Goal: Transaction & Acquisition: Book appointment/travel/reservation

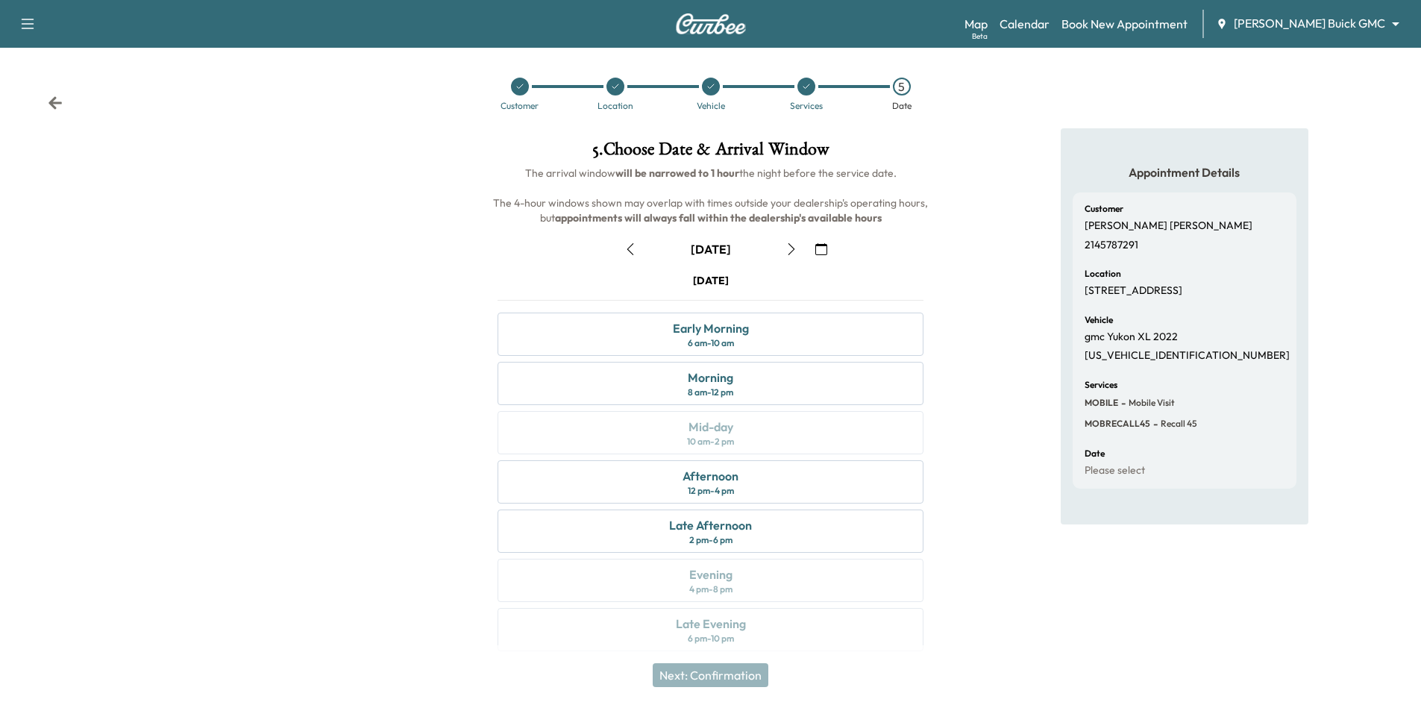
click at [616, 89] on icon at bounding box center [615, 86] width 9 height 9
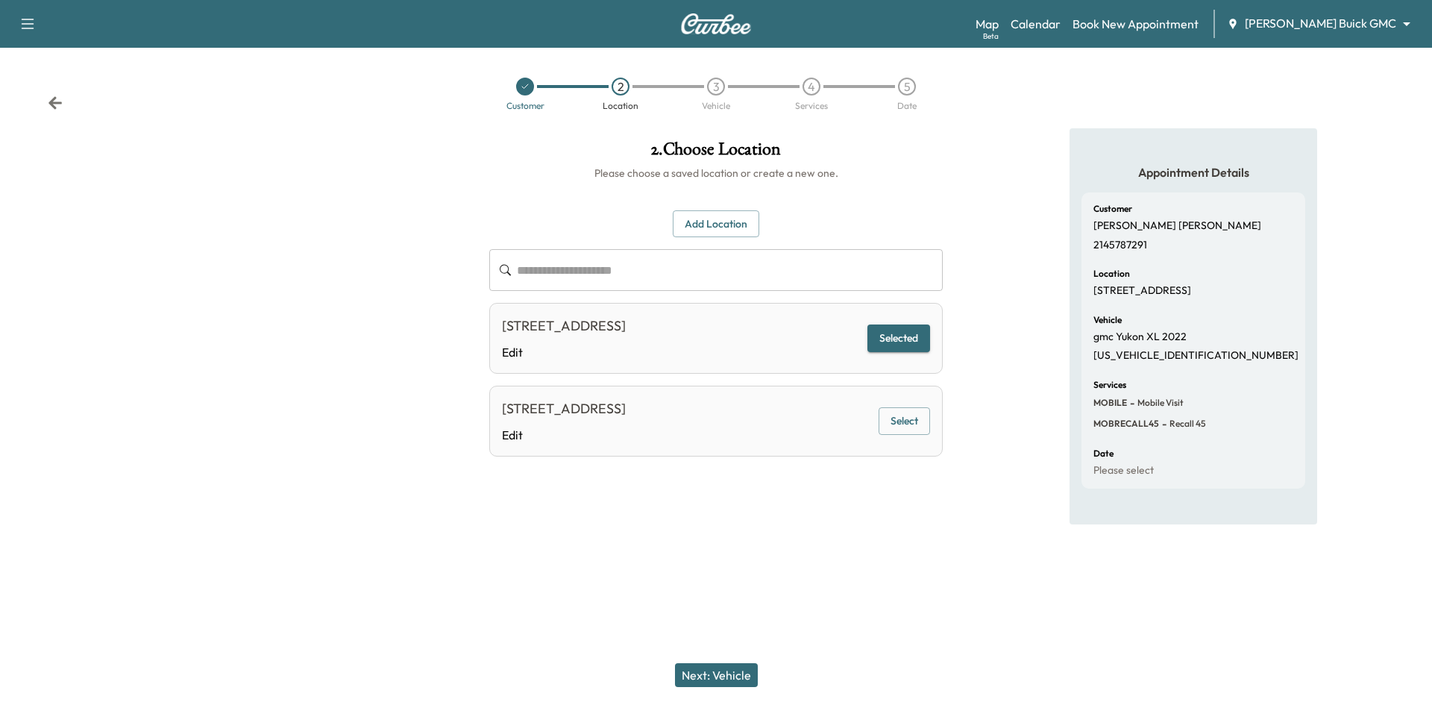
click at [717, 230] on button "Add Location" at bounding box center [716, 224] width 87 height 28
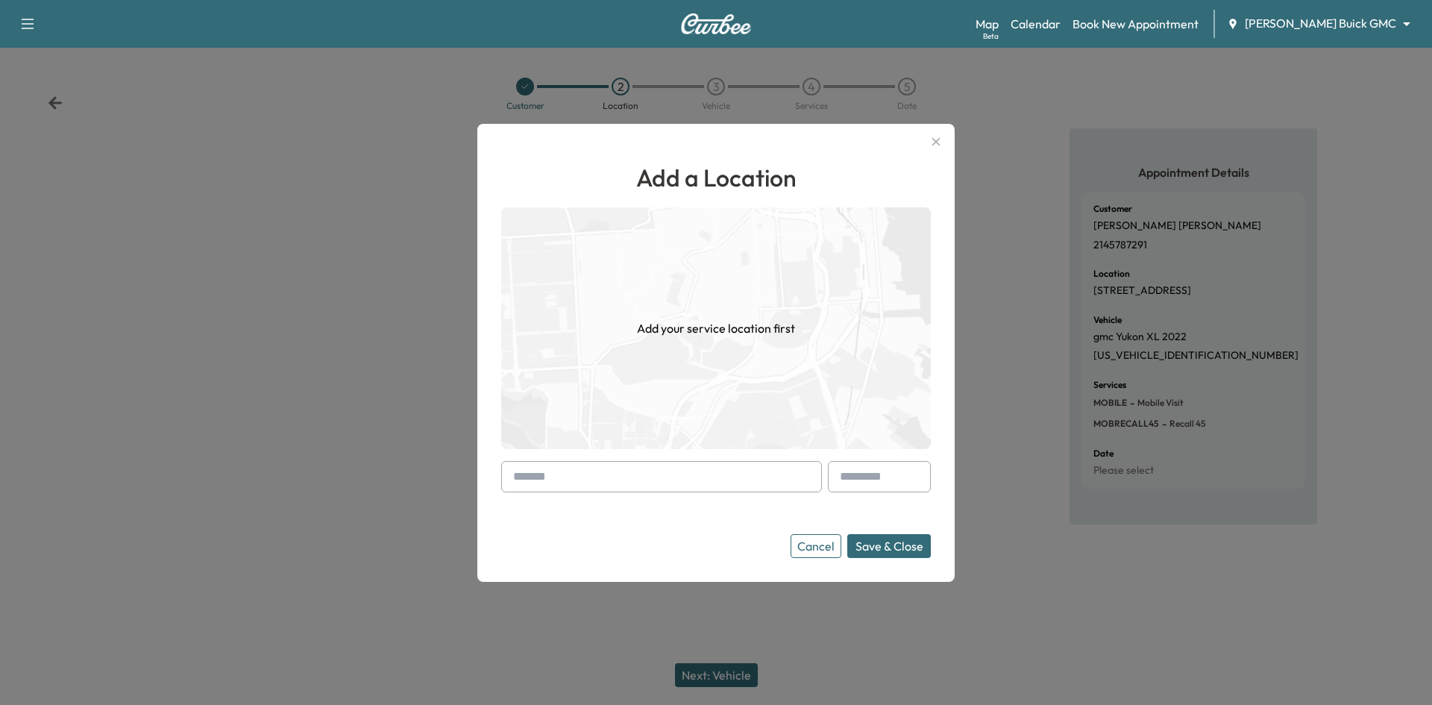
click at [683, 470] on input "text" at bounding box center [661, 476] width 321 height 31
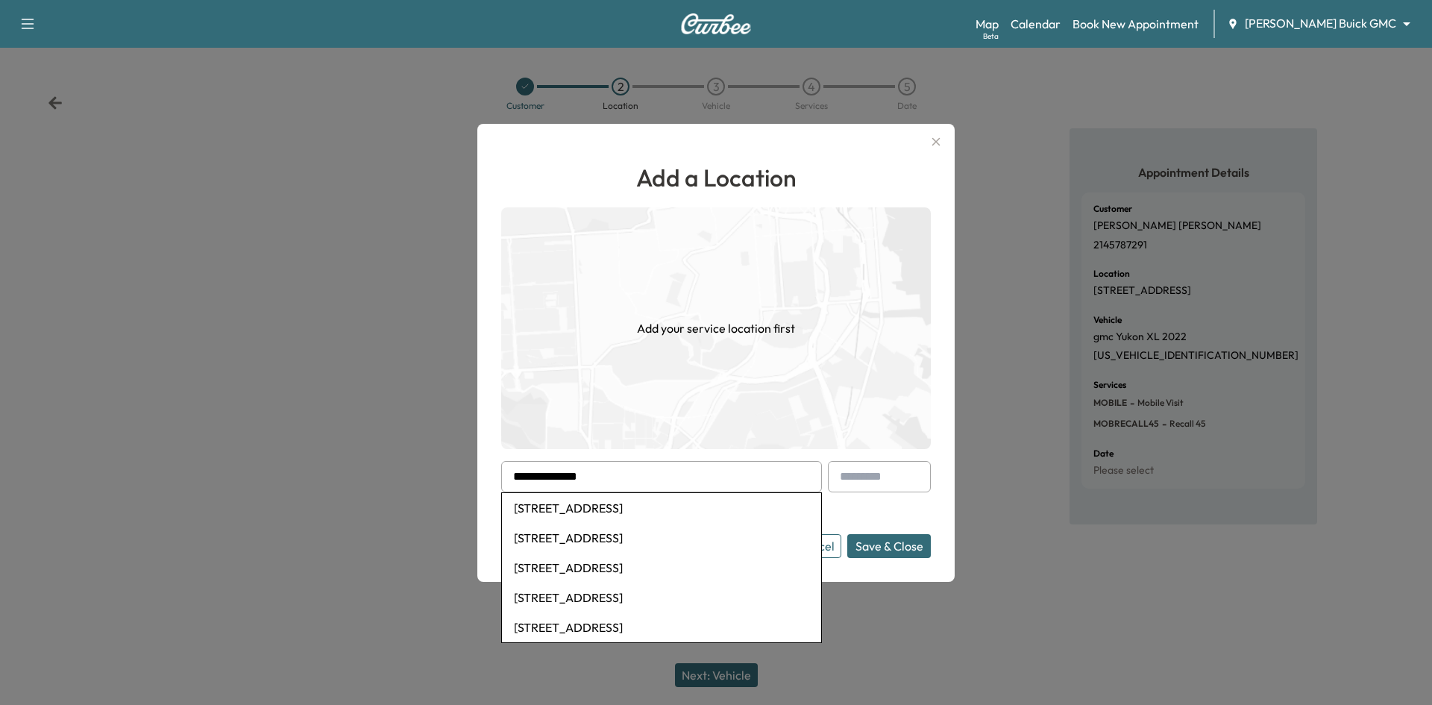
click at [698, 538] on li "[STREET_ADDRESS]" at bounding box center [661, 538] width 319 height 30
type input "**********"
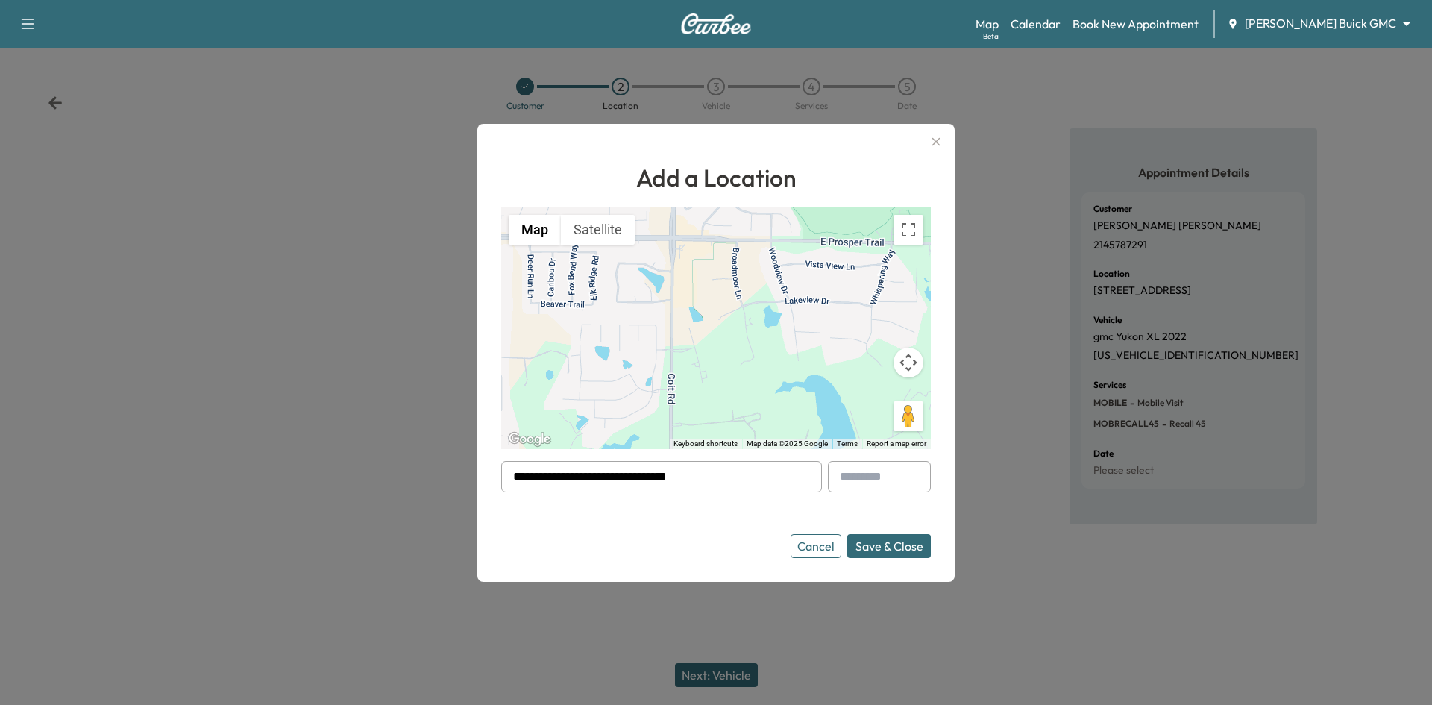
click at [893, 541] on button "Save & Close" at bounding box center [889, 546] width 84 height 24
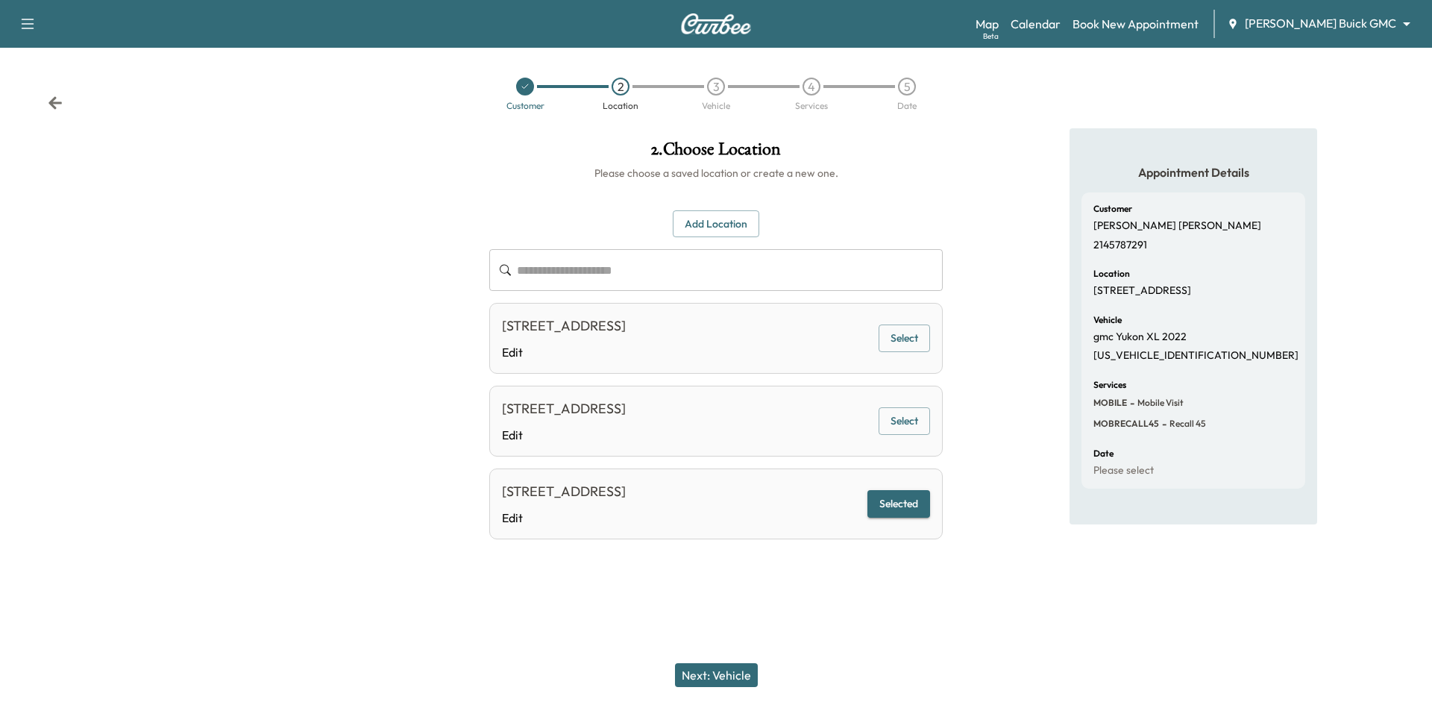
click at [734, 675] on button "Next: Vehicle" at bounding box center [716, 675] width 83 height 24
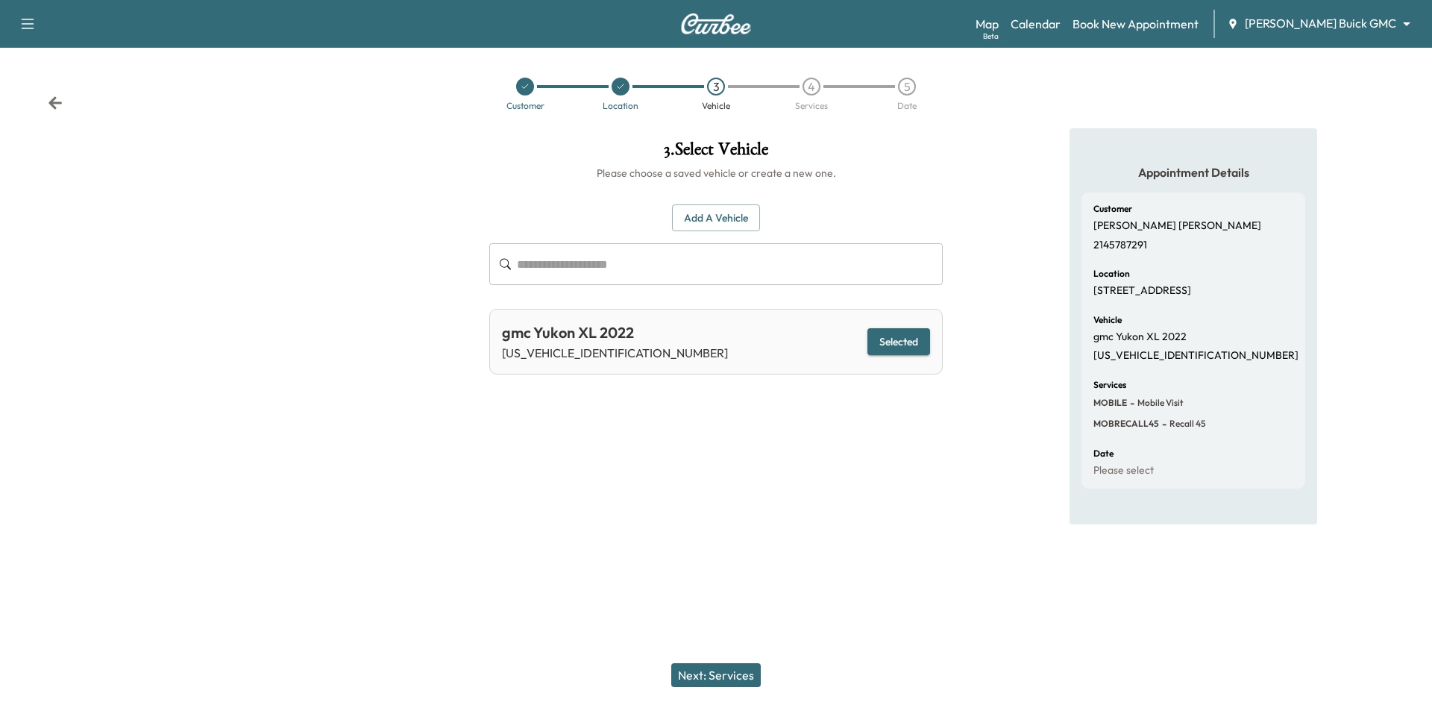
click at [814, 92] on div "4" at bounding box center [811, 87] width 18 height 18
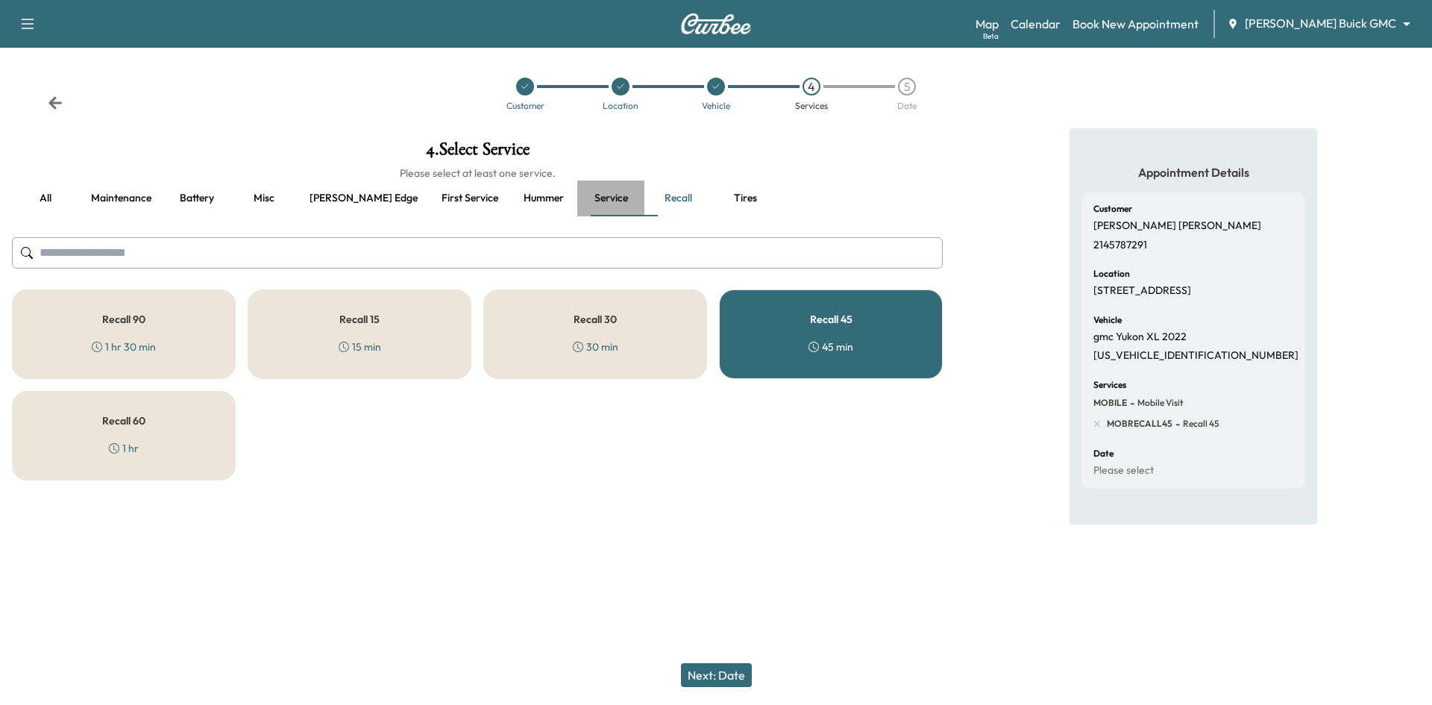
click at [577, 196] on button "Service" at bounding box center [610, 198] width 67 height 36
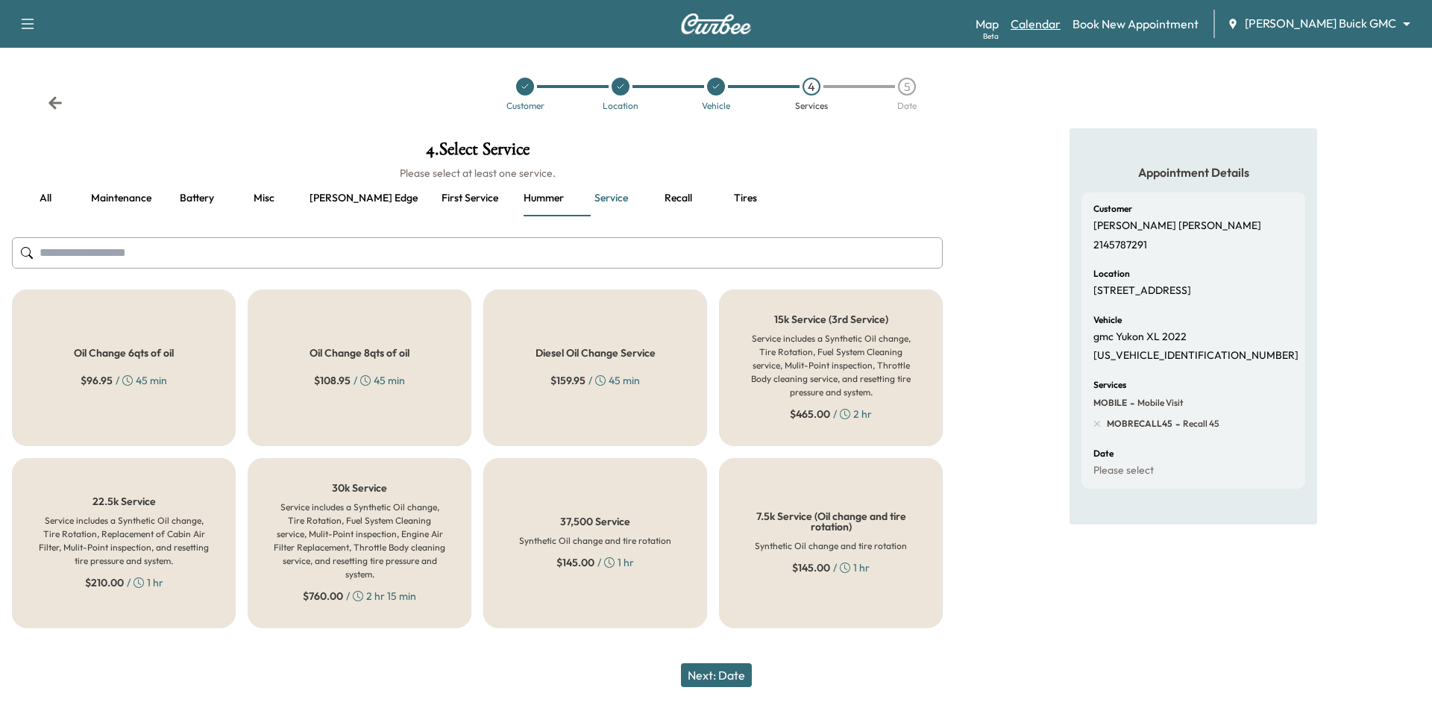
click at [1060, 16] on link "Calendar" at bounding box center [1035, 24] width 50 height 18
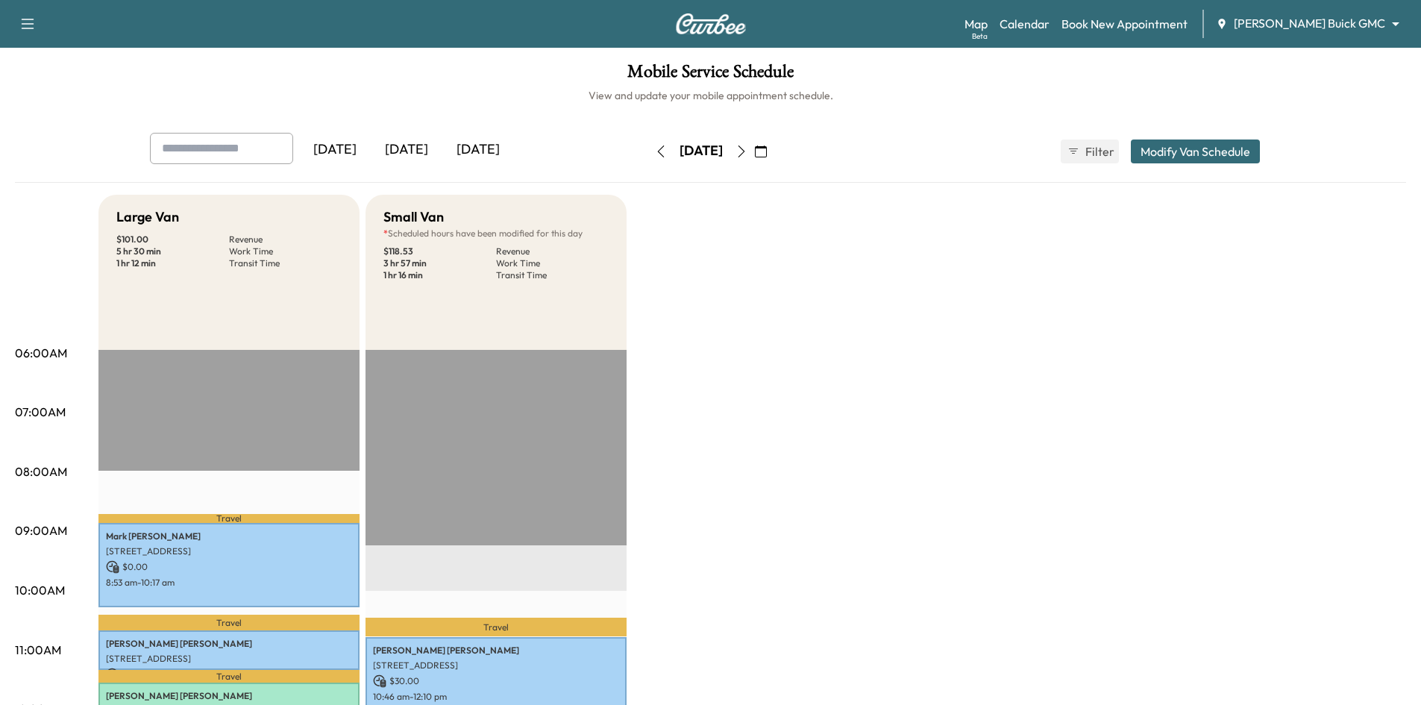
click at [407, 145] on div "[DATE]" at bounding box center [407, 150] width 72 height 34
click at [767, 151] on icon "button" at bounding box center [761, 151] width 12 height 12
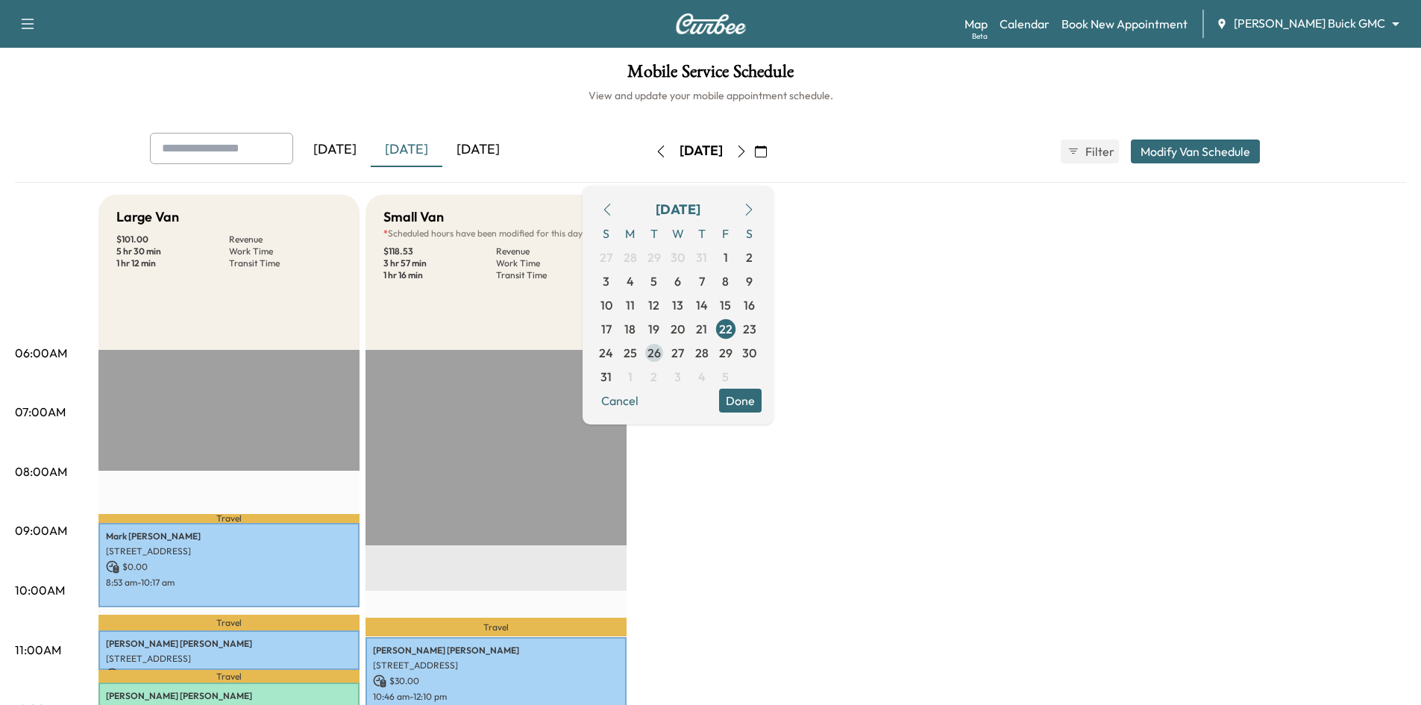
click at [661, 349] on span "26" at bounding box center [653, 353] width 13 height 18
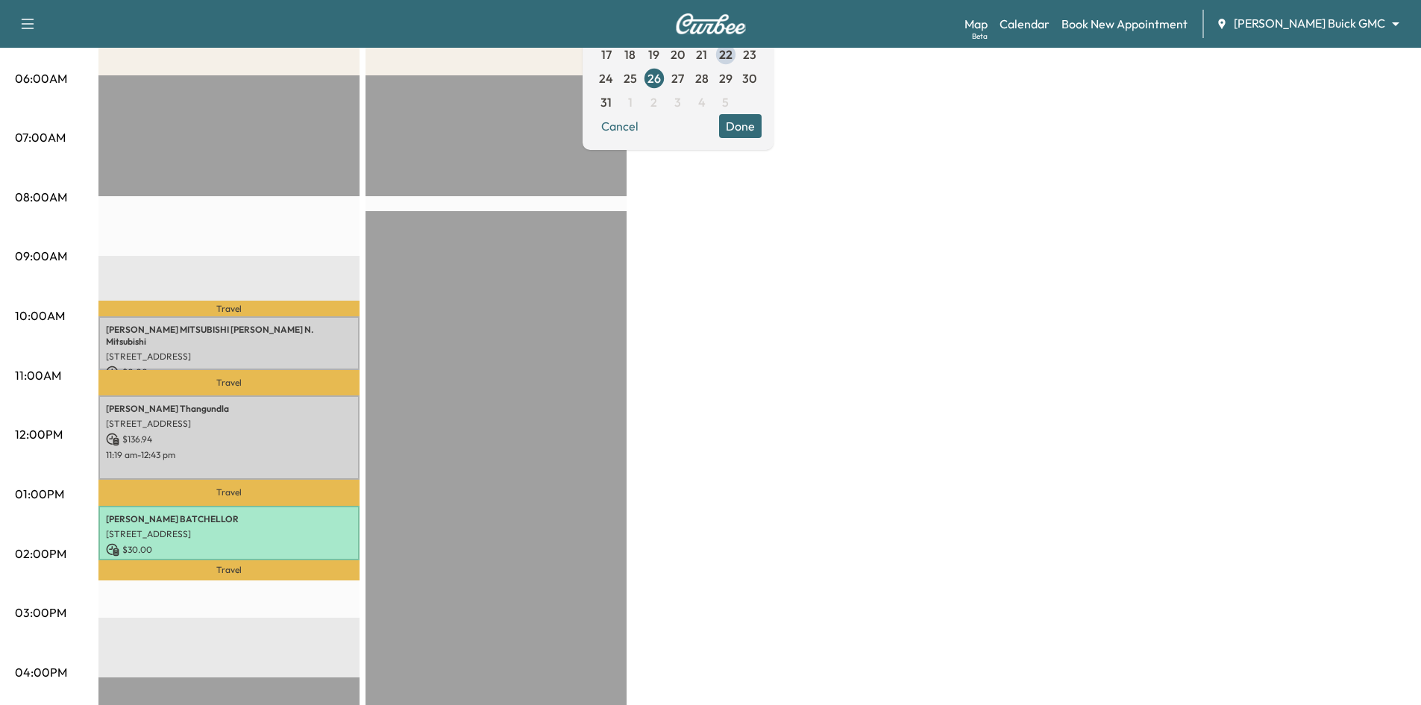
scroll to position [75, 0]
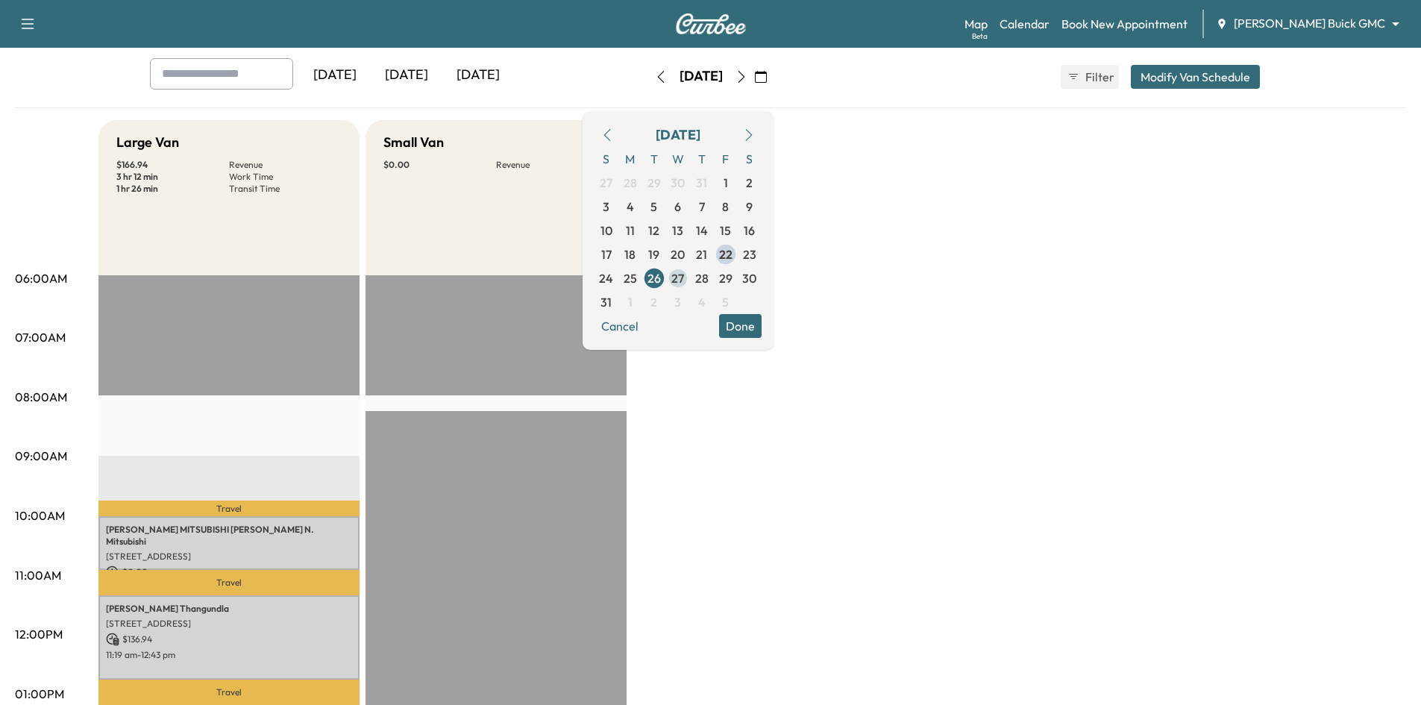
click at [684, 277] on span "27" at bounding box center [677, 278] width 13 height 18
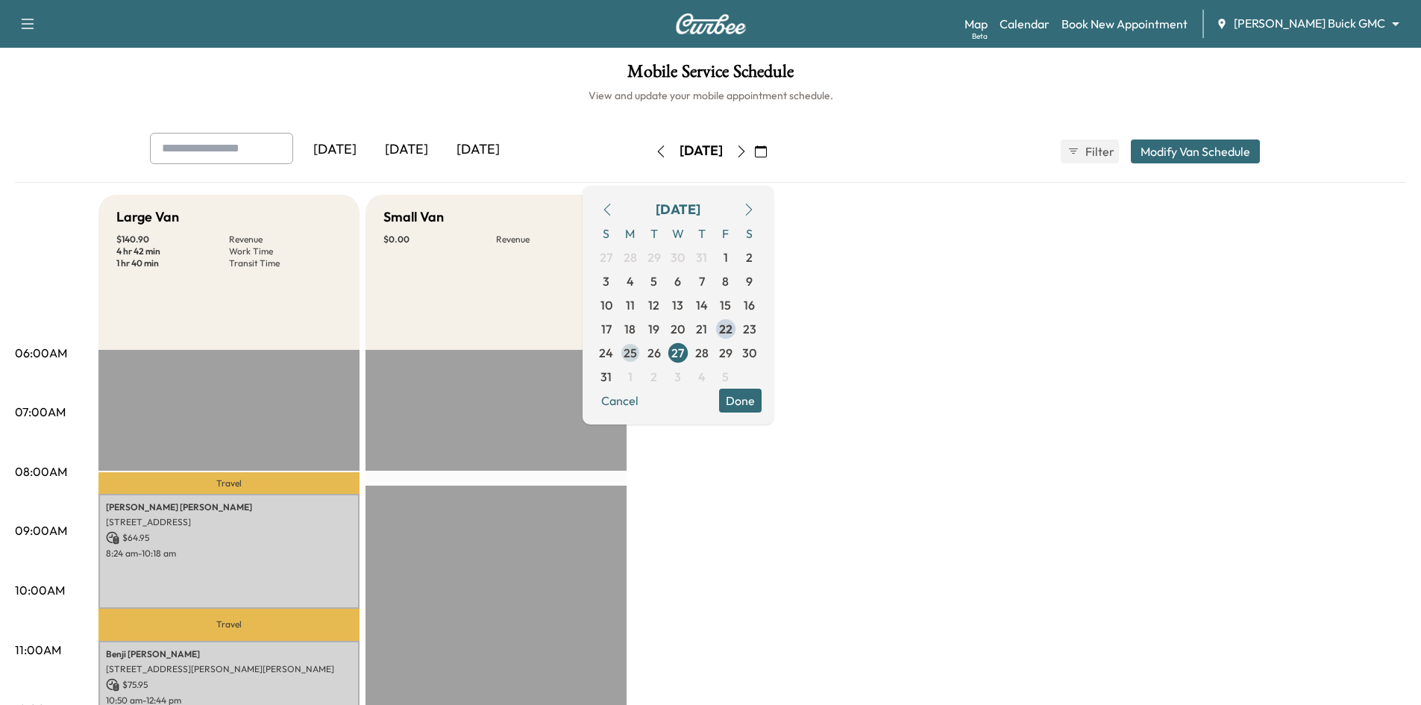
click at [637, 353] on span "25" at bounding box center [629, 353] width 13 height 18
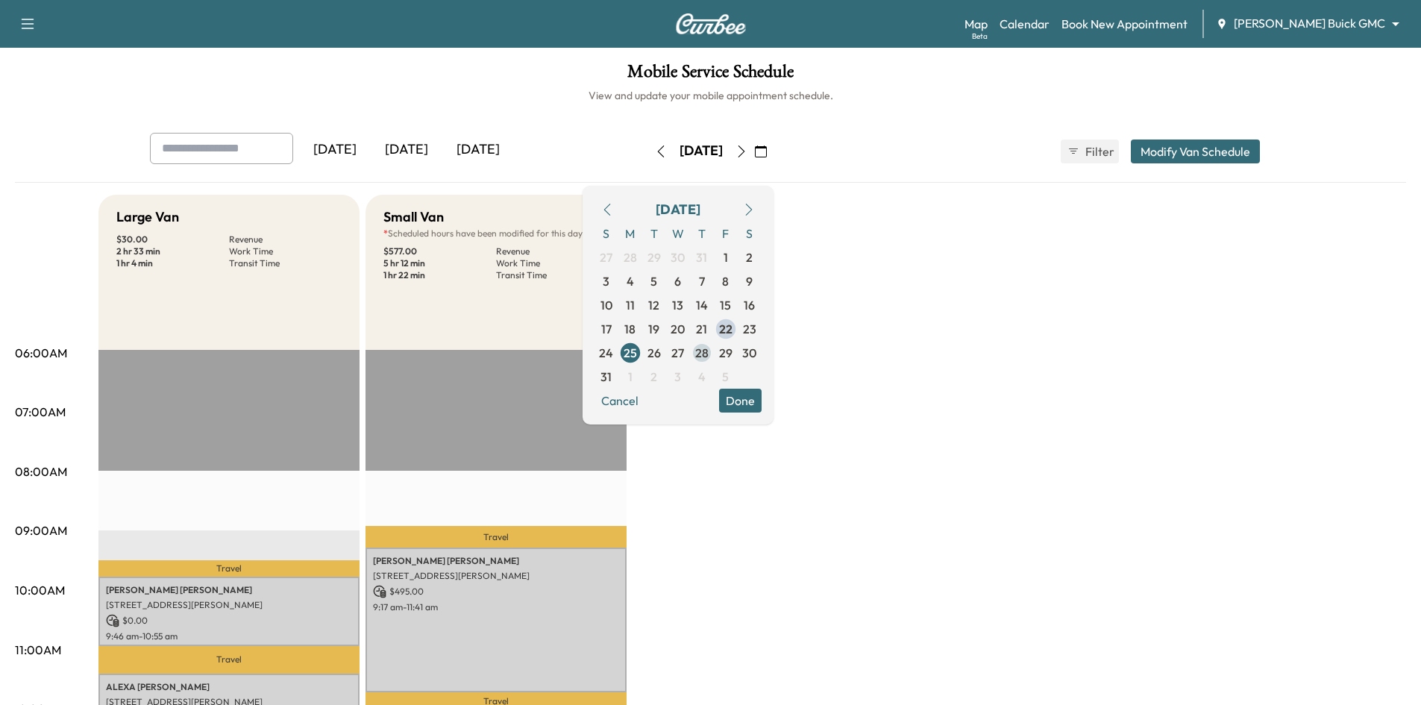
click at [708, 355] on span "28" at bounding box center [701, 353] width 13 height 18
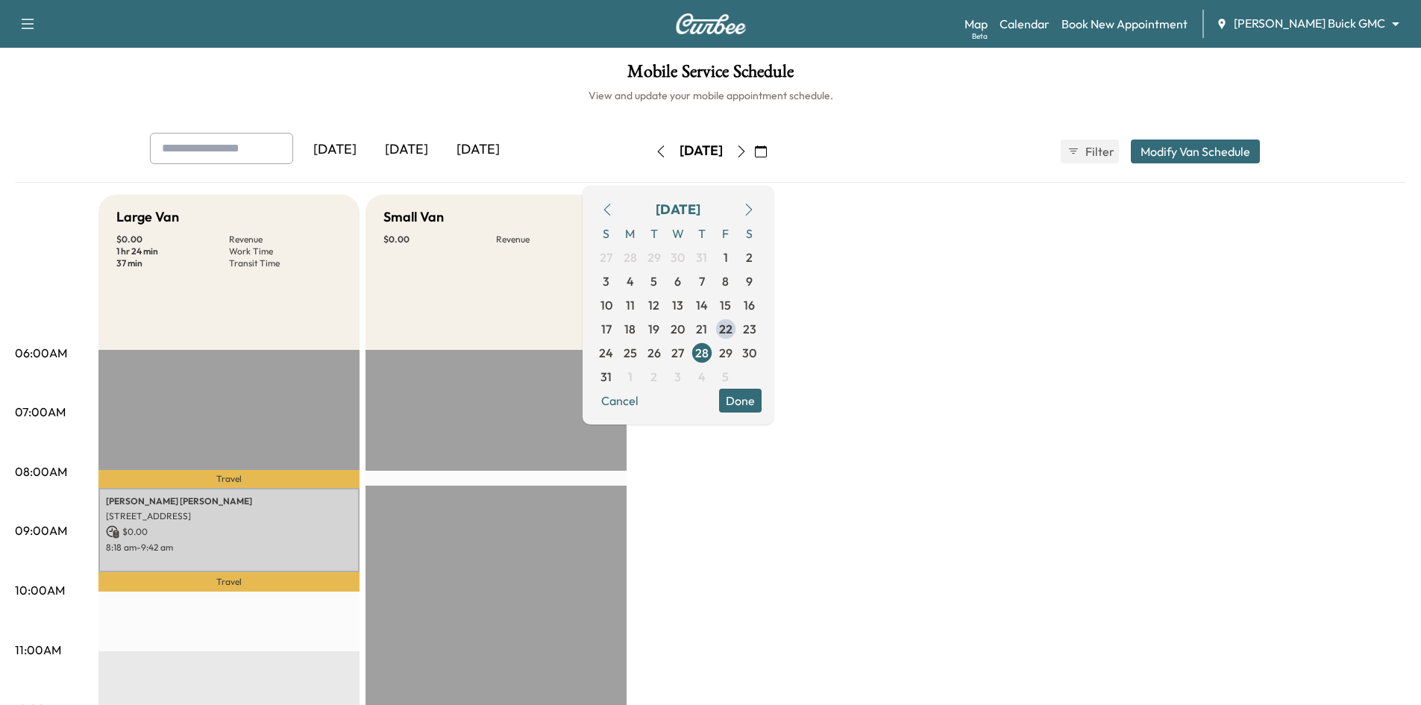
click at [761, 403] on button "Done" at bounding box center [740, 401] width 43 height 24
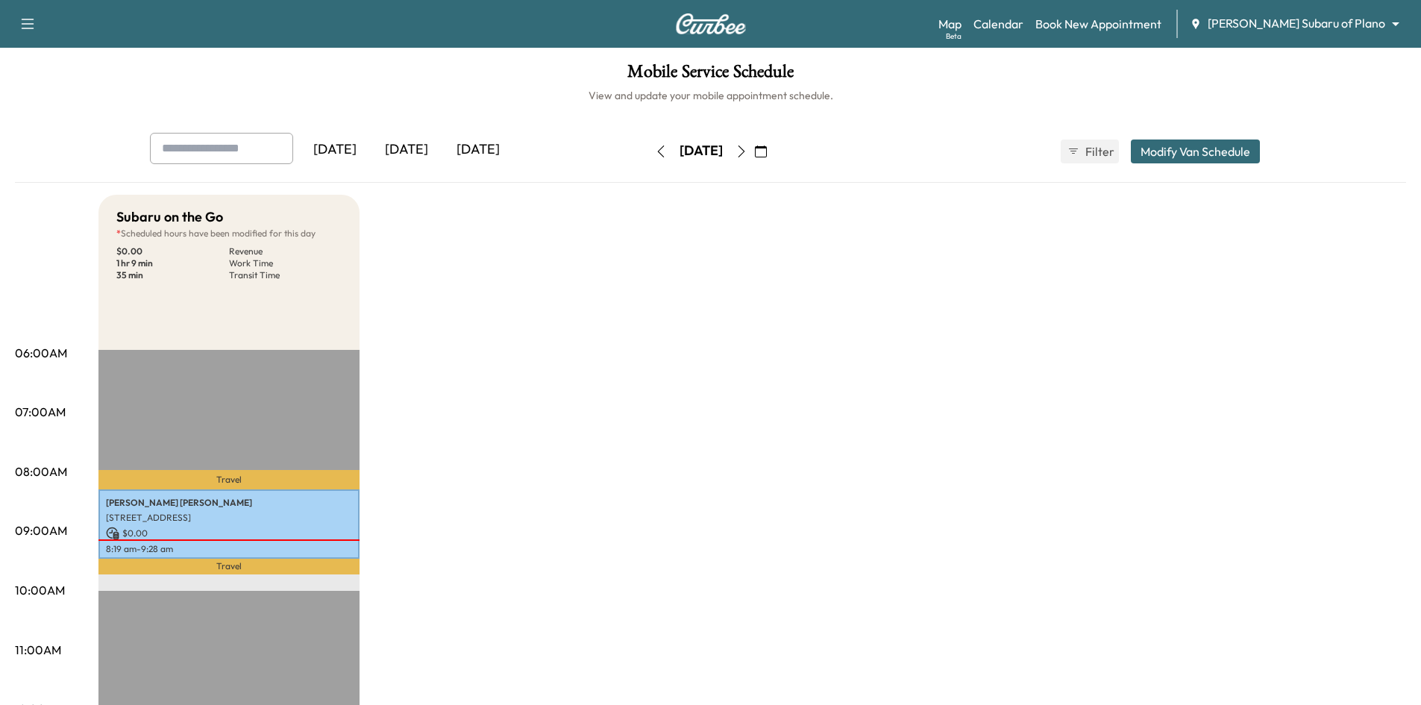
click at [1316, 25] on body "Support Log Out Map Beta Calendar Book New Appointment Ewing Subaru of Plano **…" at bounding box center [710, 352] width 1421 height 705
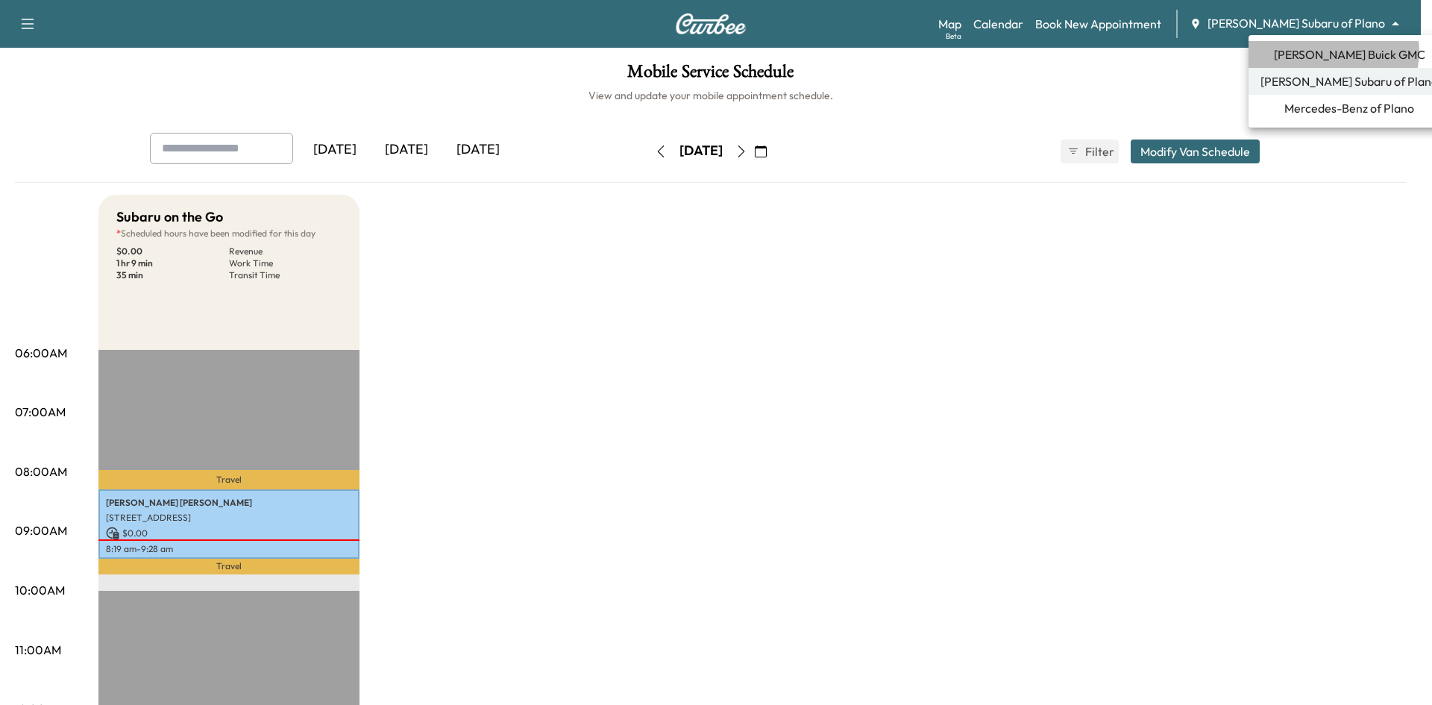
click at [1333, 51] on span "[PERSON_NAME] Buick GMC" at bounding box center [1349, 54] width 151 height 18
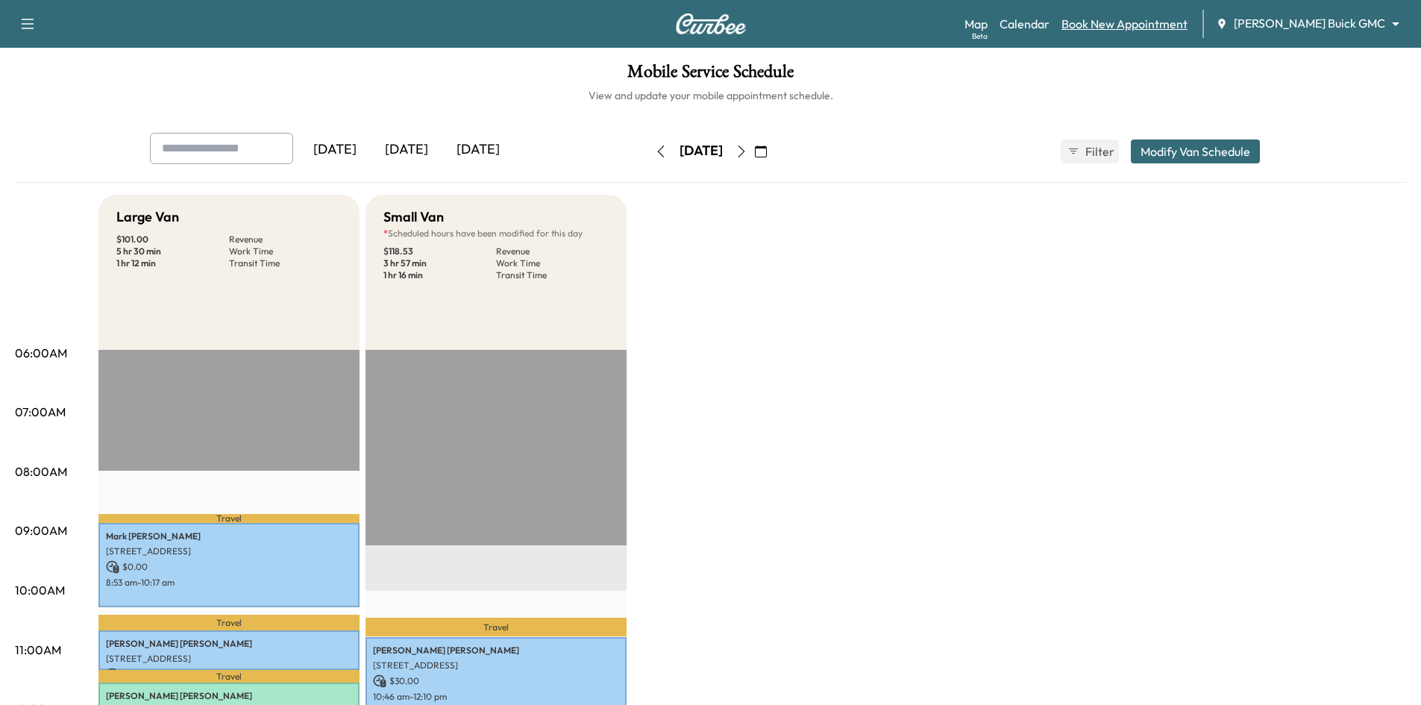
click at [1134, 25] on link "Book New Appointment" at bounding box center [1124, 24] width 126 height 18
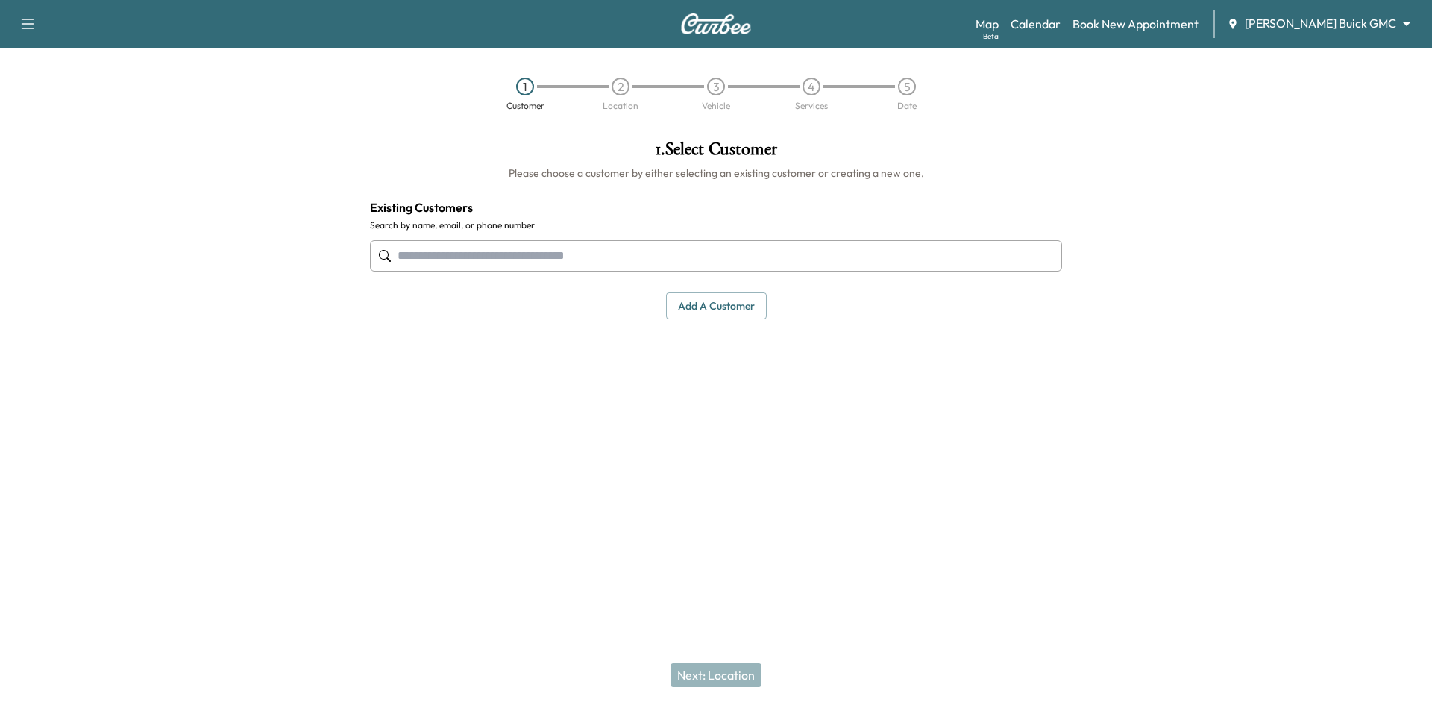
click at [520, 242] on input "text" at bounding box center [716, 255] width 692 height 31
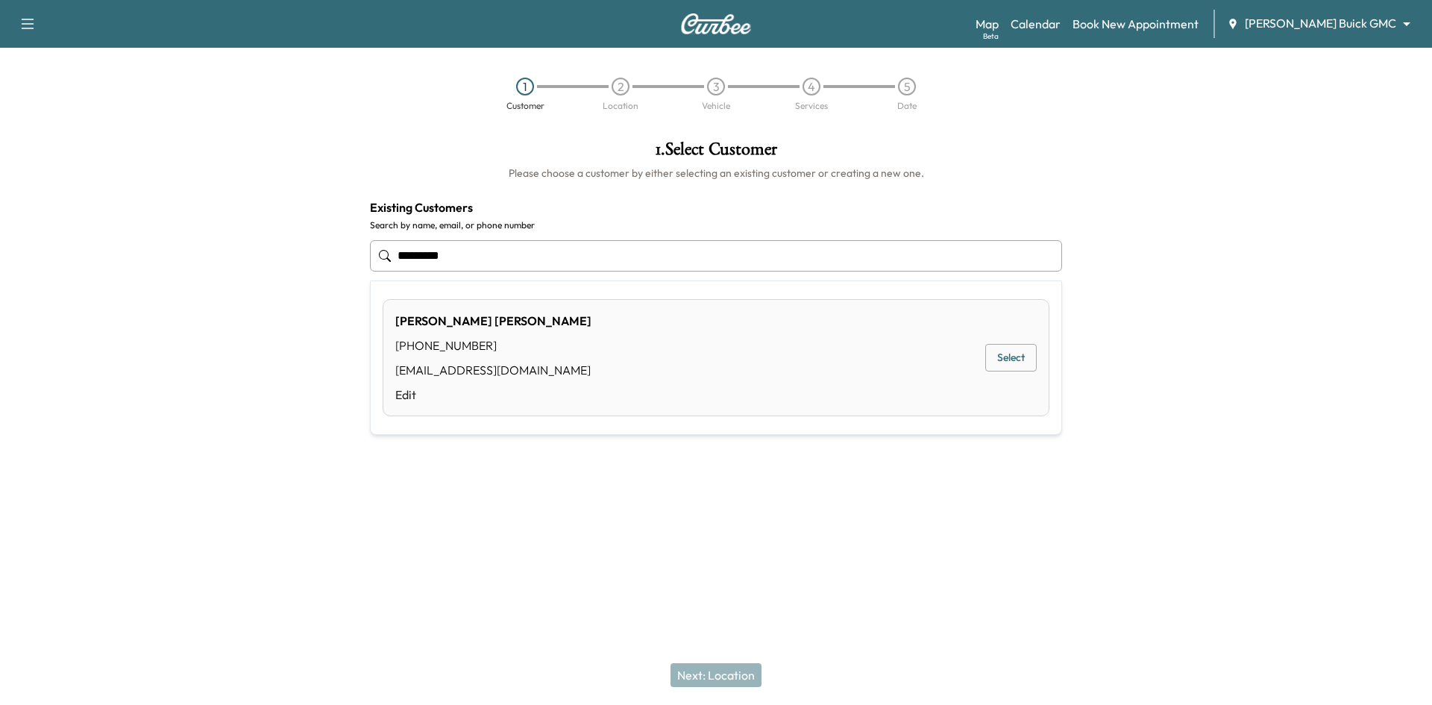
type input "*********"
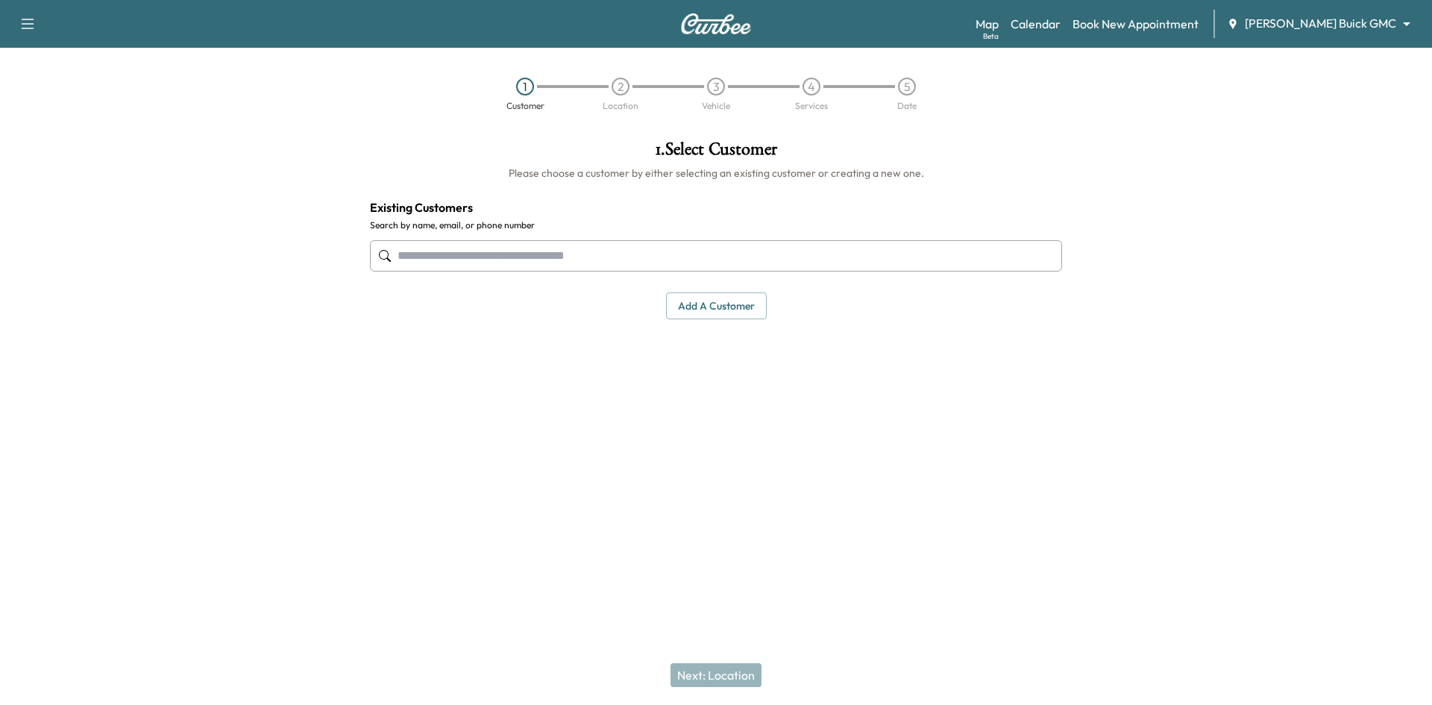
click at [496, 252] on input "text" at bounding box center [716, 255] width 692 height 31
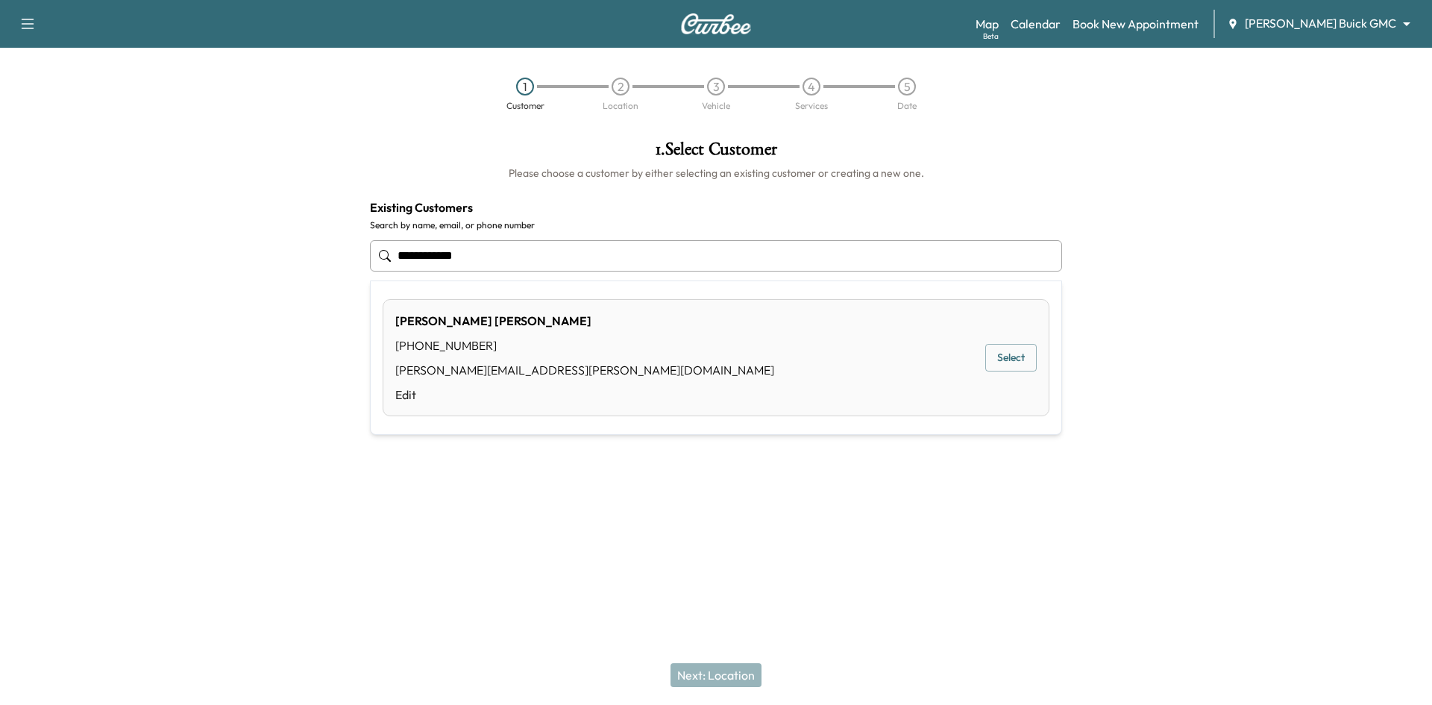
click at [1027, 362] on button "Select" at bounding box center [1010, 358] width 51 height 28
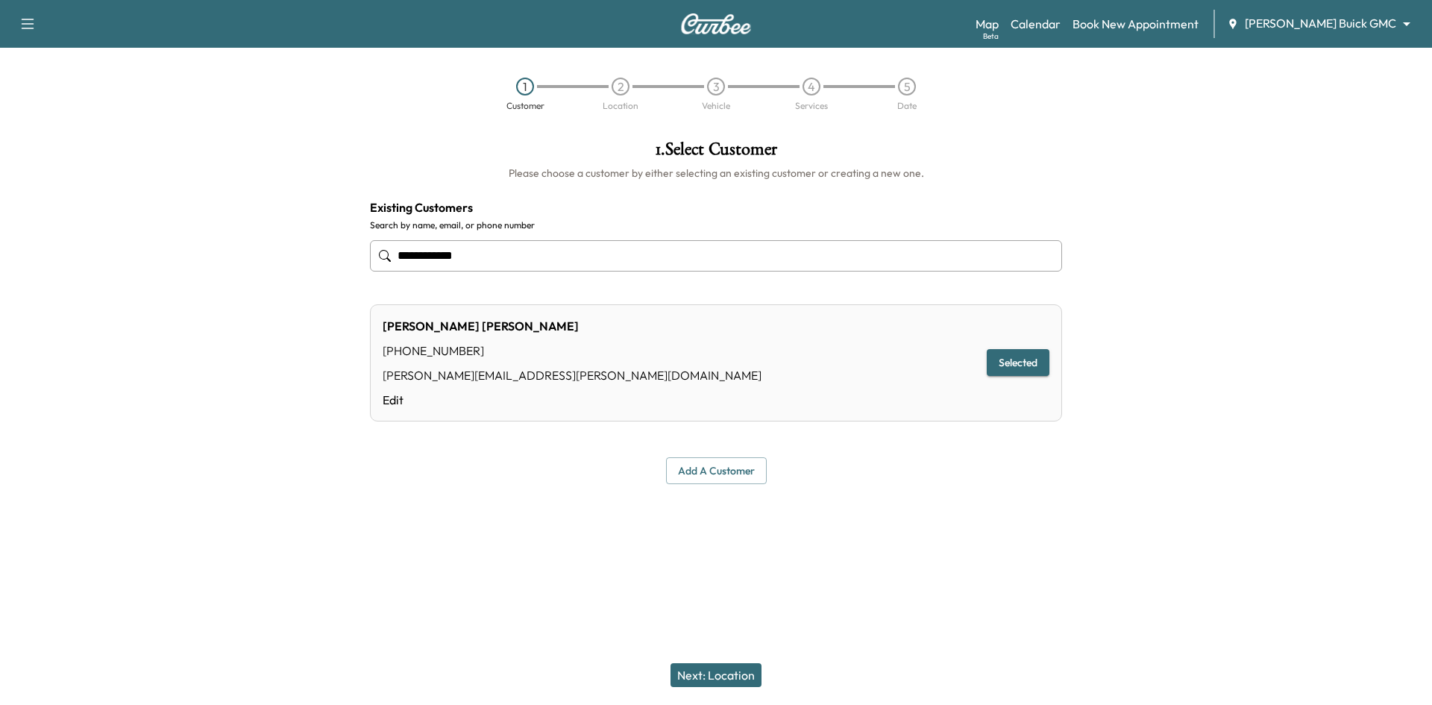
type input "**********"
click at [720, 669] on button "Next: Location" at bounding box center [715, 675] width 91 height 24
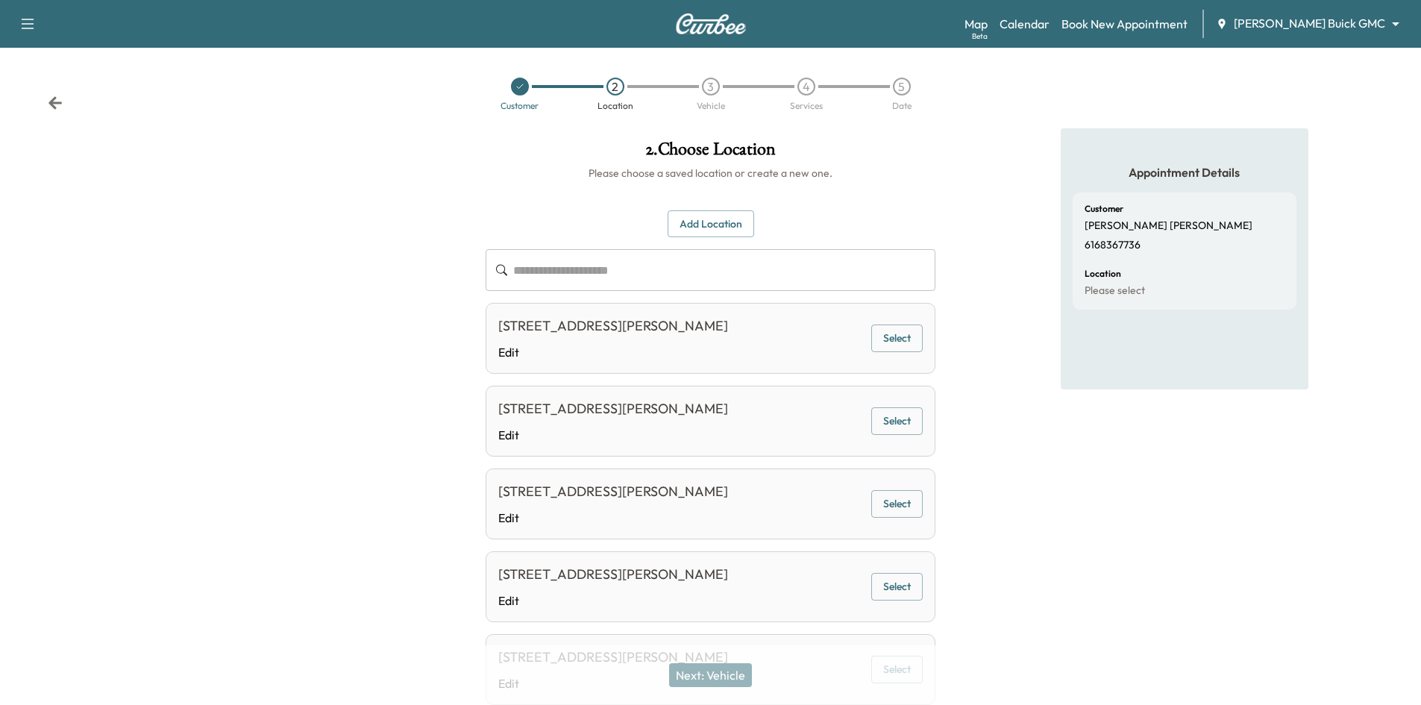
click at [889, 344] on button "Select" at bounding box center [896, 338] width 51 height 28
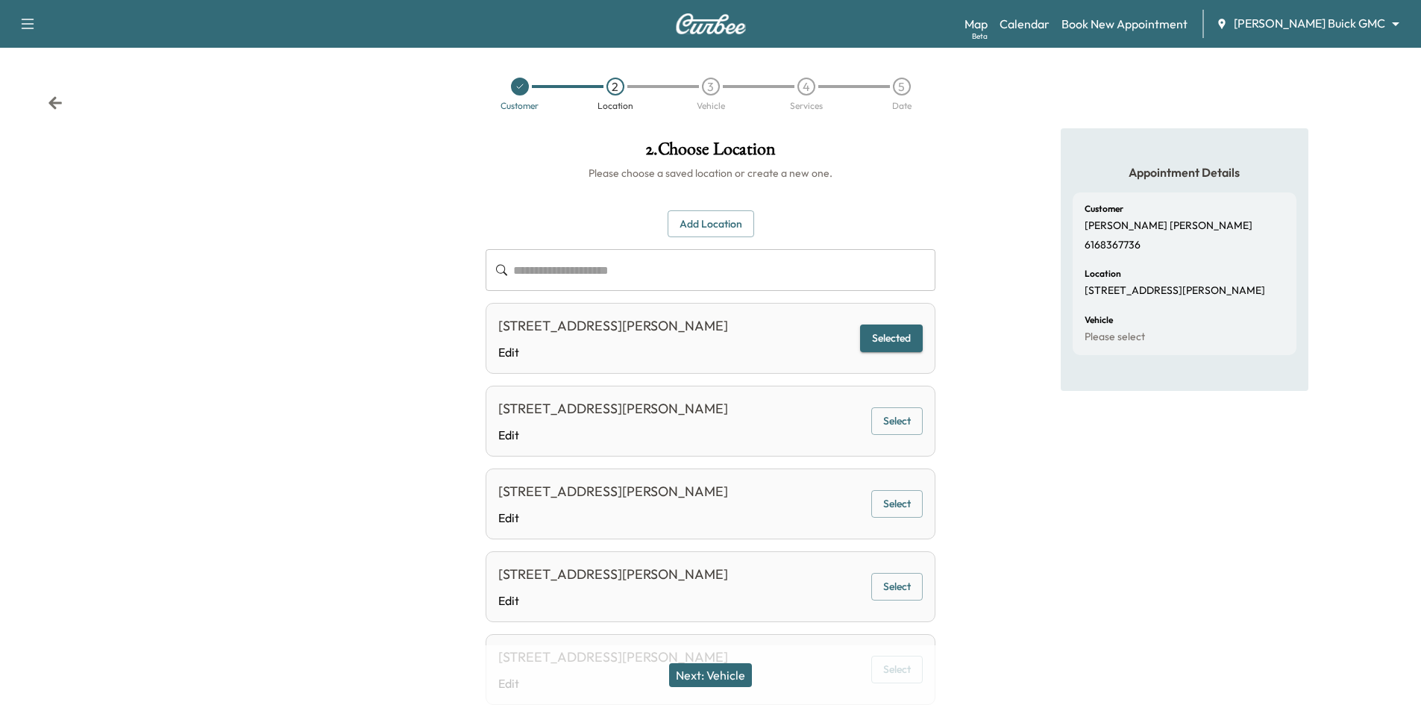
drag, startPoint x: 733, startPoint y: 677, endPoint x: 729, endPoint y: 667, distance: 11.4
click at [734, 676] on button "Next: Vehicle" at bounding box center [710, 675] width 83 height 24
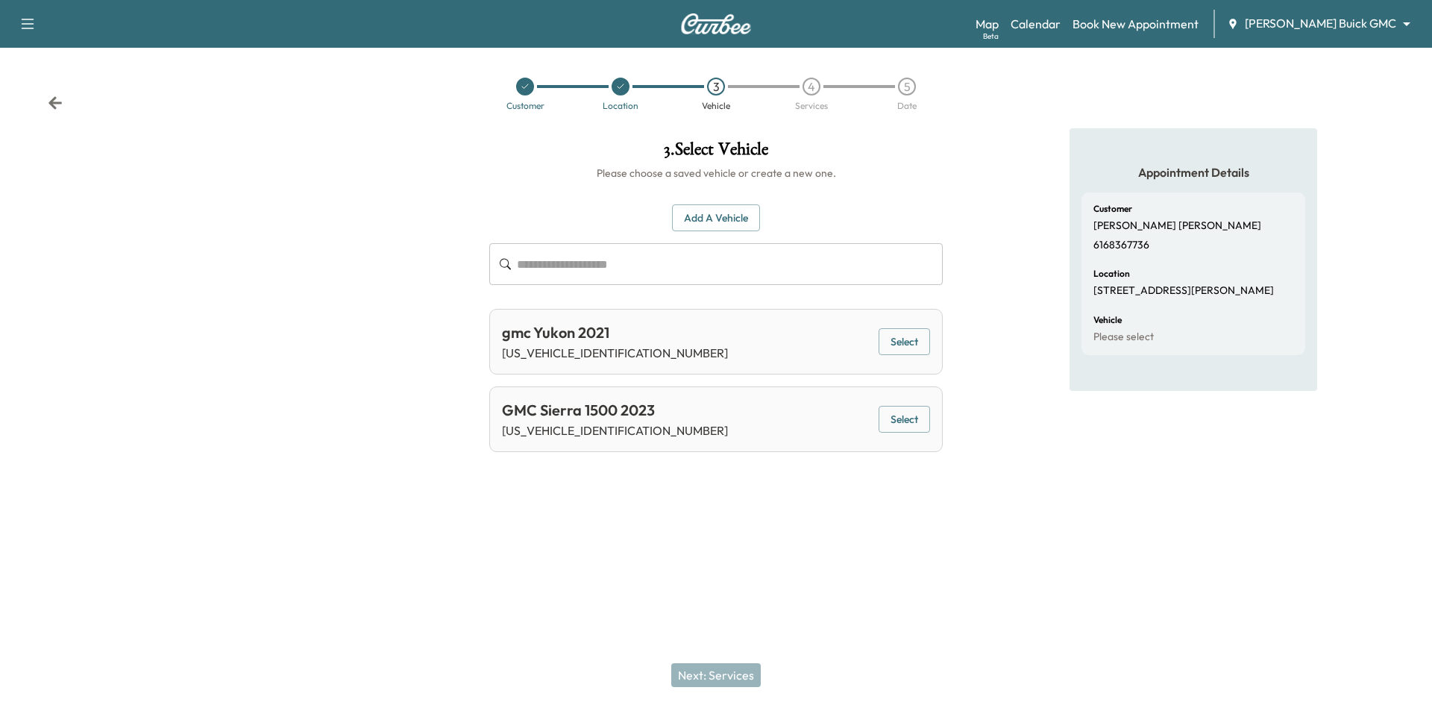
click at [900, 422] on button "Select" at bounding box center [903, 420] width 51 height 28
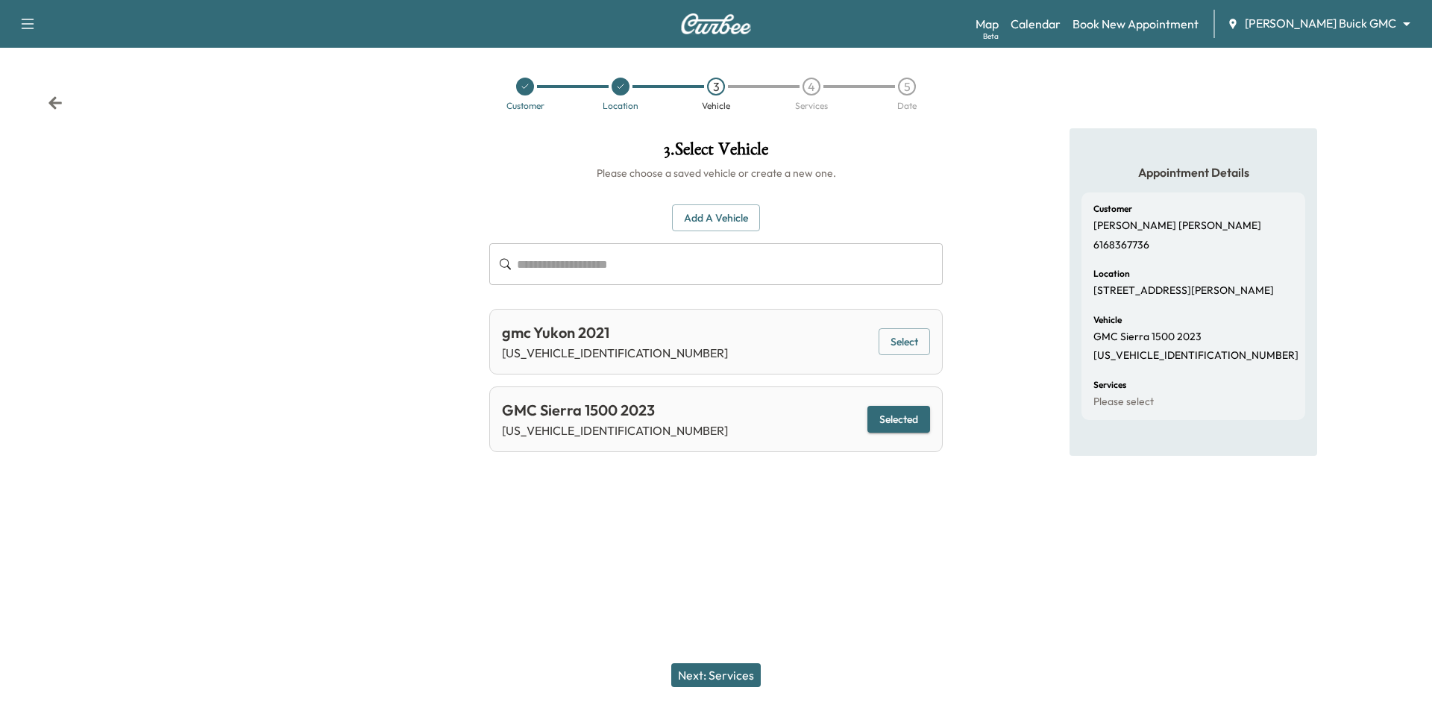
drag, startPoint x: 711, startPoint y: 679, endPoint x: 720, endPoint y: 661, distance: 19.3
click at [711, 679] on button "Next: Services" at bounding box center [715, 675] width 89 height 24
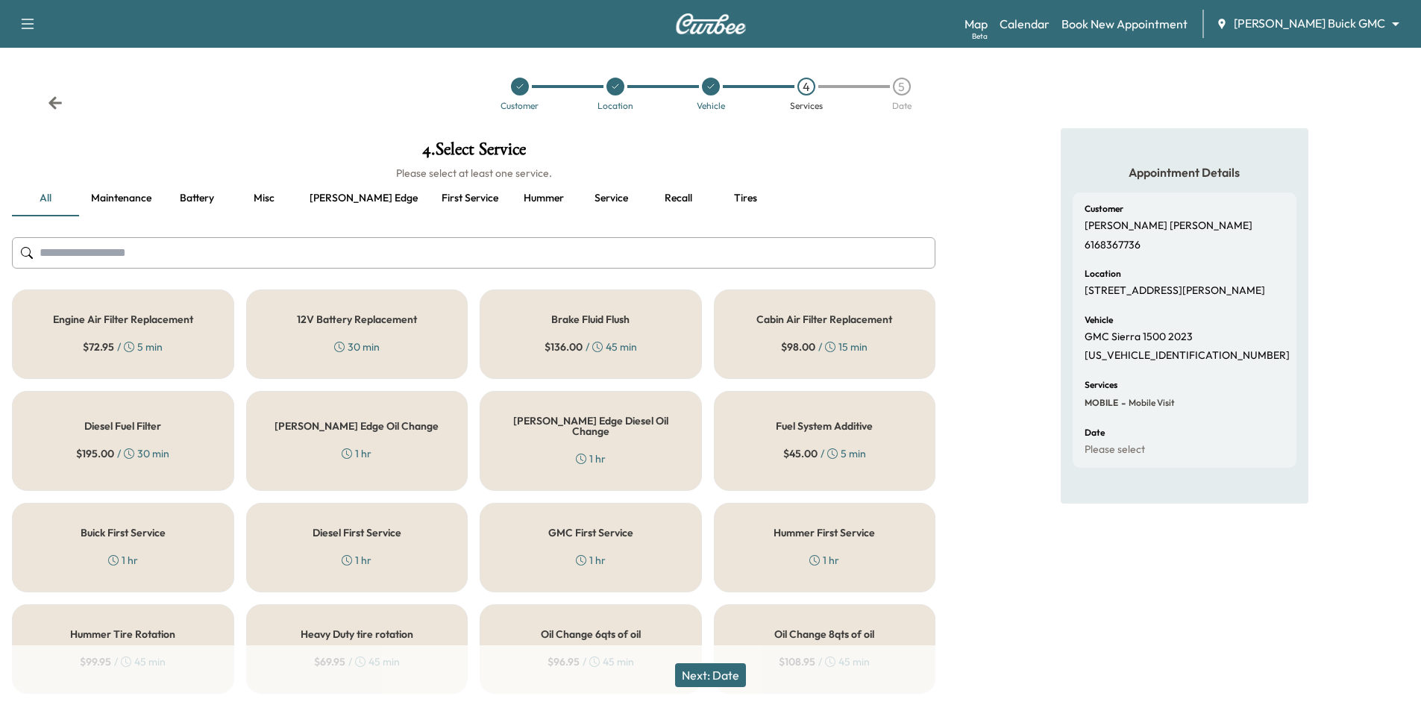
click at [644, 193] on button "Recall" at bounding box center [677, 198] width 67 height 36
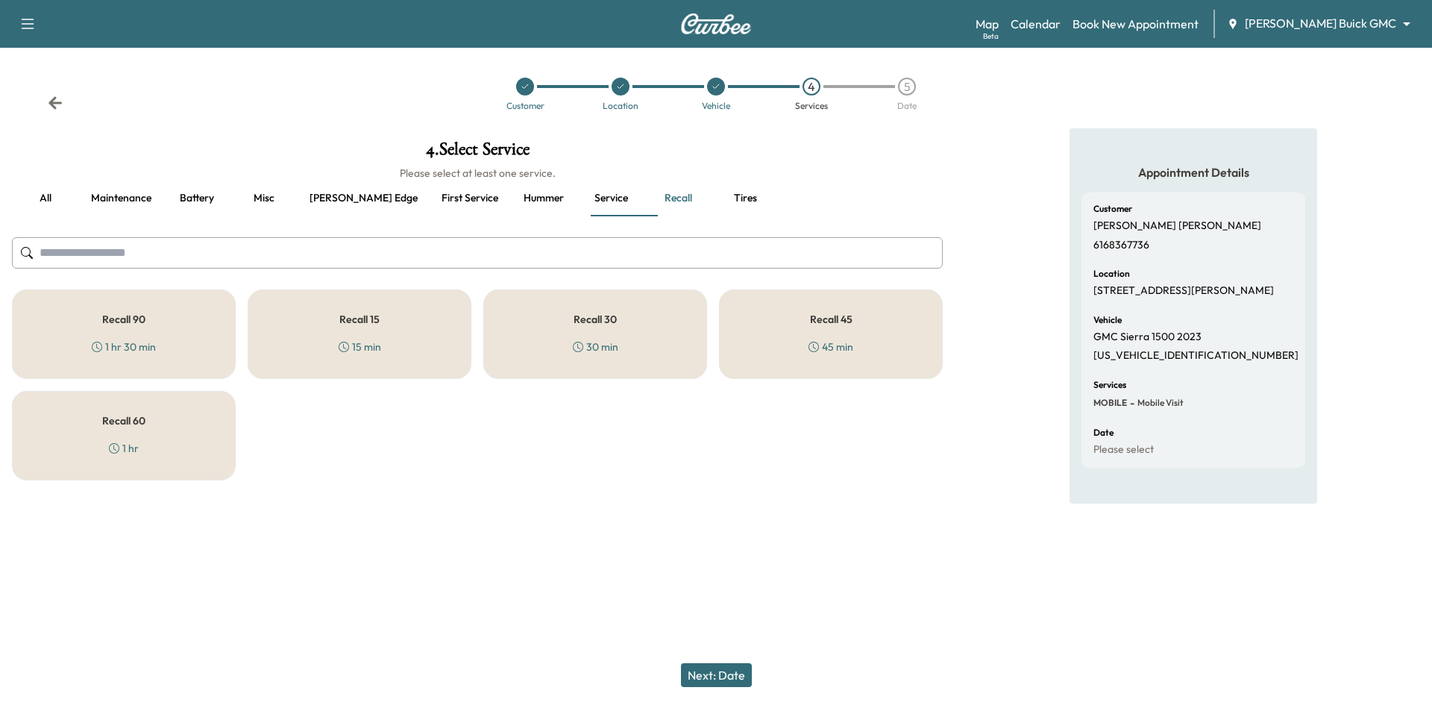
drag, startPoint x: 804, startPoint y: 314, endPoint x: 760, endPoint y: 286, distance: 52.3
click at [804, 313] on div "Recall 45 45 min" at bounding box center [831, 333] width 224 height 89
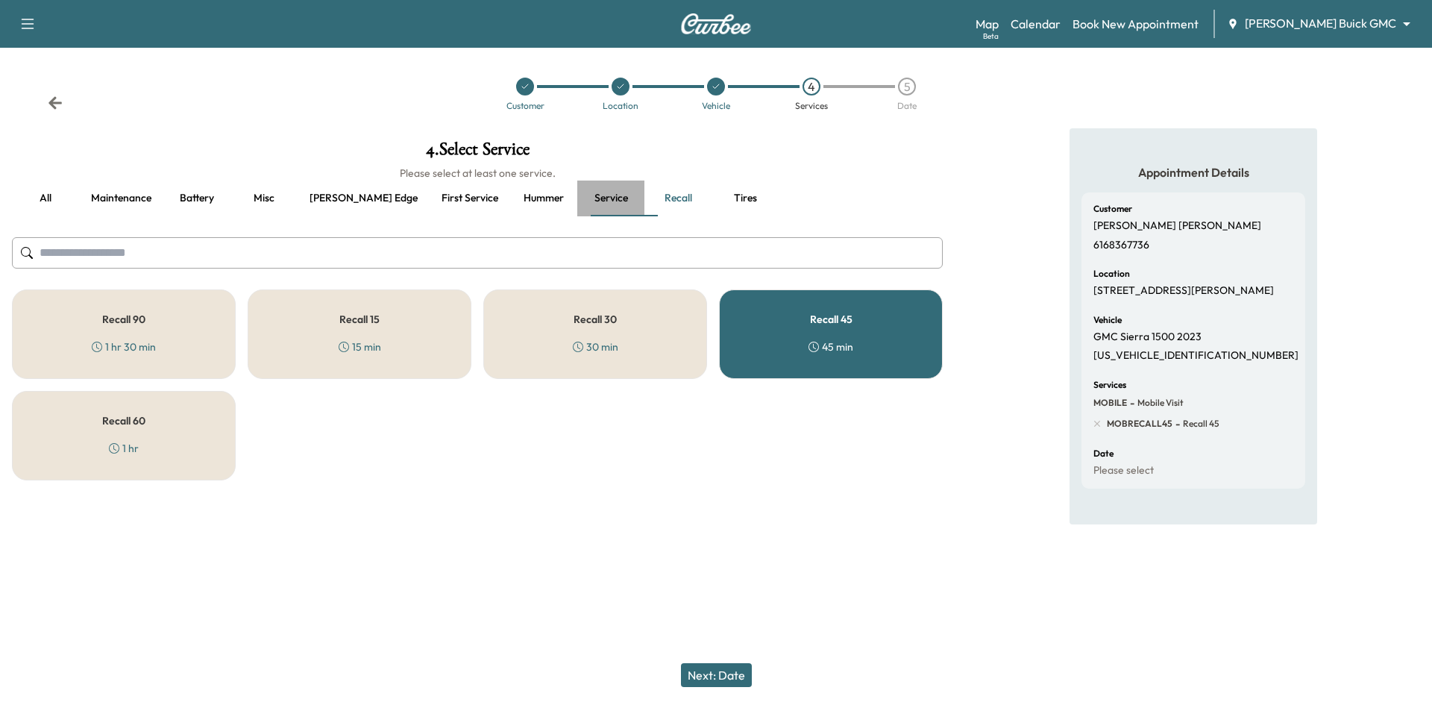
click at [577, 194] on button "Service" at bounding box center [610, 198] width 67 height 36
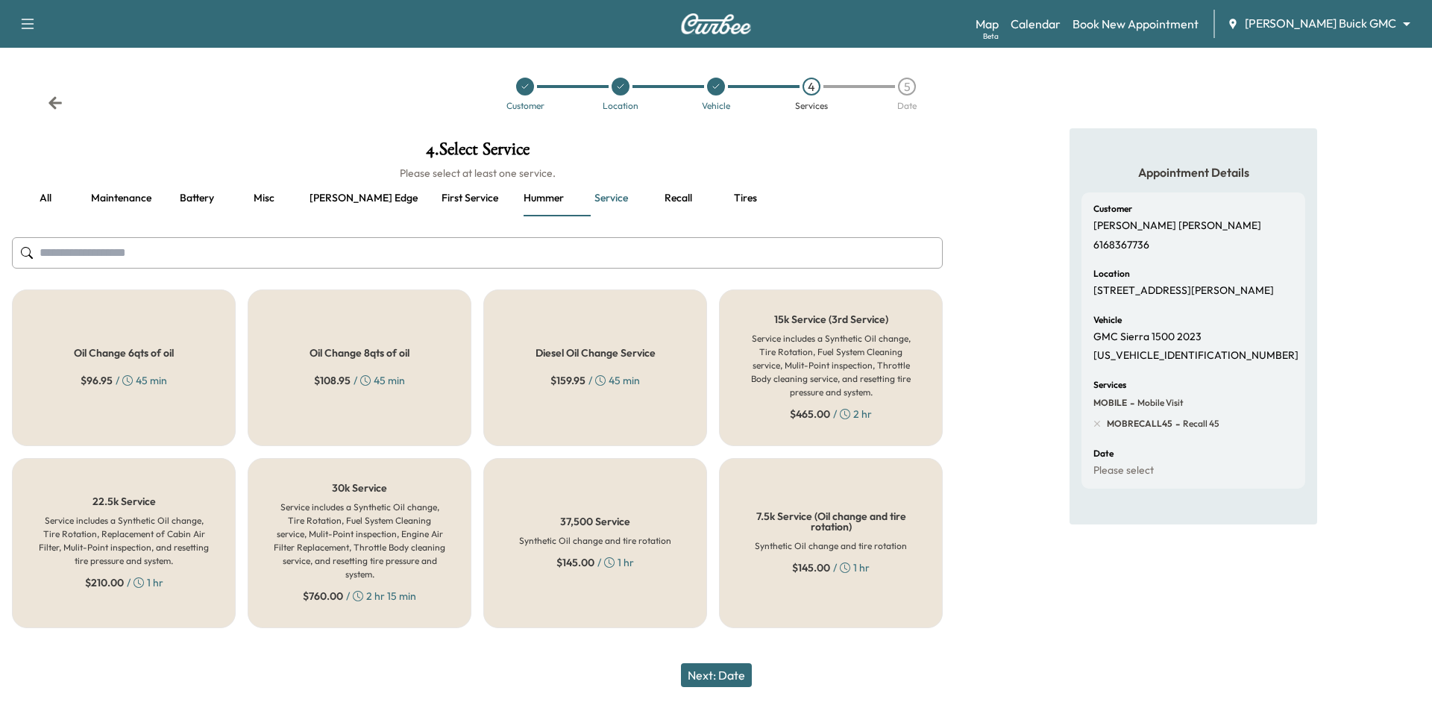
click at [1118, 362] on p "3GTPUCEK1PG299387" at bounding box center [1195, 355] width 205 height 13
copy p "3GTPUCEK1PG299387"
click at [579, 246] on input "text" at bounding box center [477, 252] width 931 height 31
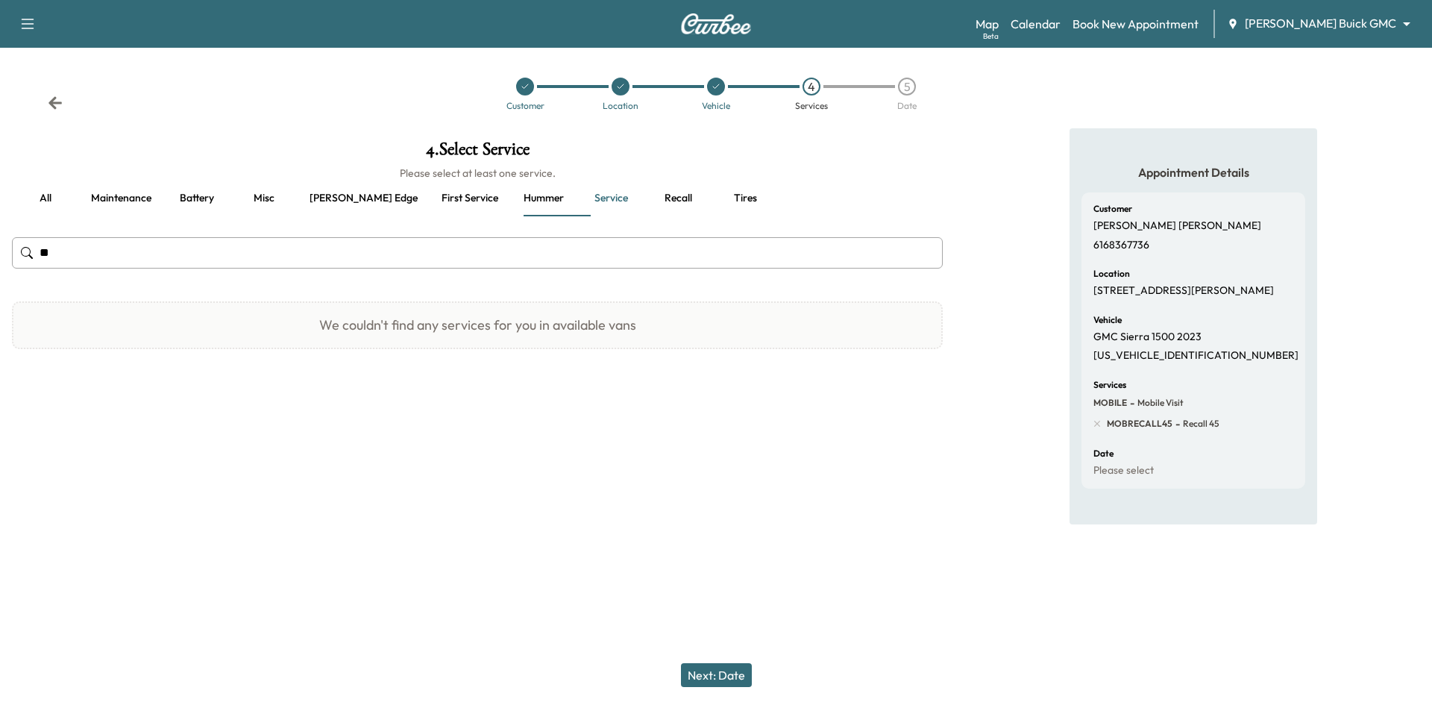
type input "*"
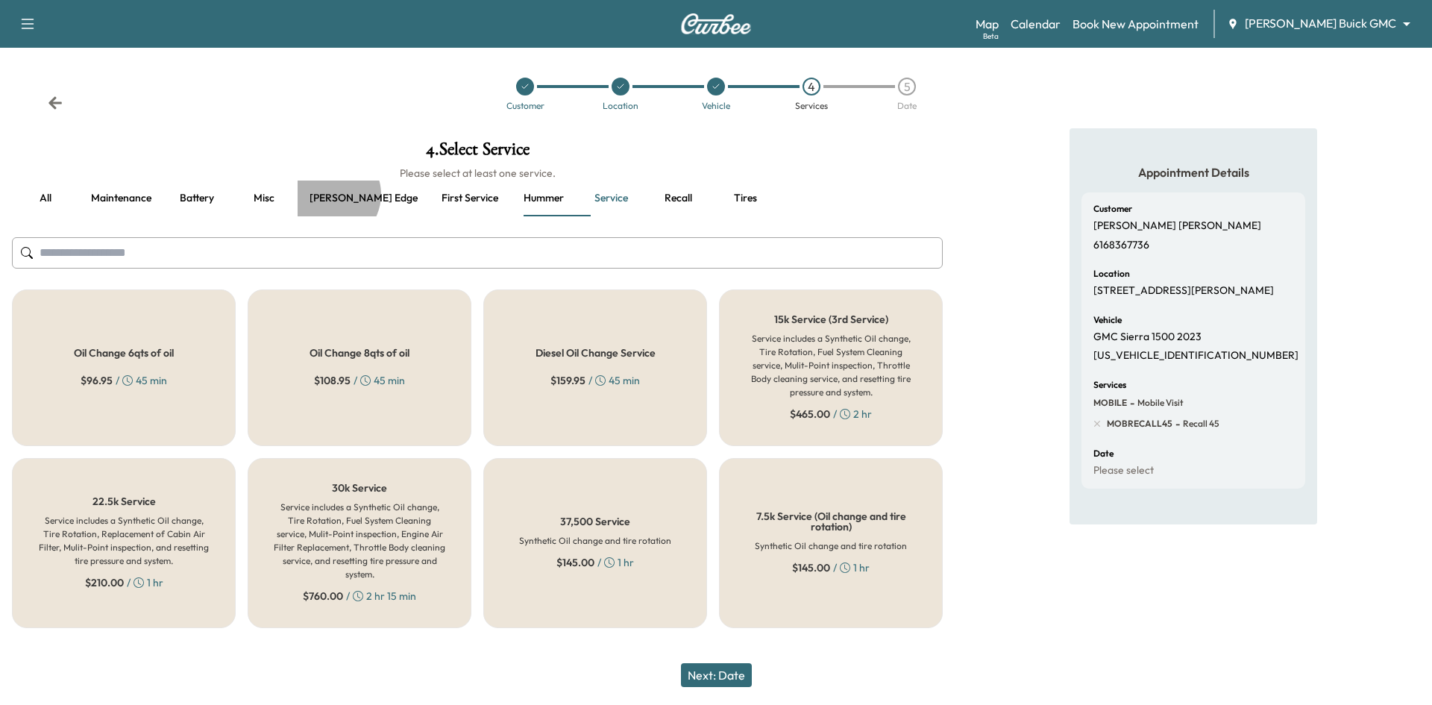
drag, startPoint x: 328, startPoint y: 195, endPoint x: 318, endPoint y: 175, distance: 21.7
click at [328, 193] on button "[PERSON_NAME] edge" at bounding box center [364, 198] width 132 height 36
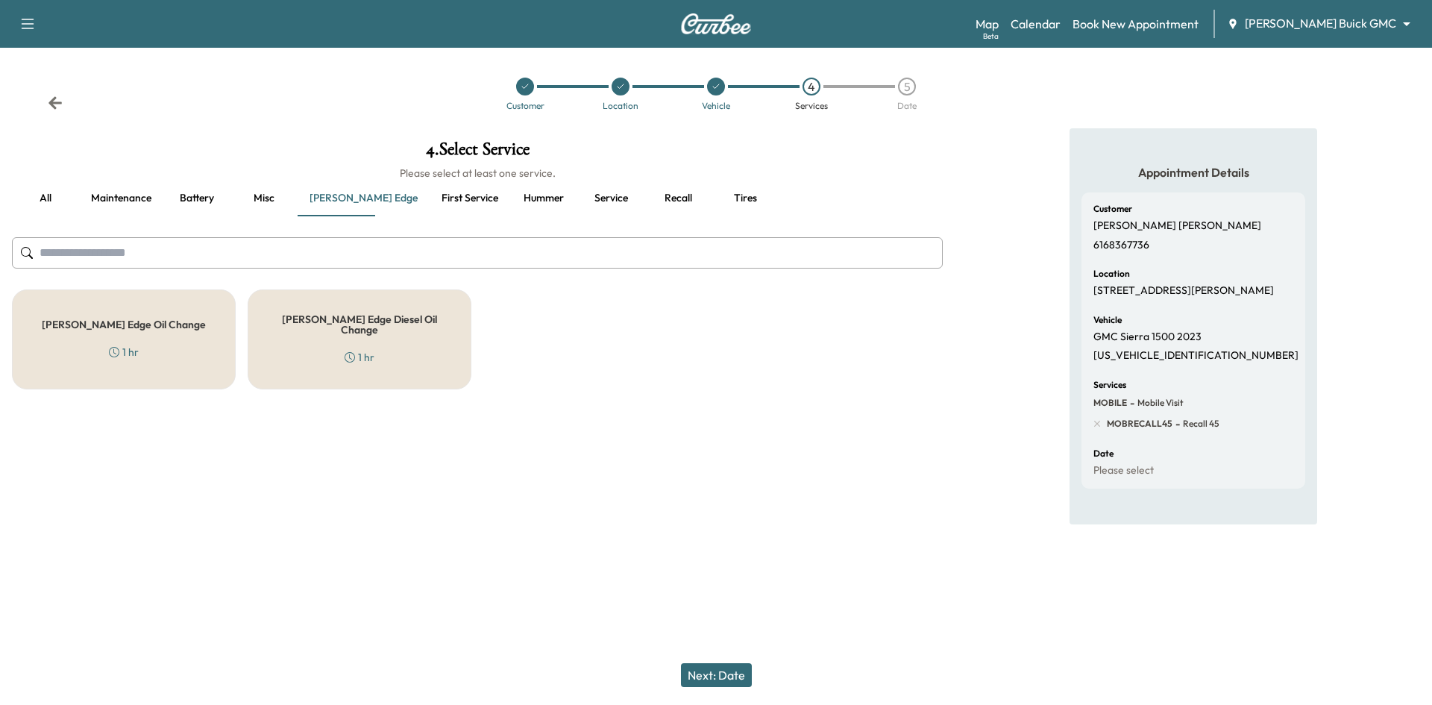
click at [189, 336] on div "Ewing Edge Oil Change 1 hr" at bounding box center [124, 339] width 224 height 100
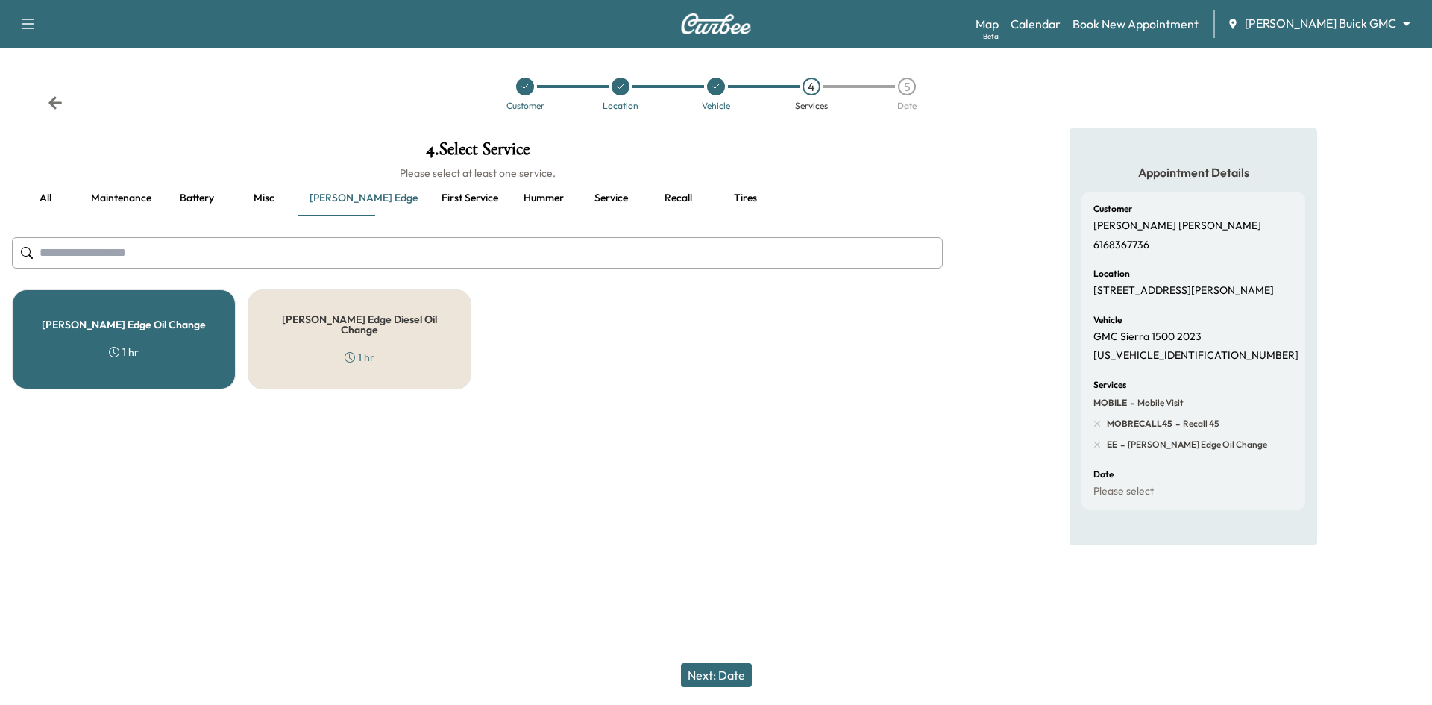
click at [165, 339] on div "Ewing Edge Oil Change 1 hr" at bounding box center [124, 339] width 224 height 100
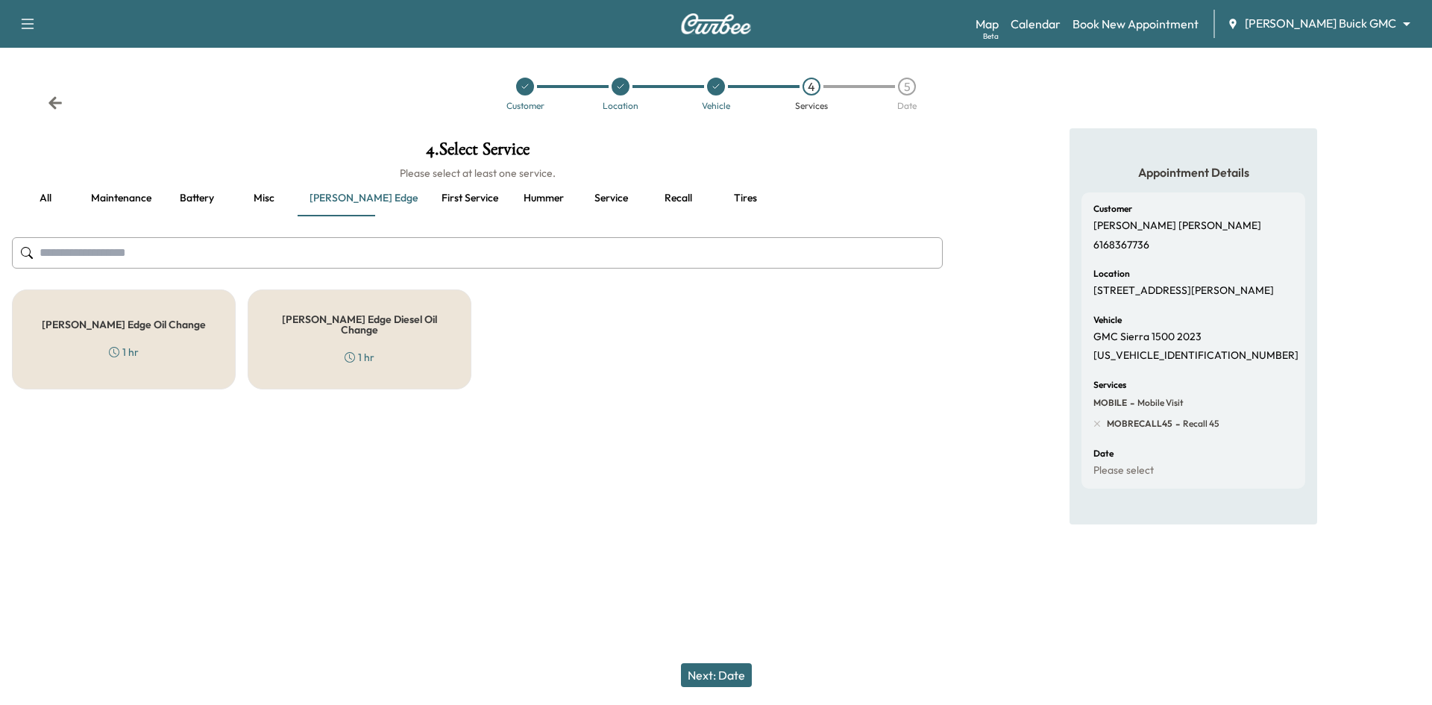
click at [165, 339] on div "Ewing Edge Oil Change 1 hr" at bounding box center [124, 339] width 224 height 100
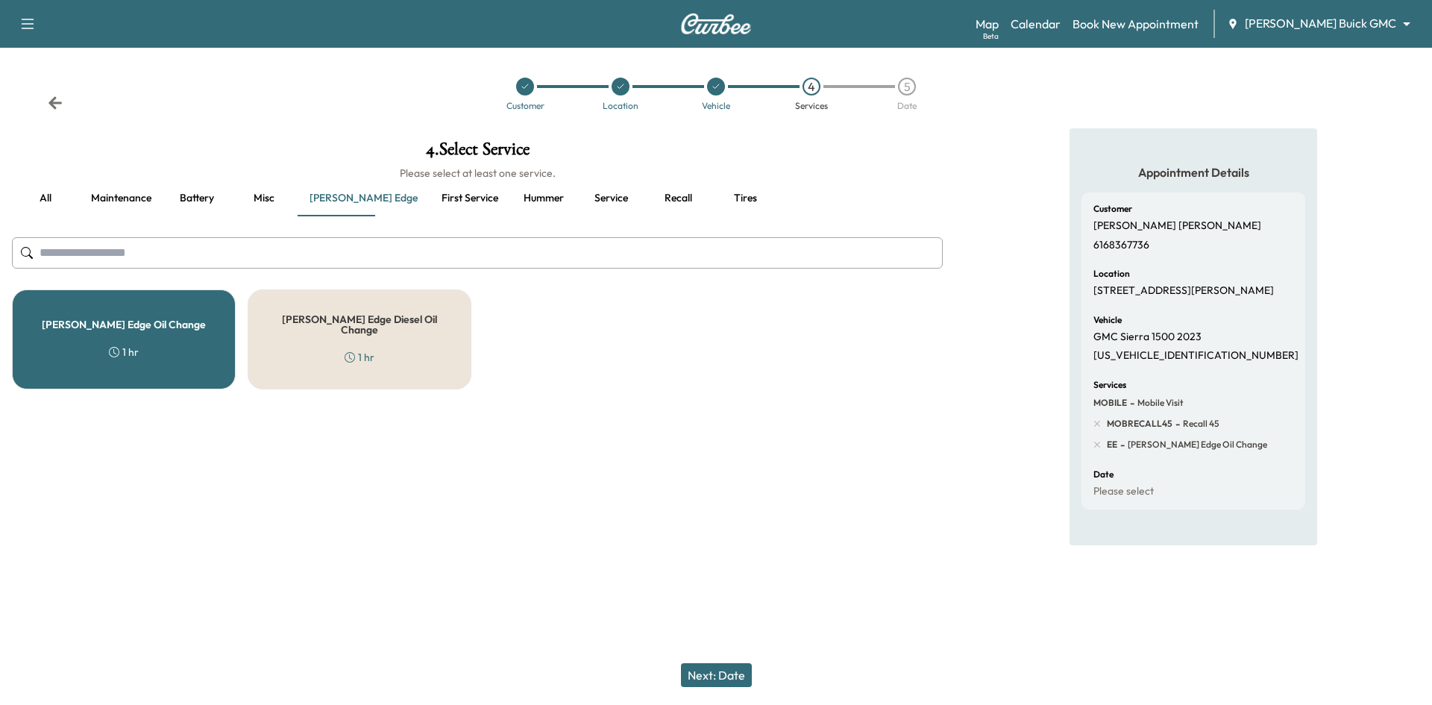
click at [329, 264] on input "text" at bounding box center [477, 252] width 931 height 31
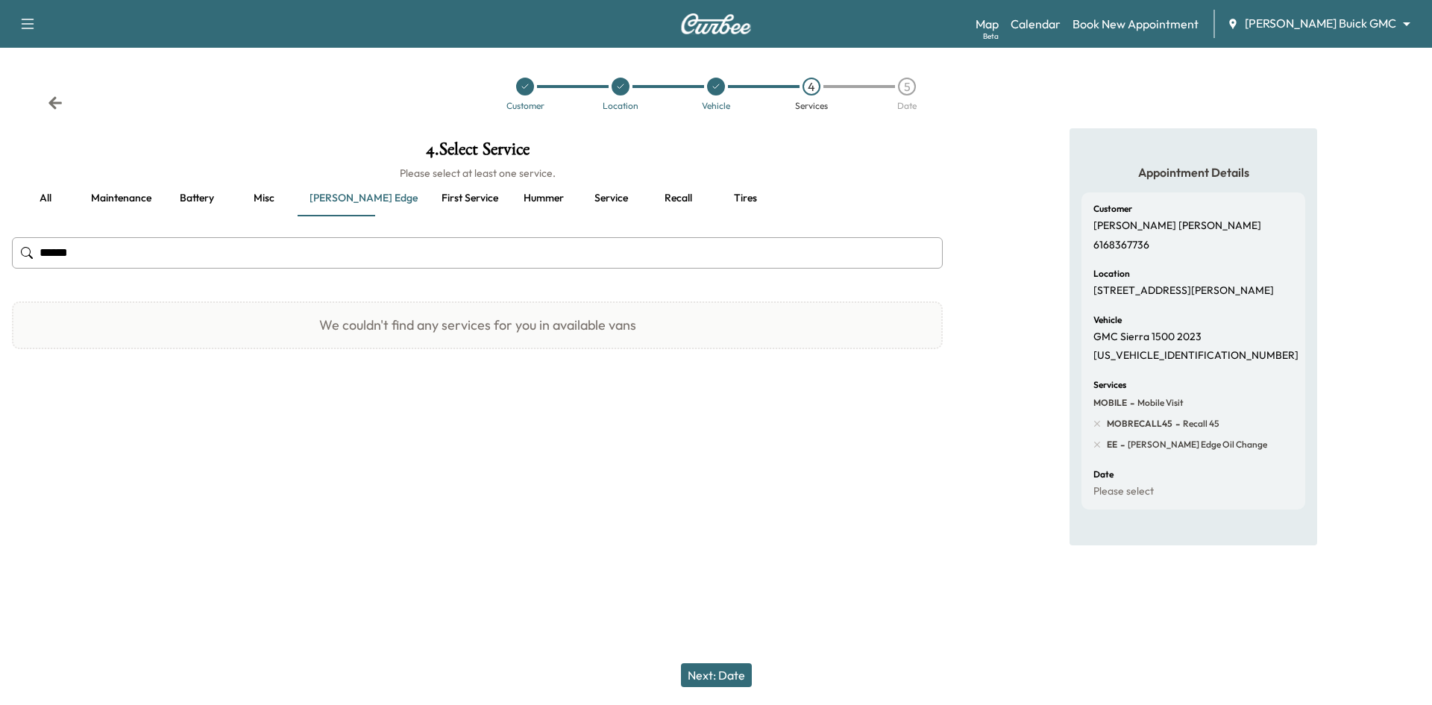
type input "******"
click at [577, 197] on button "Service" at bounding box center [610, 198] width 67 height 36
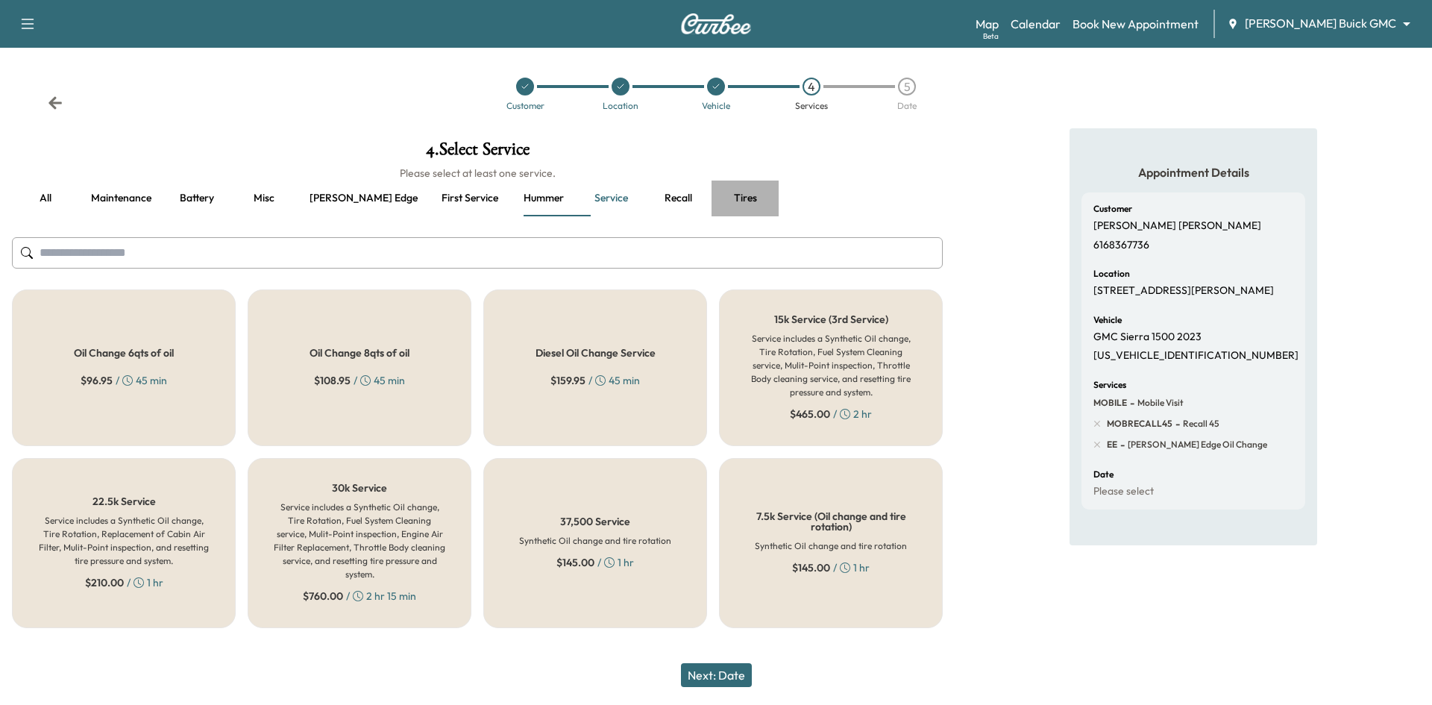
click at [711, 199] on button "Tires" at bounding box center [744, 198] width 67 height 36
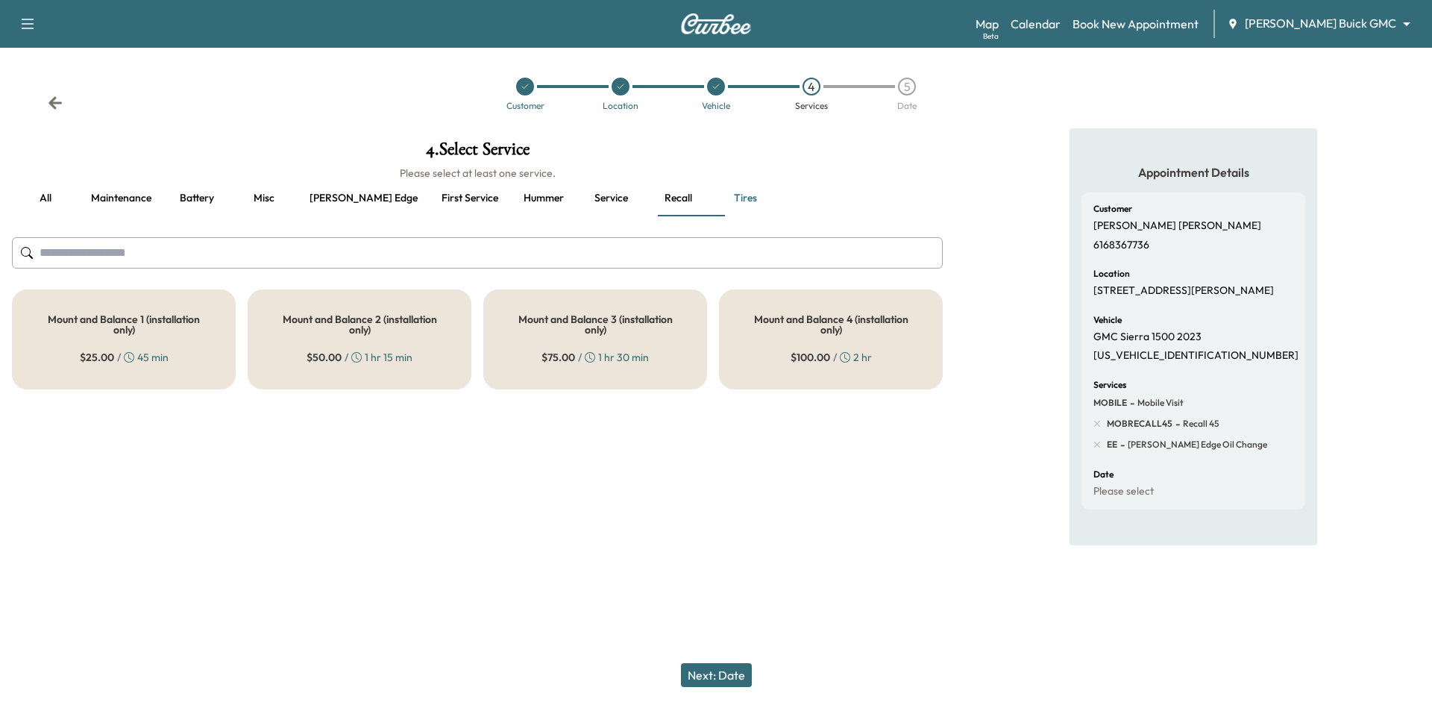
click at [109, 197] on button "Maintenance" at bounding box center [121, 198] width 84 height 36
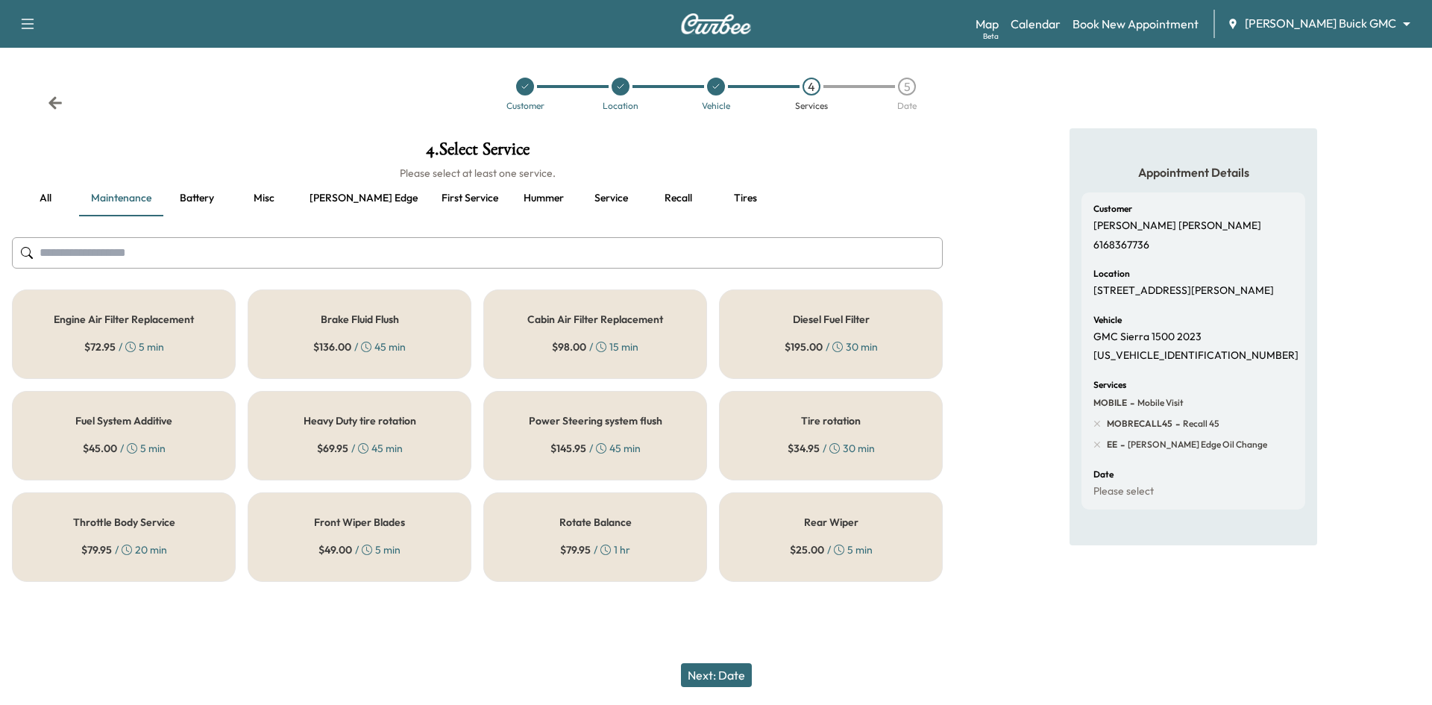
click at [882, 427] on div "Tire rotation $ 34.95 / 30 min" at bounding box center [831, 435] width 224 height 89
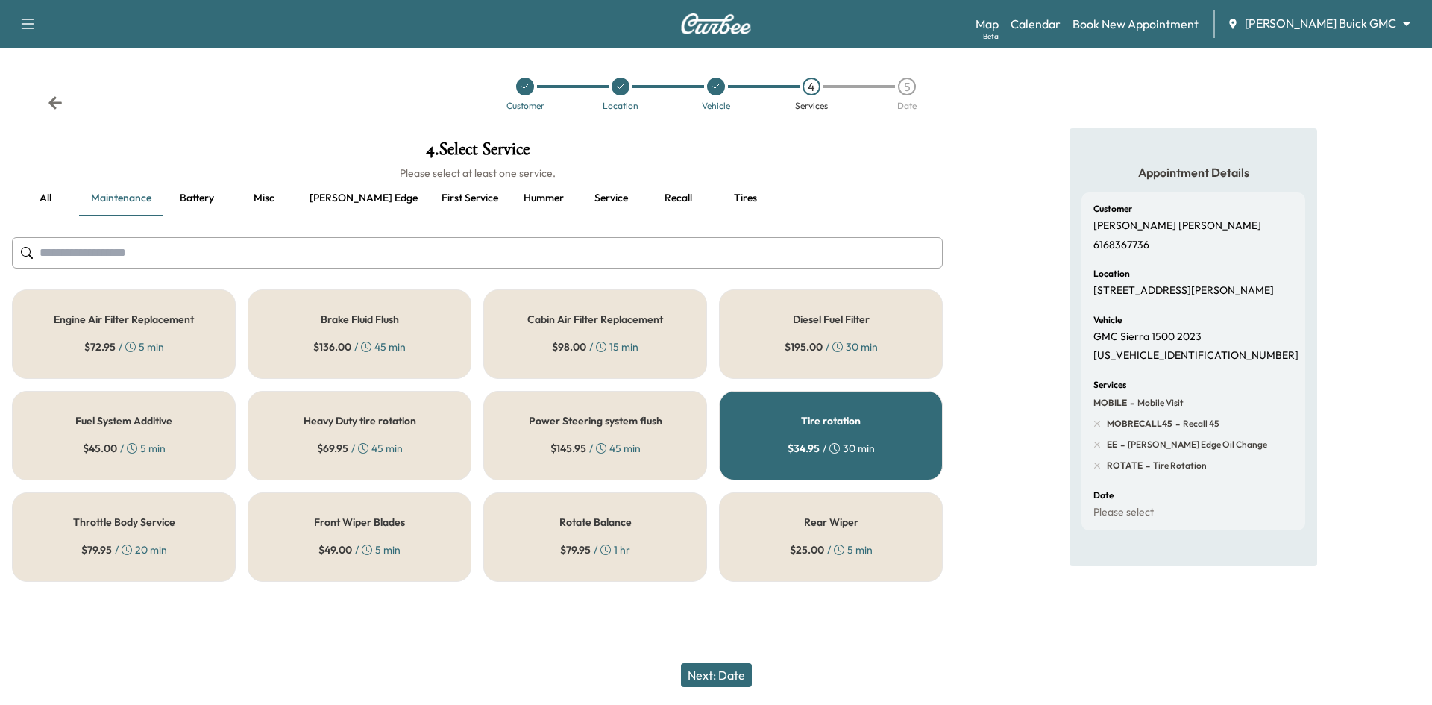
drag, startPoint x: 737, startPoint y: 676, endPoint x: 848, endPoint y: 544, distance: 173.1
click at [736, 676] on button "Next: Date" at bounding box center [716, 675] width 71 height 24
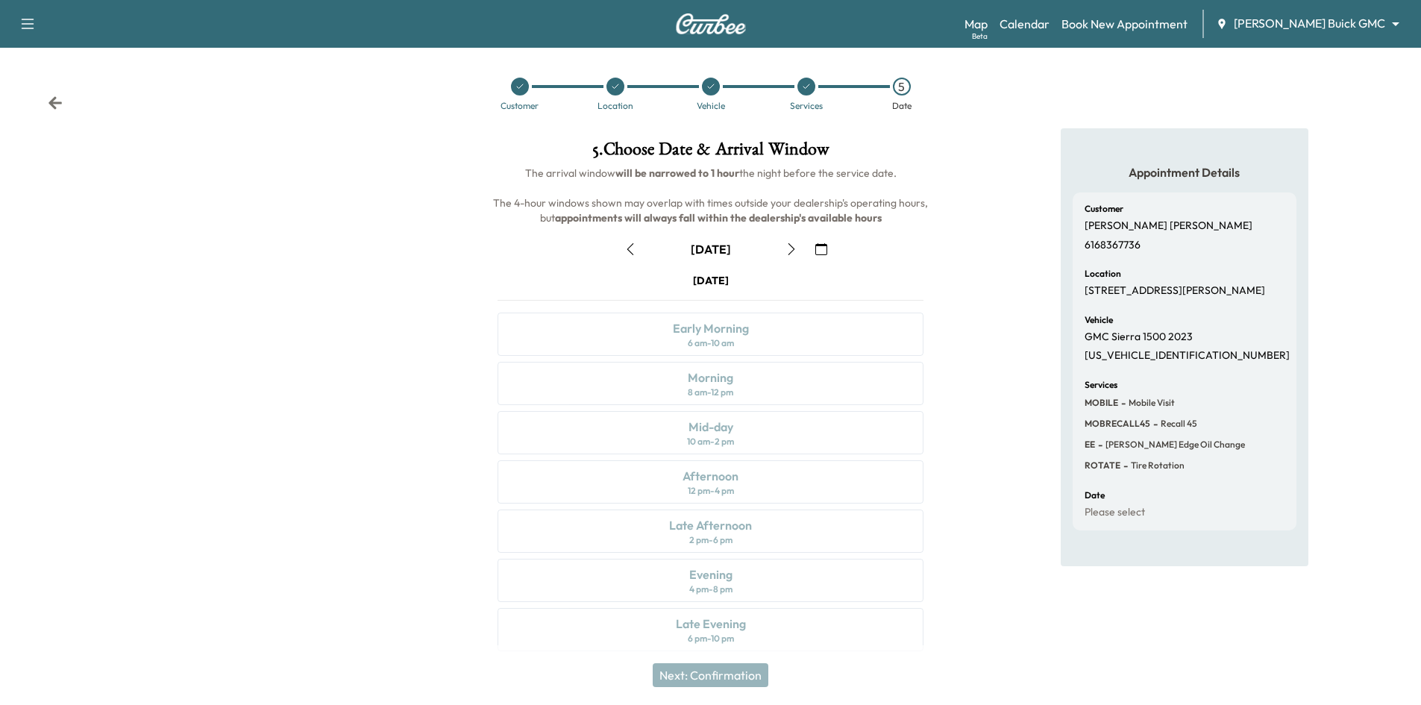
click at [802, 89] on icon at bounding box center [806, 86] width 9 height 9
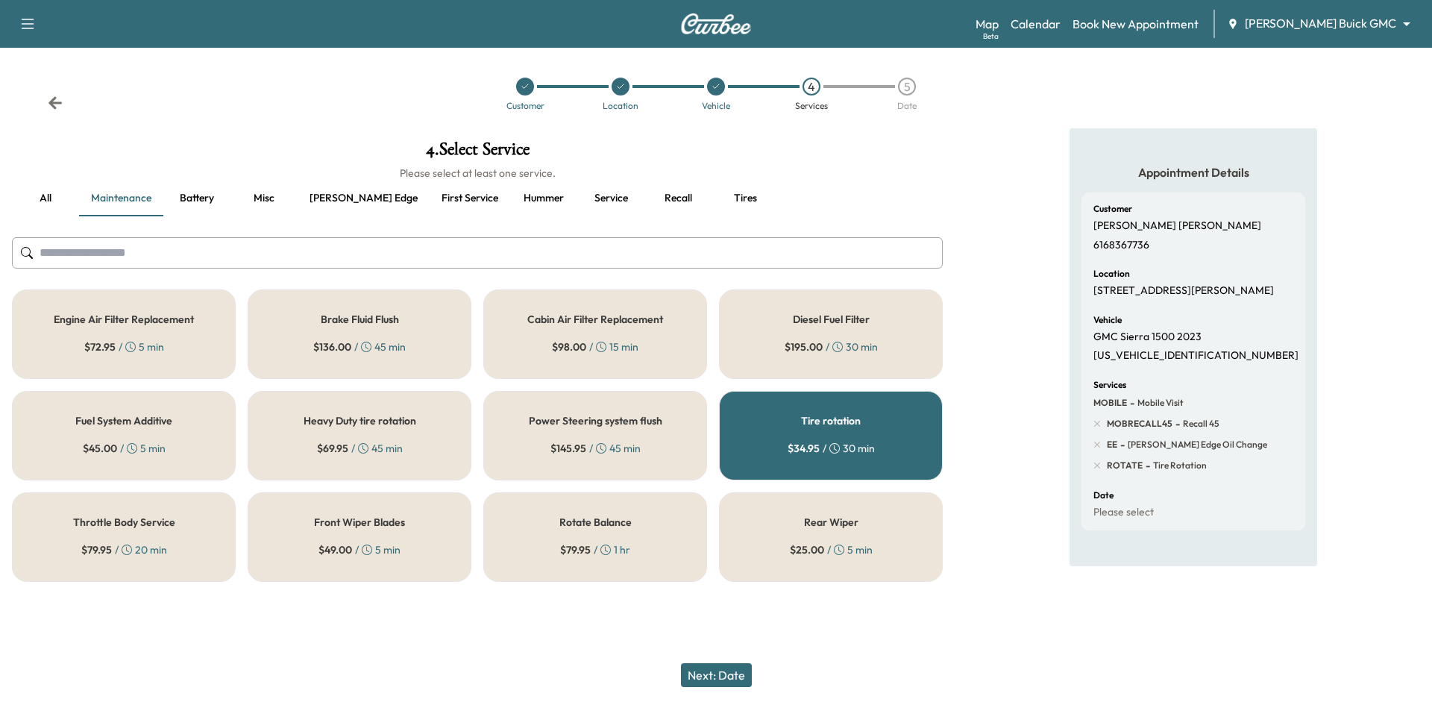
click at [450, 253] on input "text" at bounding box center [477, 252] width 931 height 31
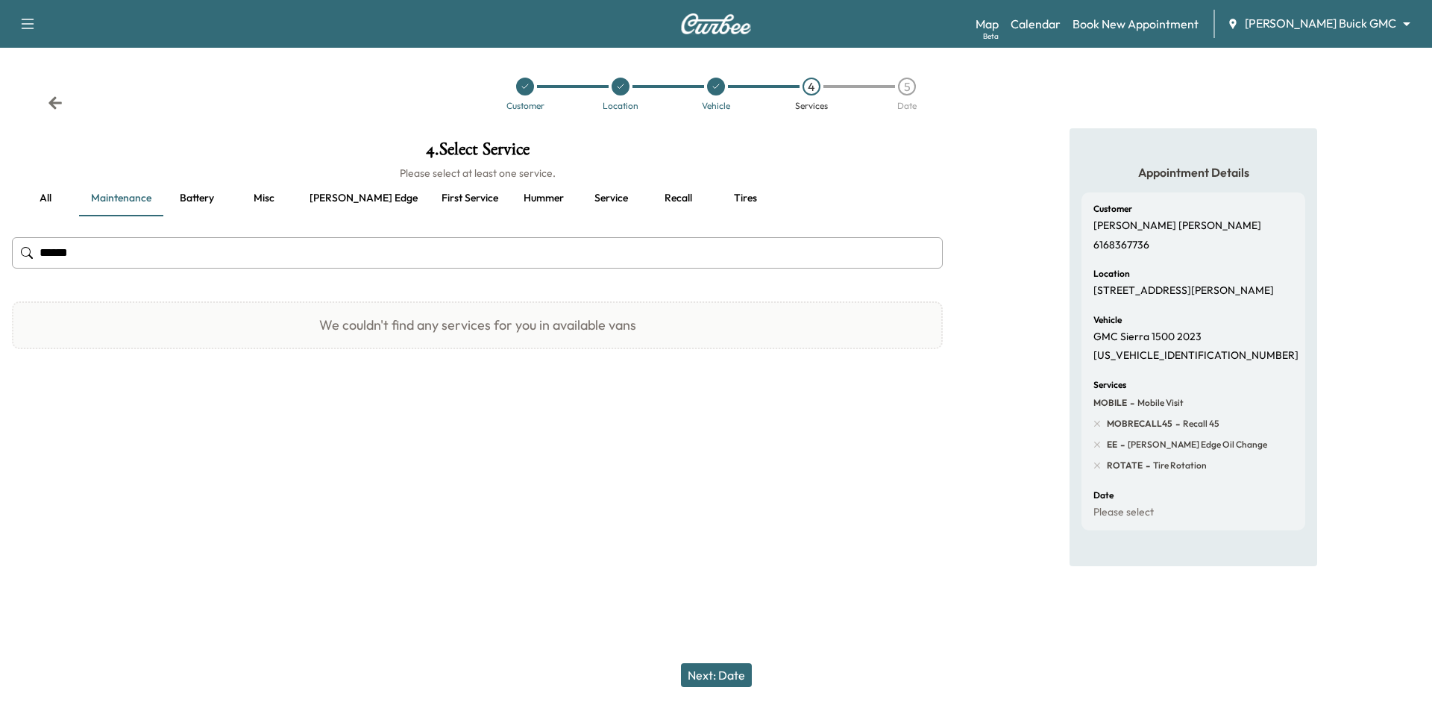
type input "******"
click at [577, 200] on button "Service" at bounding box center [610, 198] width 67 height 36
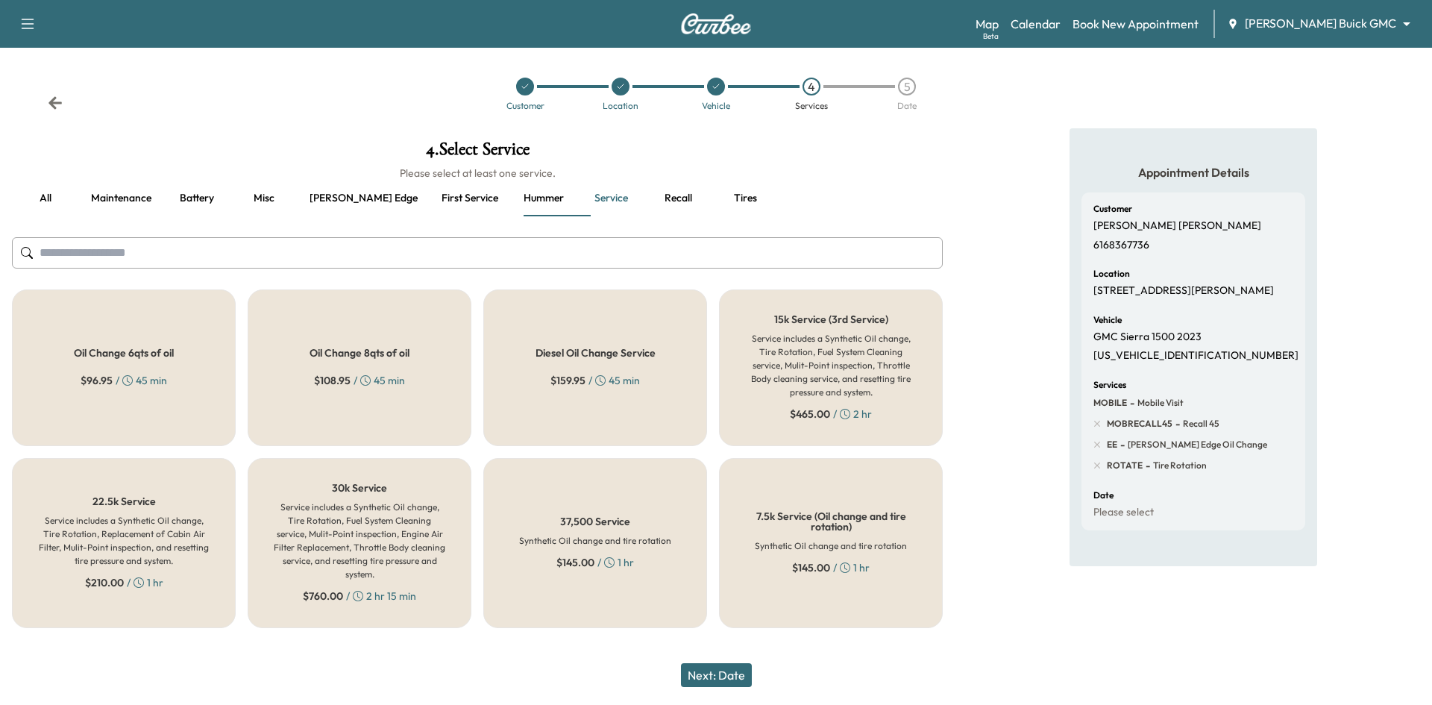
click at [711, 198] on button "Tires" at bounding box center [744, 198] width 67 height 36
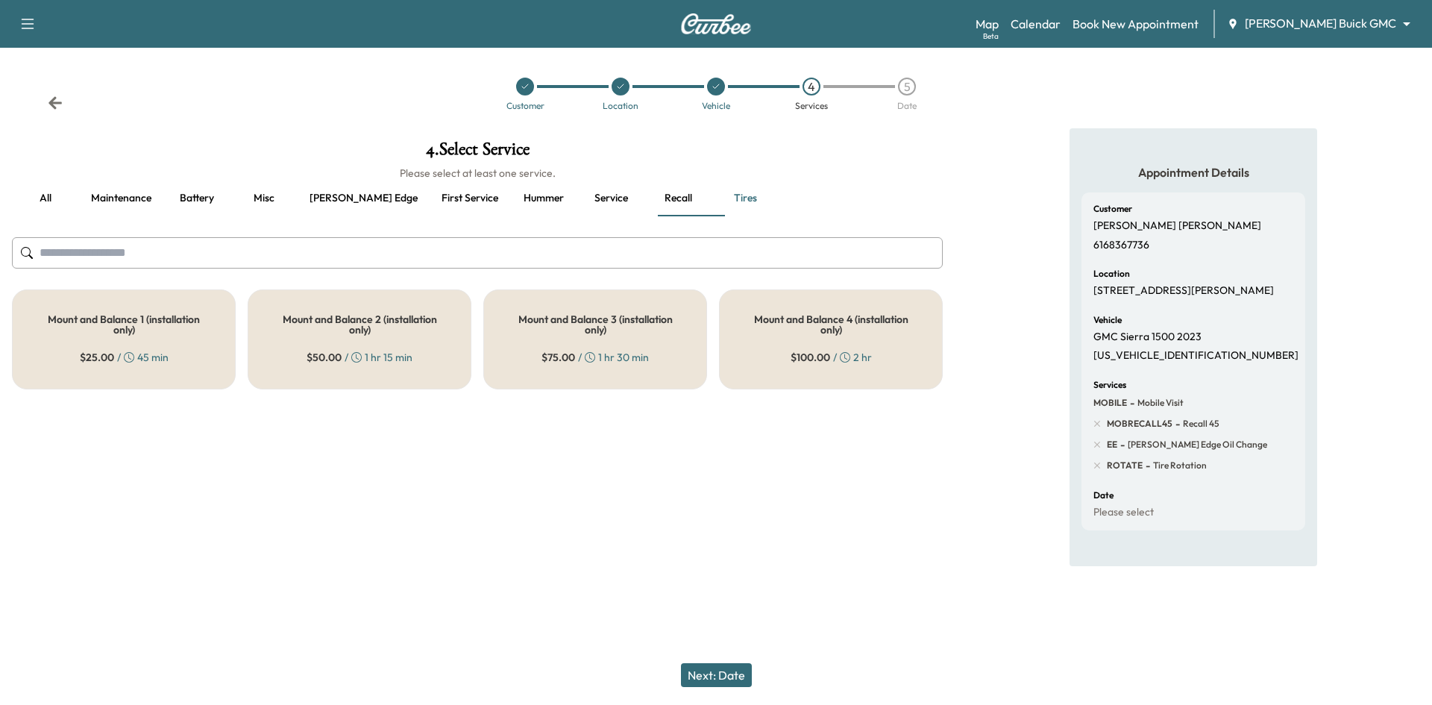
click at [905, 203] on div "all Maintenance Battery Misc Ewing edge First service Hummer Service Recall Tir…" at bounding box center [477, 198] width 931 height 36
click at [905, 88] on div "5" at bounding box center [907, 87] width 18 height 18
click at [723, 674] on button "Next: Date" at bounding box center [716, 675] width 71 height 24
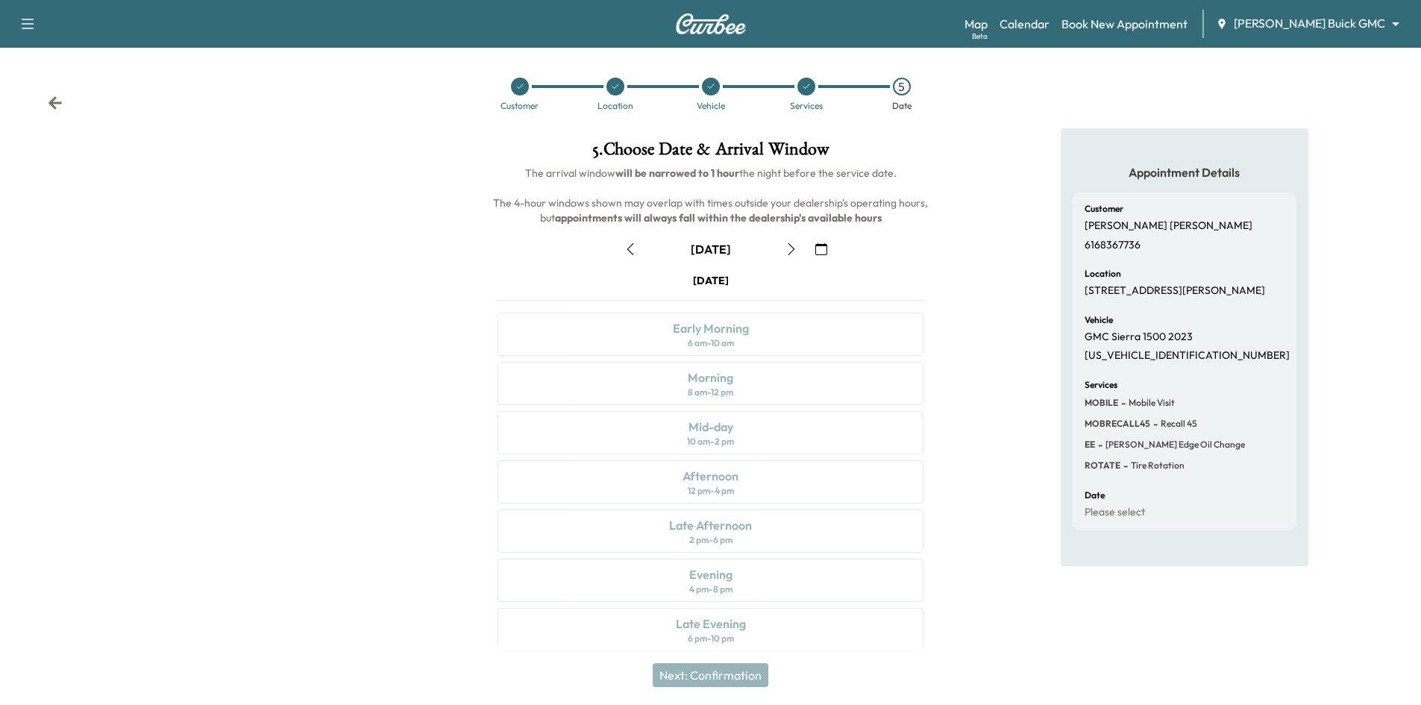
click at [820, 252] on icon "button" at bounding box center [821, 249] width 12 height 12
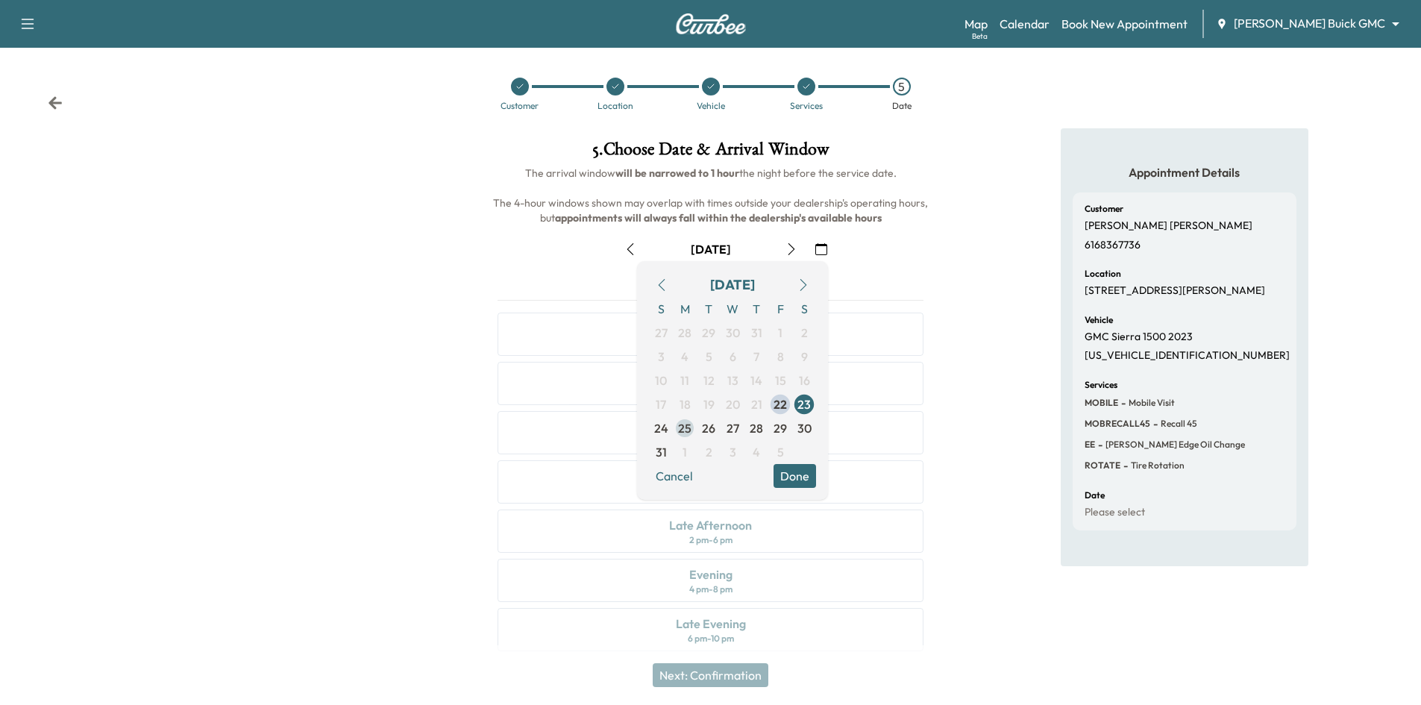
click at [691, 427] on span "25" at bounding box center [684, 428] width 13 height 18
click at [806, 475] on button "Done" at bounding box center [794, 476] width 43 height 24
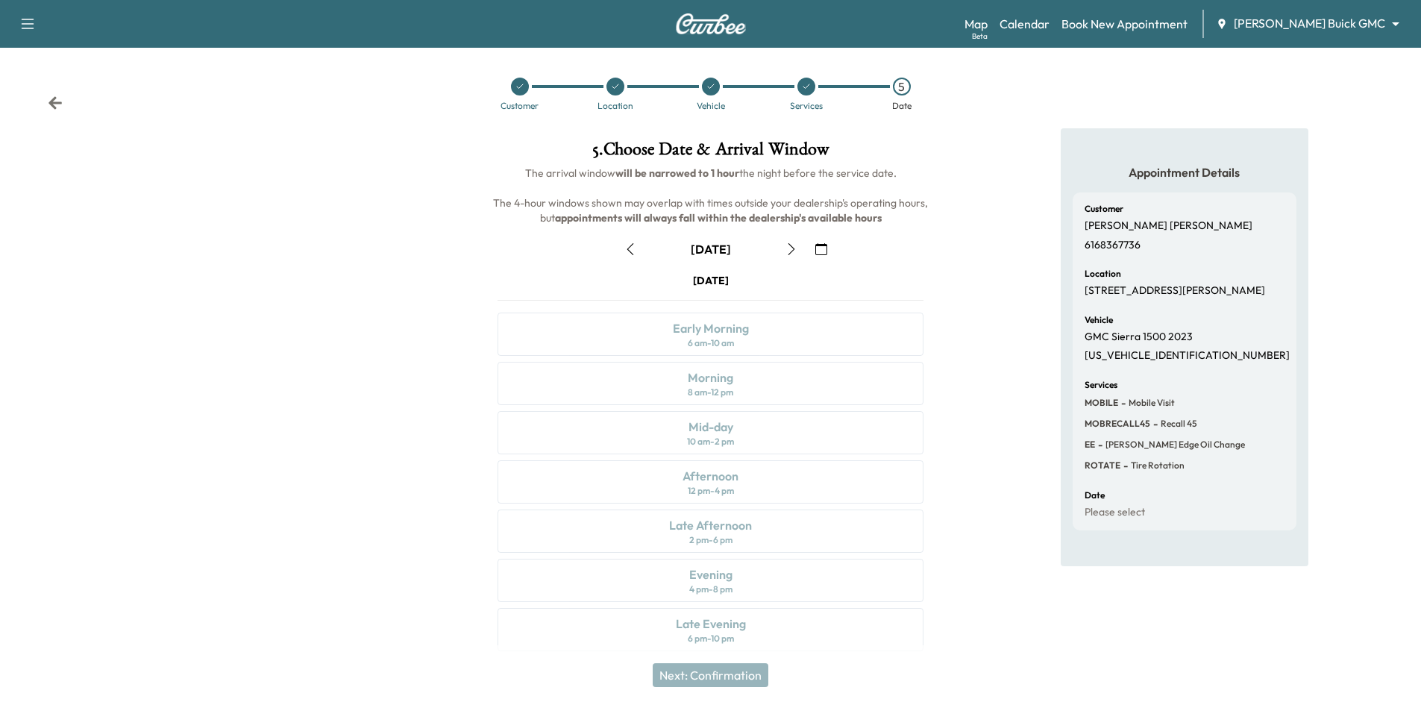
click at [793, 247] on icon "button" at bounding box center [791, 249] width 12 height 12
click at [669, 380] on div "Morning 8 am - 12 pm" at bounding box center [710, 383] width 426 height 43
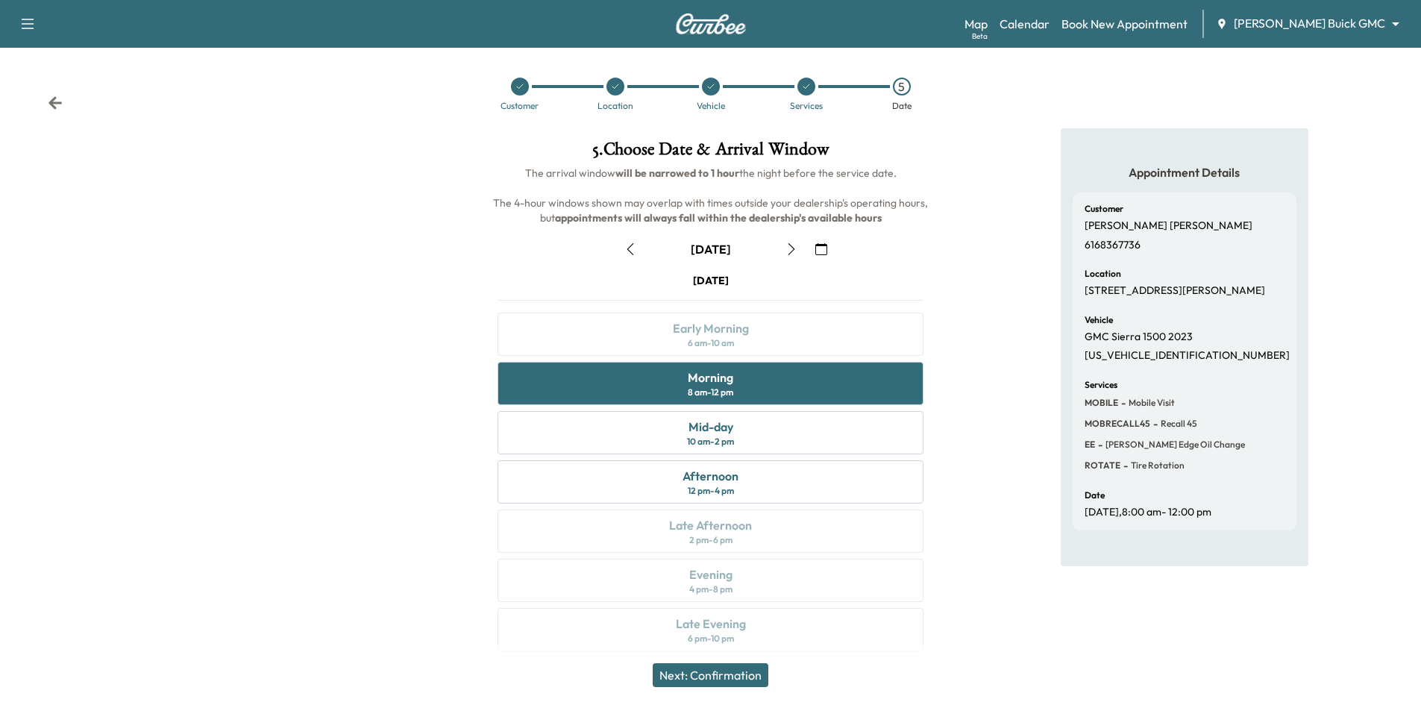
click at [757, 680] on button "Next: Confirmation" at bounding box center [711, 675] width 116 height 24
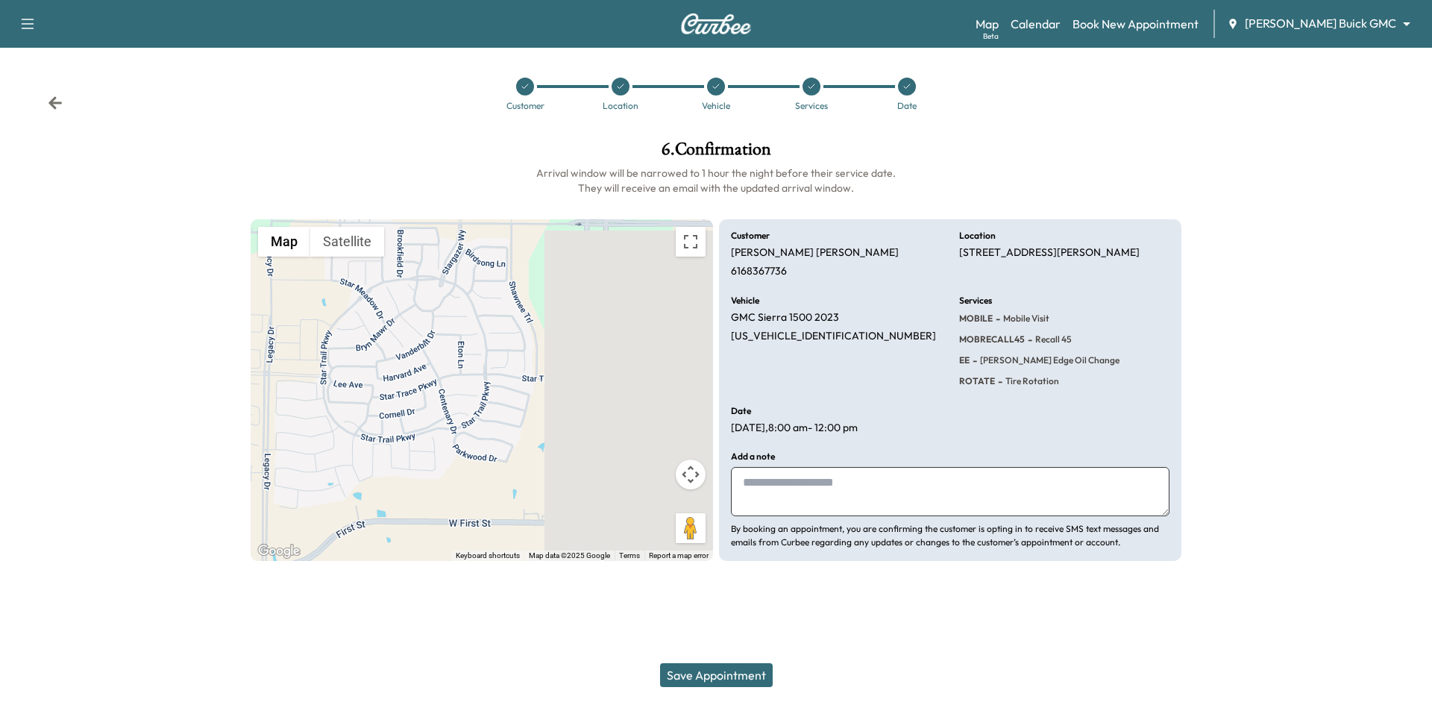
click at [864, 490] on textarea at bounding box center [950, 491] width 439 height 49
type textarea "**********"
click at [753, 682] on button "Save Appointment" at bounding box center [716, 675] width 113 height 24
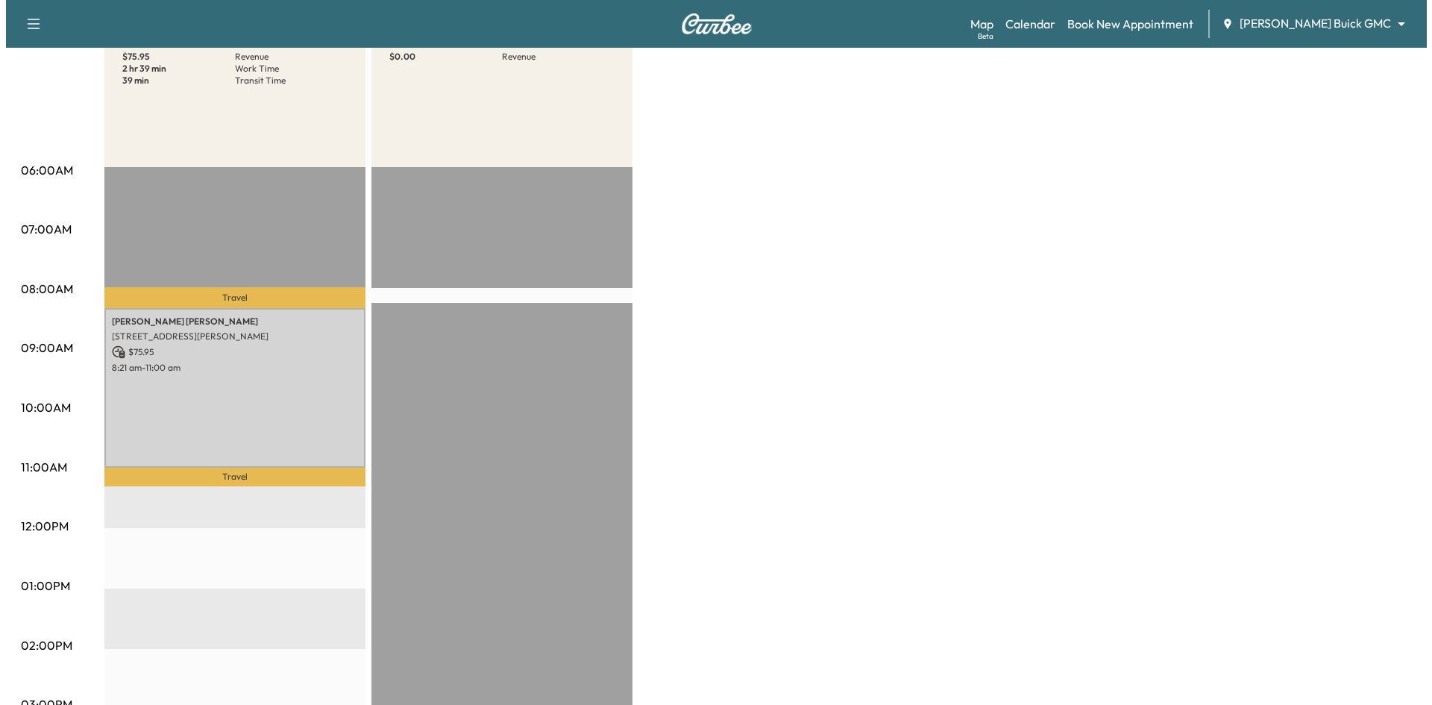
scroll to position [149, 0]
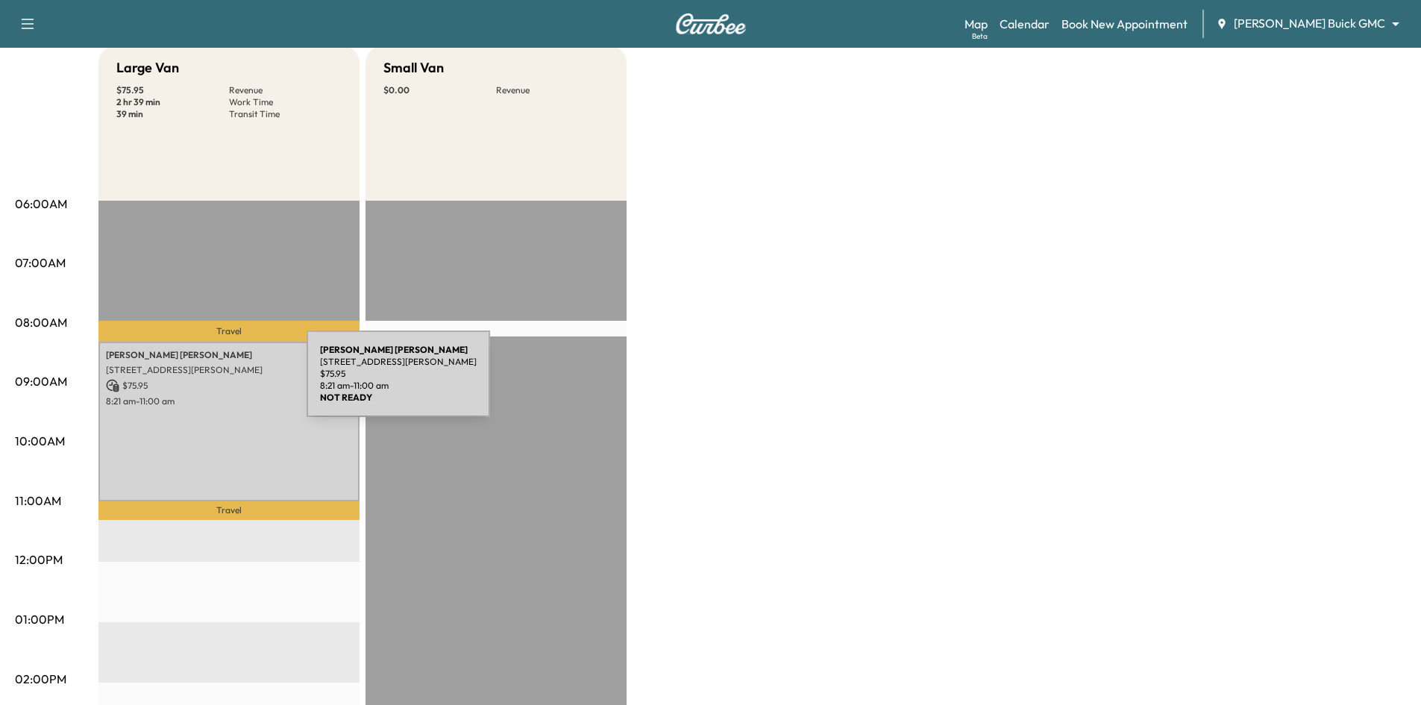
click at [189, 374] on p "1700 MILTON DR, PROSPER, TX 75078, USA" at bounding box center [229, 370] width 246 height 12
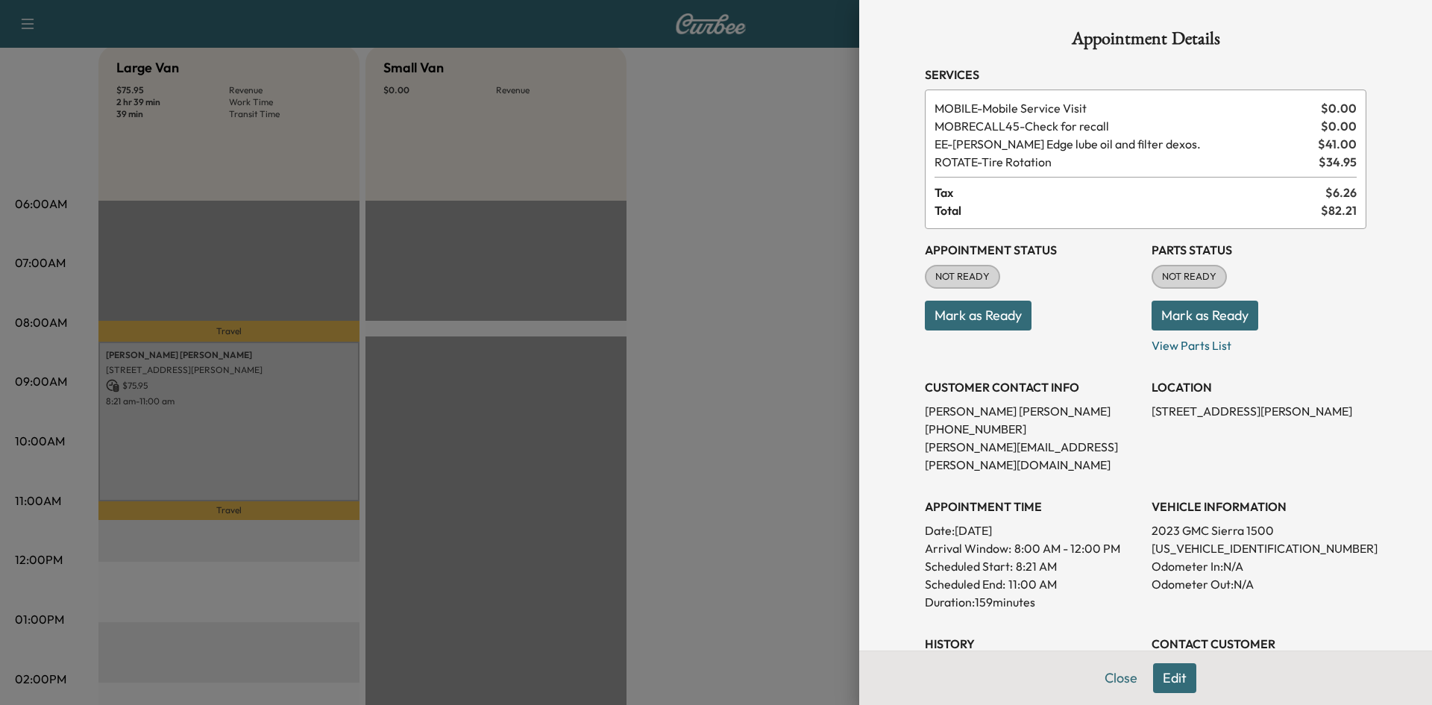
click at [1160, 673] on button "Edit" at bounding box center [1174, 678] width 43 height 30
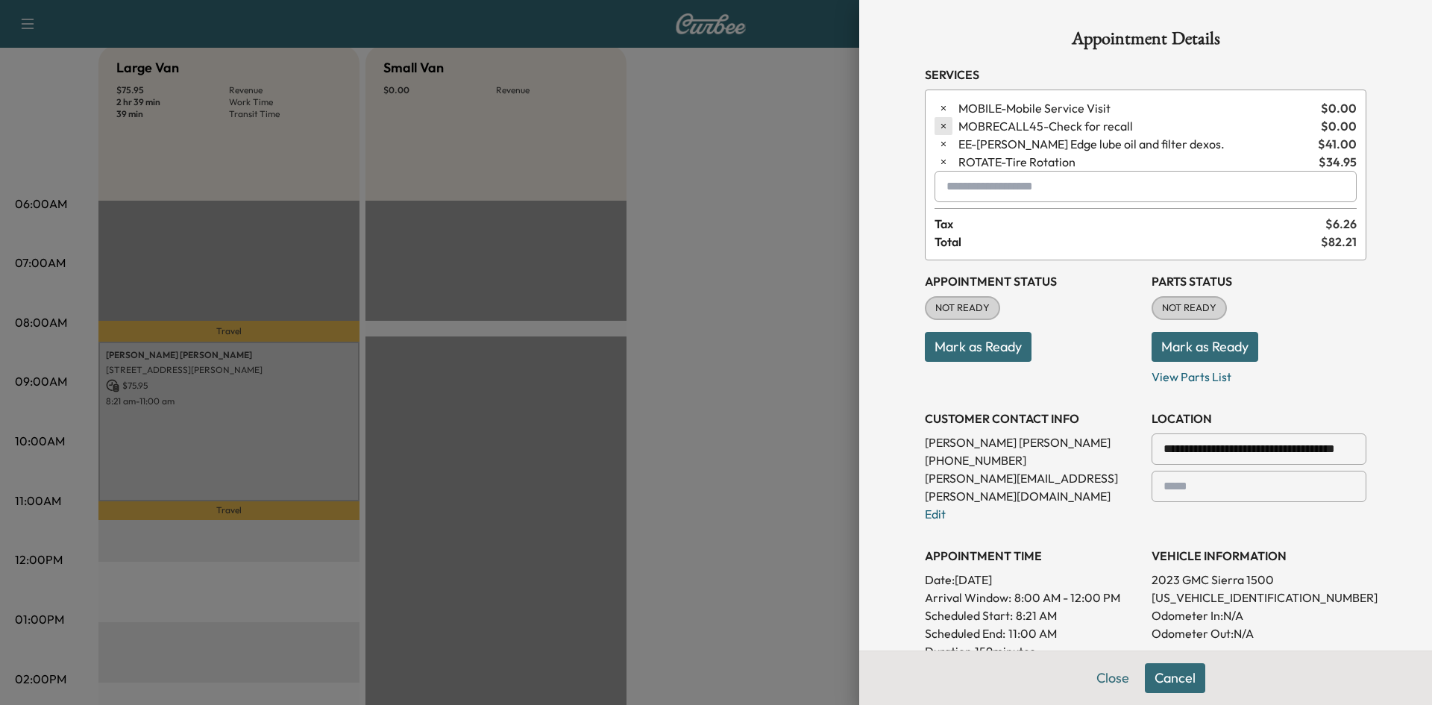
click at [941, 125] on icon "button" at bounding box center [943, 126] width 4 height 4
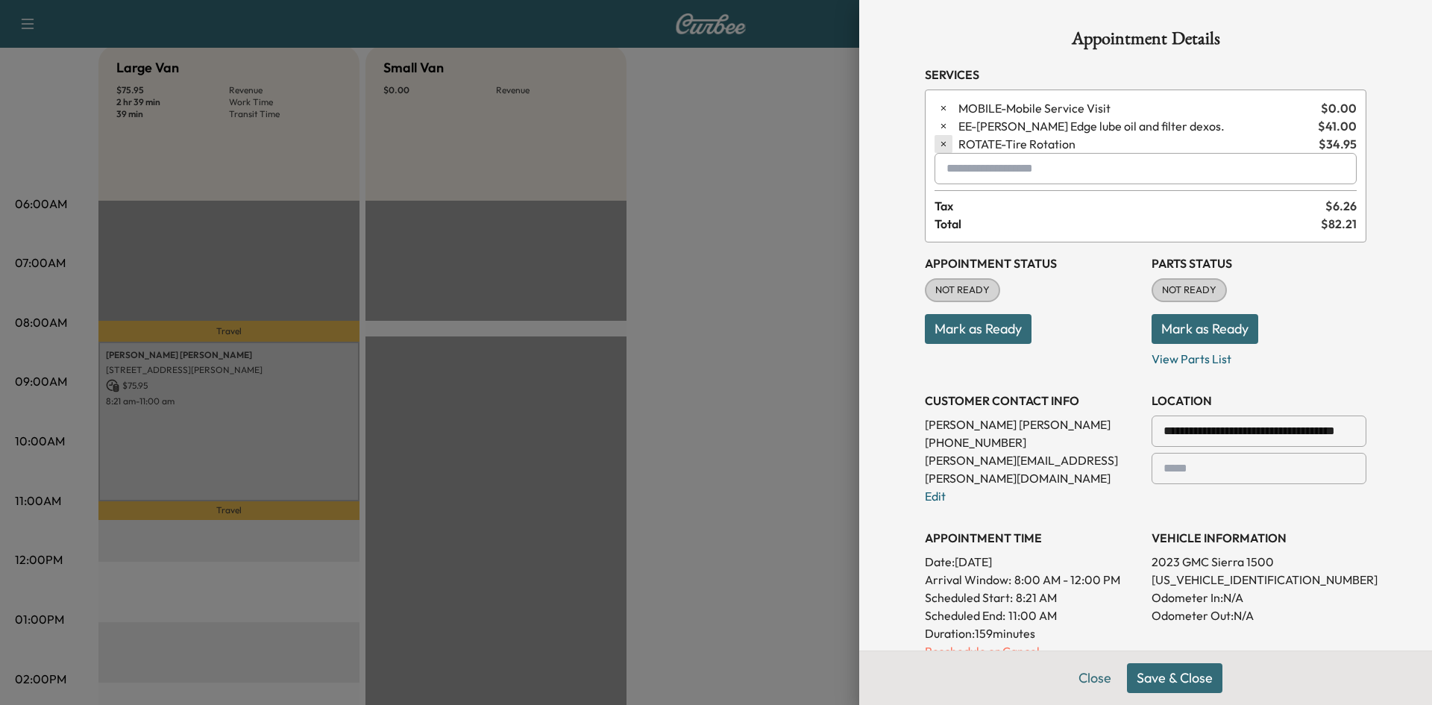
click at [938, 140] on icon "button" at bounding box center [943, 144] width 10 height 10
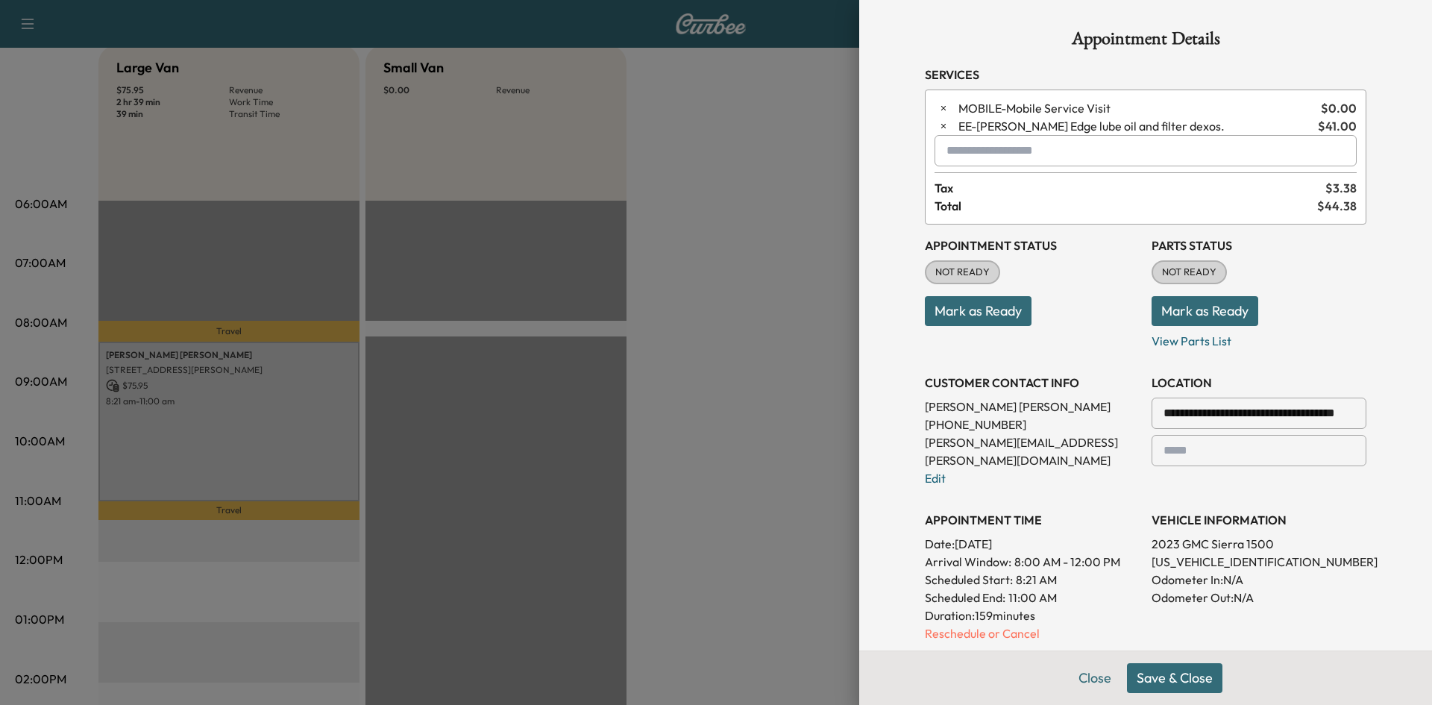
click at [982, 152] on input "text" at bounding box center [1145, 150] width 422 height 31
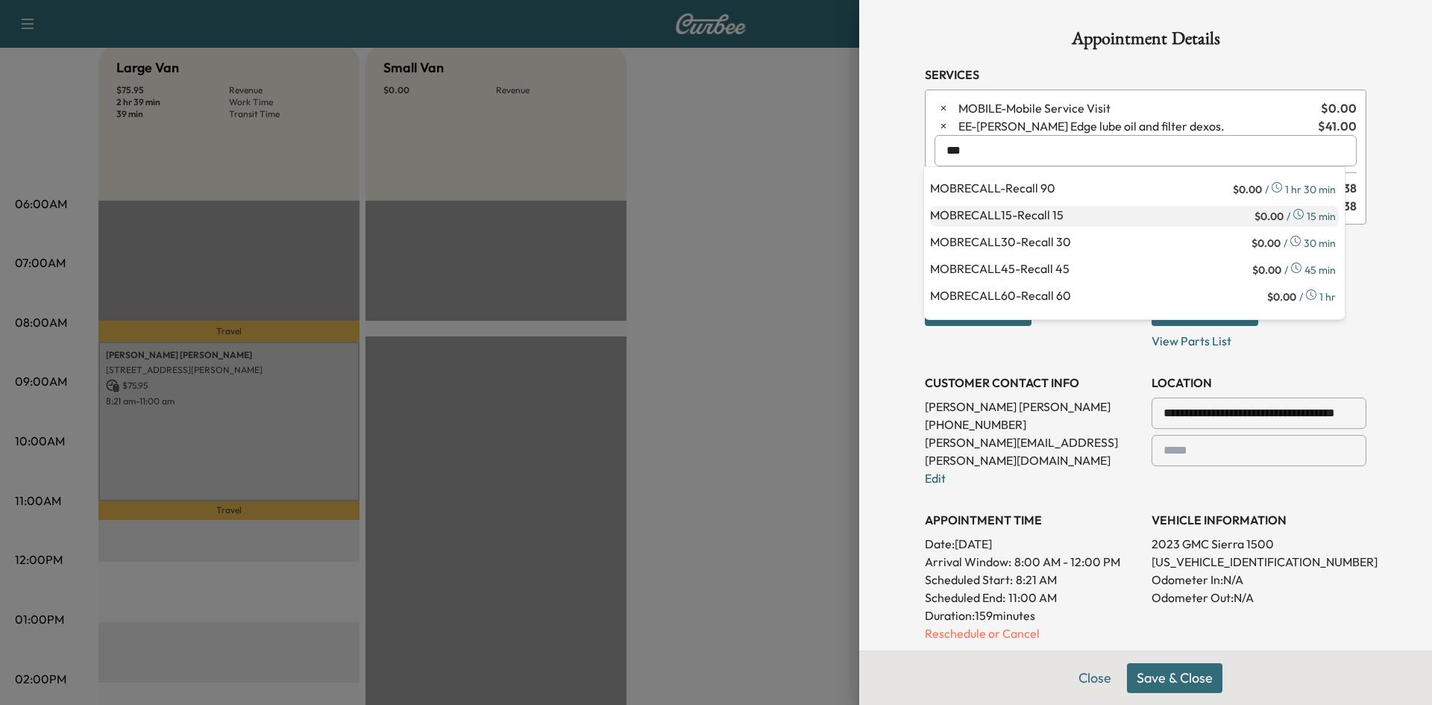
click at [1066, 213] on p "MOBRECALL15 - Recall 15" at bounding box center [1090, 216] width 321 height 21
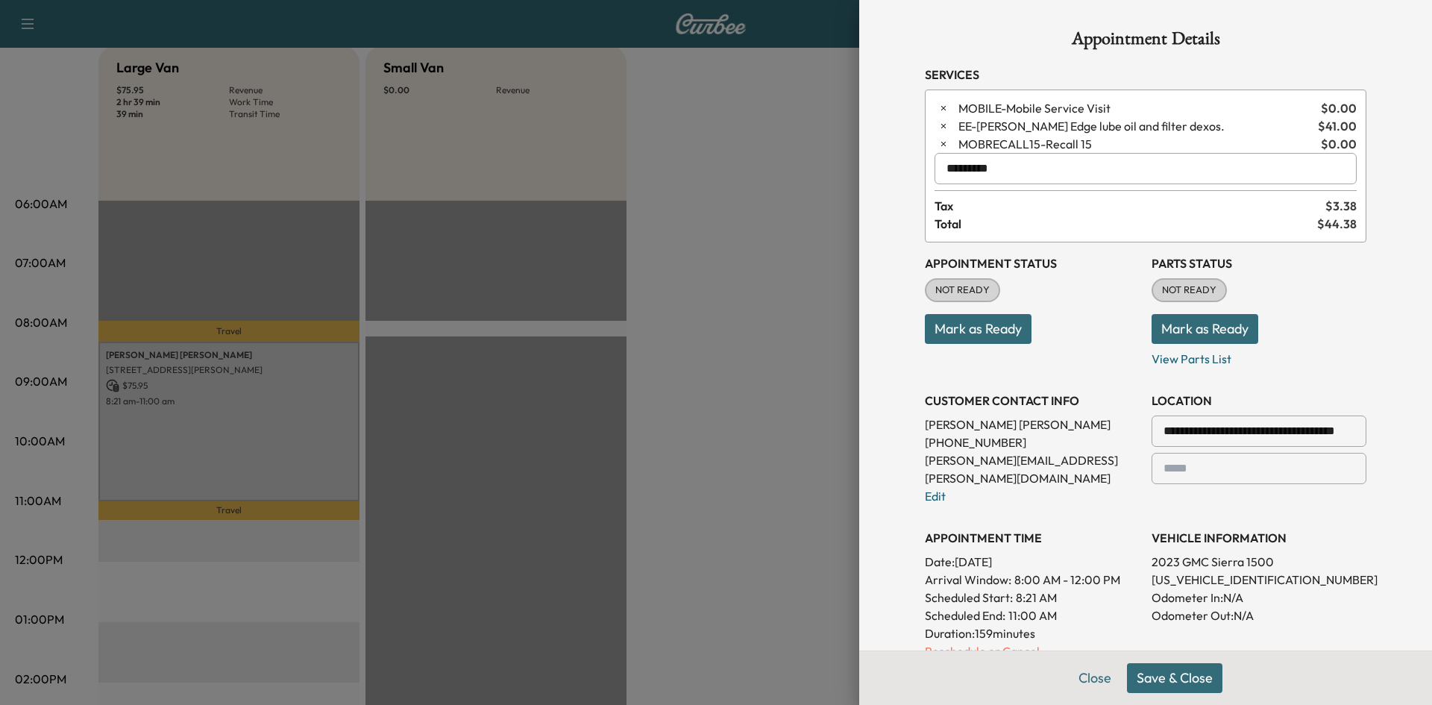
type input "*********"
click at [1127, 668] on button "Save & Close" at bounding box center [1174, 678] width 95 height 30
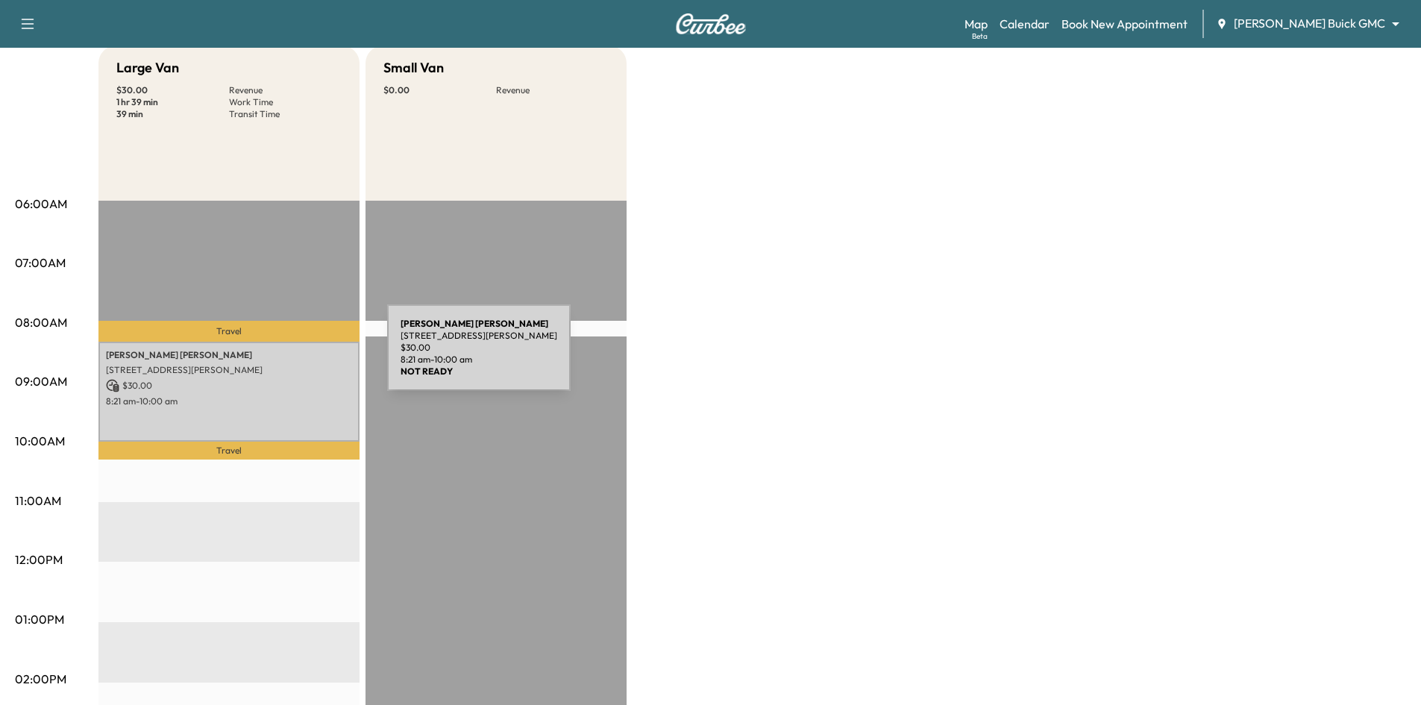
click at [279, 371] on p "1700 MILTON DR, PROSPER, TX 75078, USA" at bounding box center [229, 370] width 246 height 12
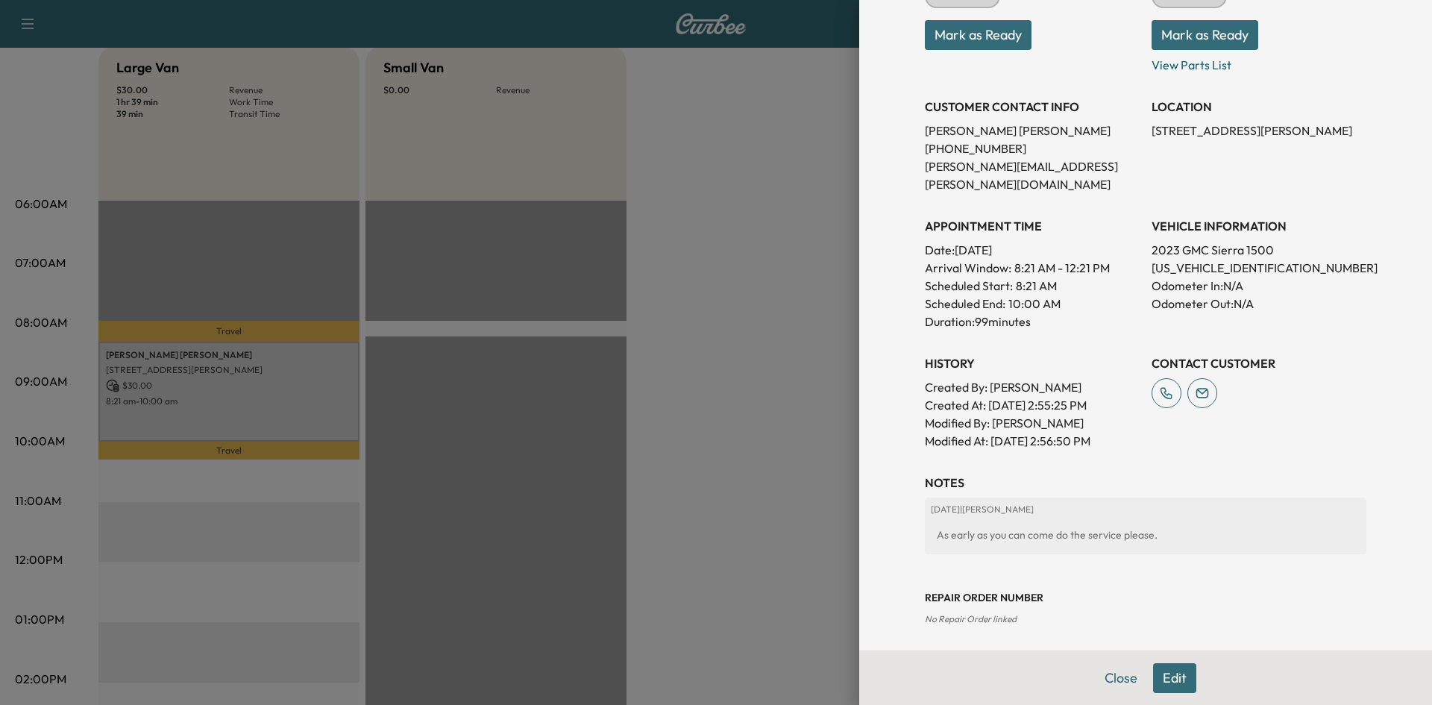
scroll to position [318, 0]
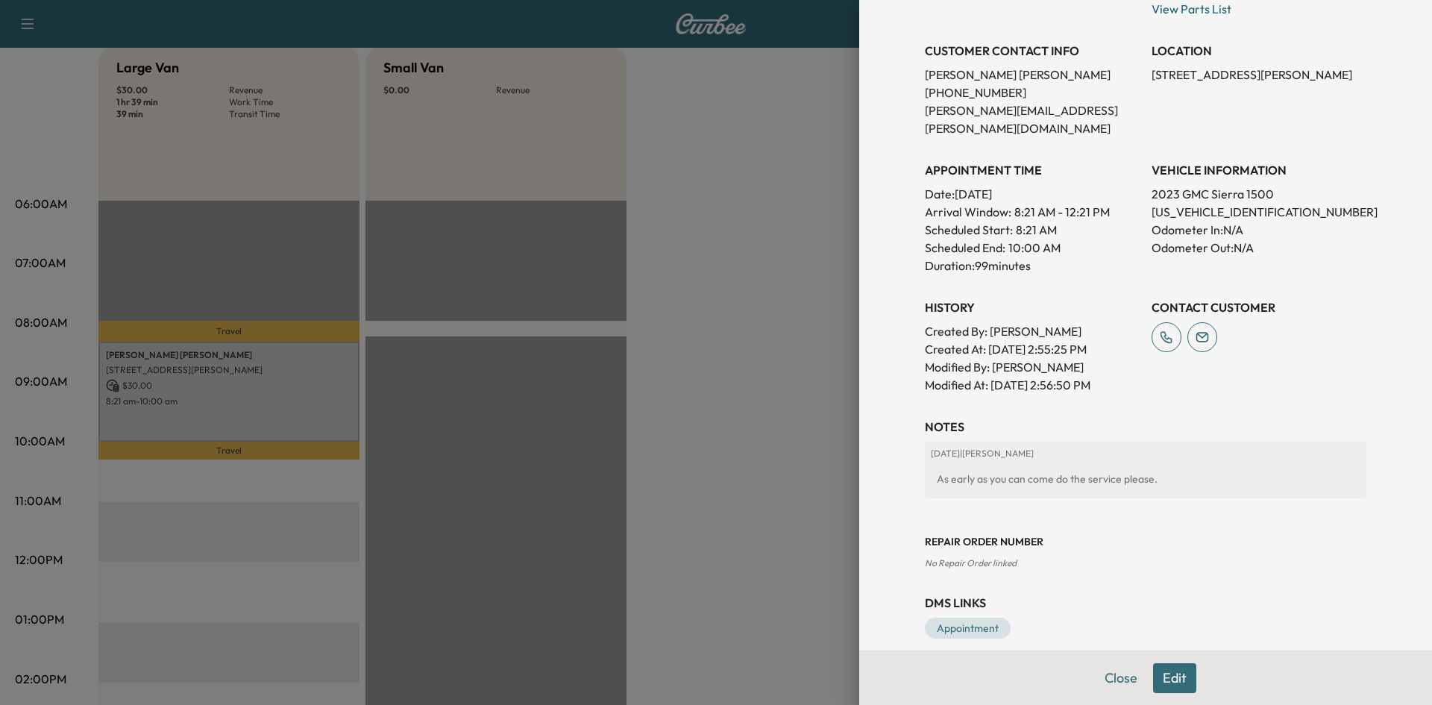
click at [1163, 679] on button "Edit" at bounding box center [1174, 678] width 43 height 30
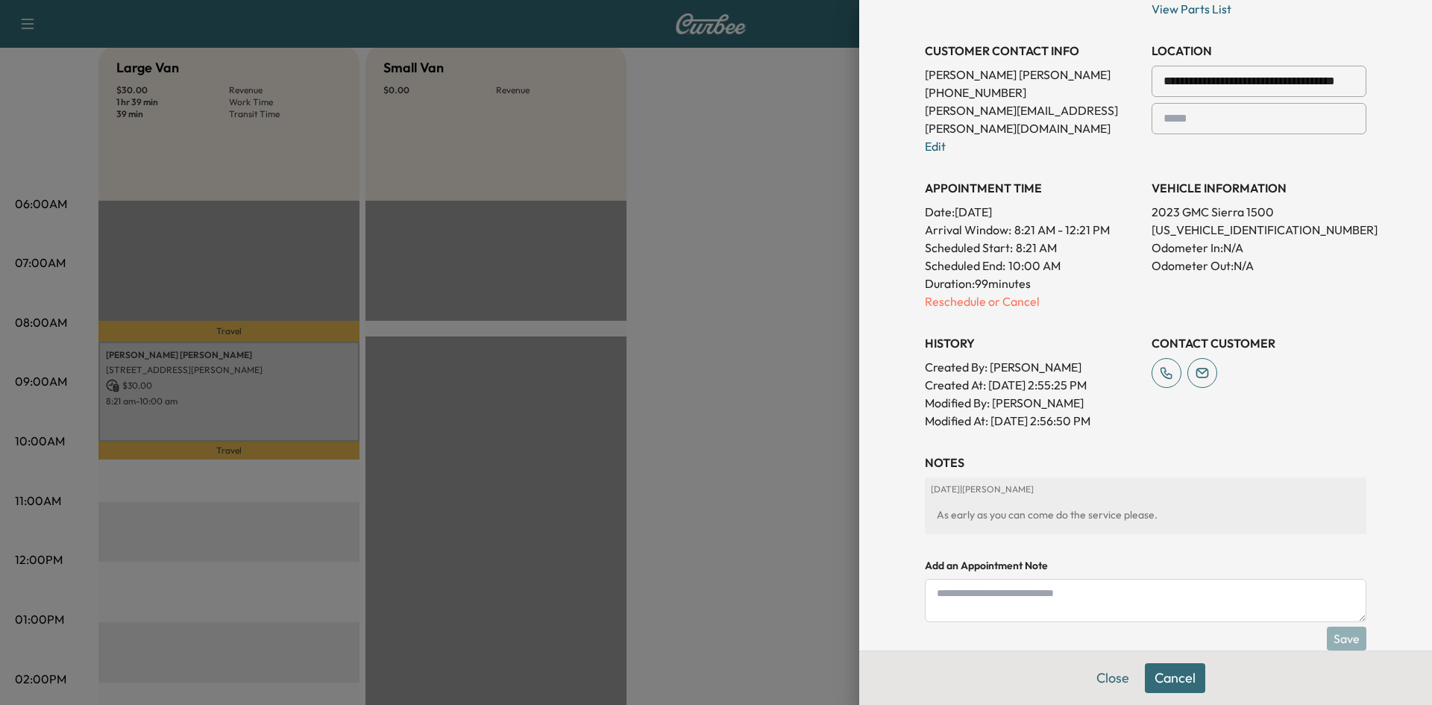
click at [1057, 582] on textarea at bounding box center [1145, 600] width 441 height 43
type textarea "**********"
drag, startPoint x: 1324, startPoint y: 622, endPoint x: 1300, endPoint y: 608, distance: 27.8
click at [1327, 626] on button "Save" at bounding box center [1347, 638] width 40 height 24
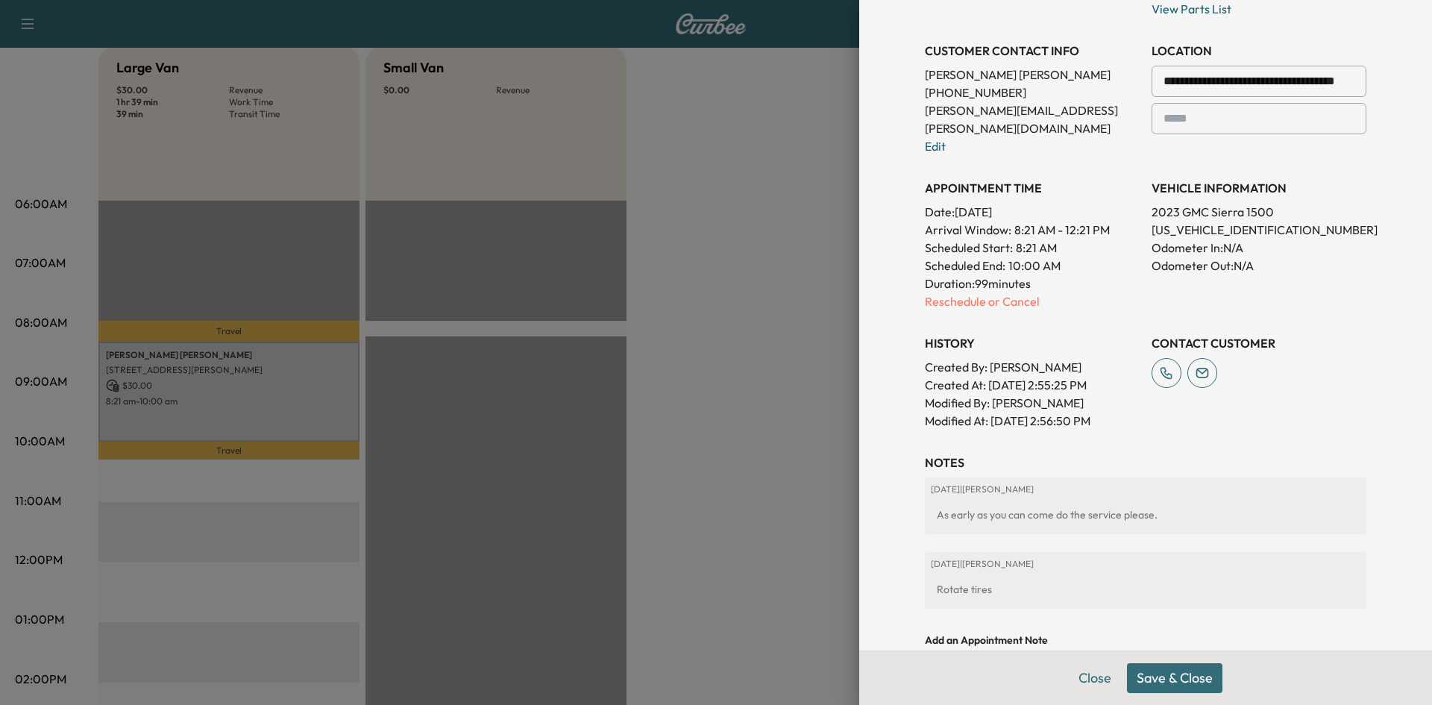
click at [1160, 676] on button "Save & Close" at bounding box center [1174, 678] width 95 height 30
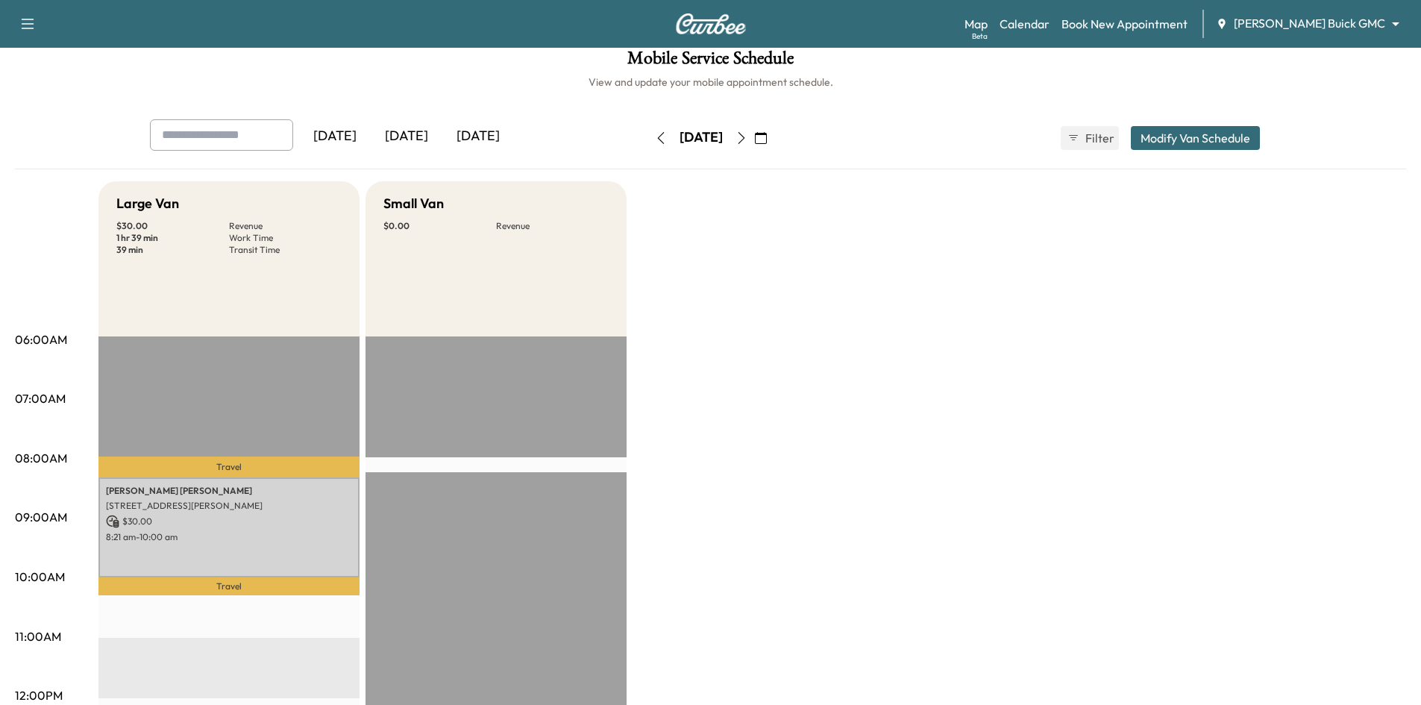
scroll to position [0, 0]
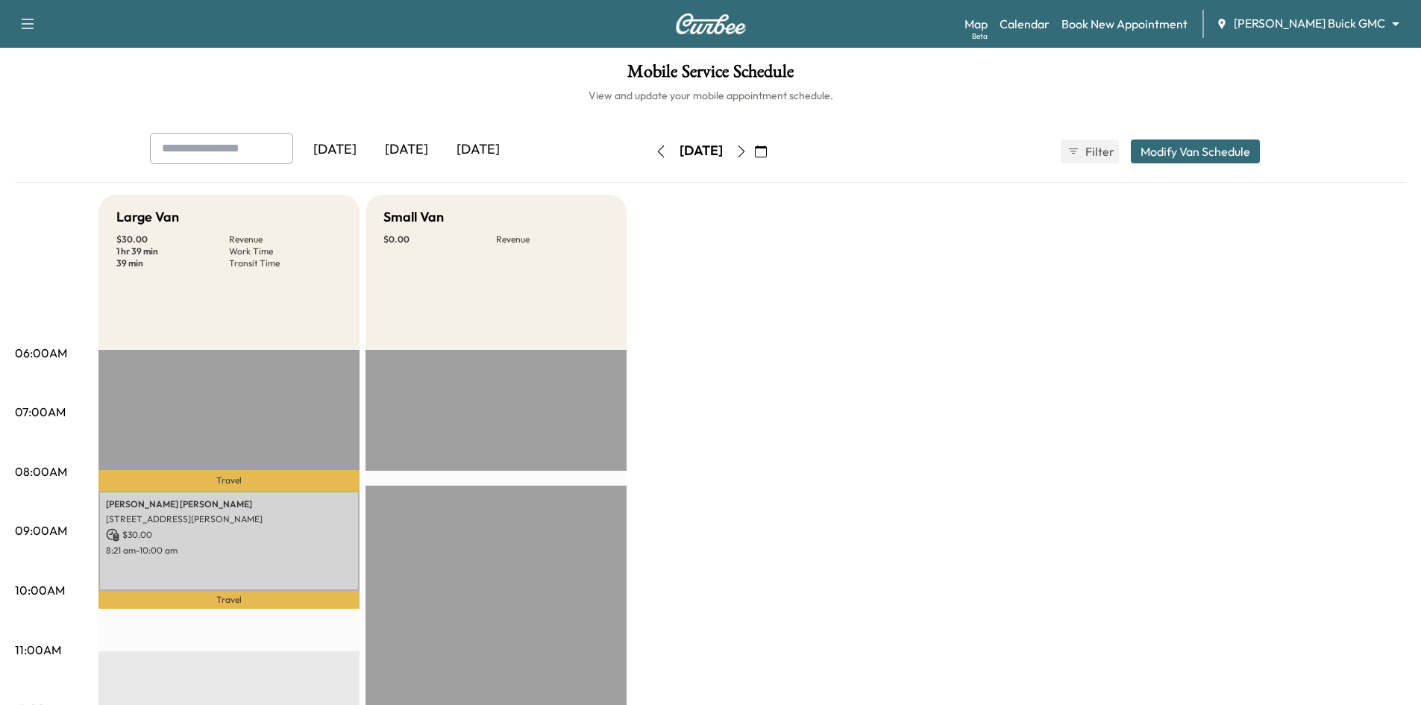
click at [1354, 30] on body "Support Log Out Map Beta Calendar Book New Appointment Ewing Buick GMC ********…" at bounding box center [710, 352] width 1421 height 705
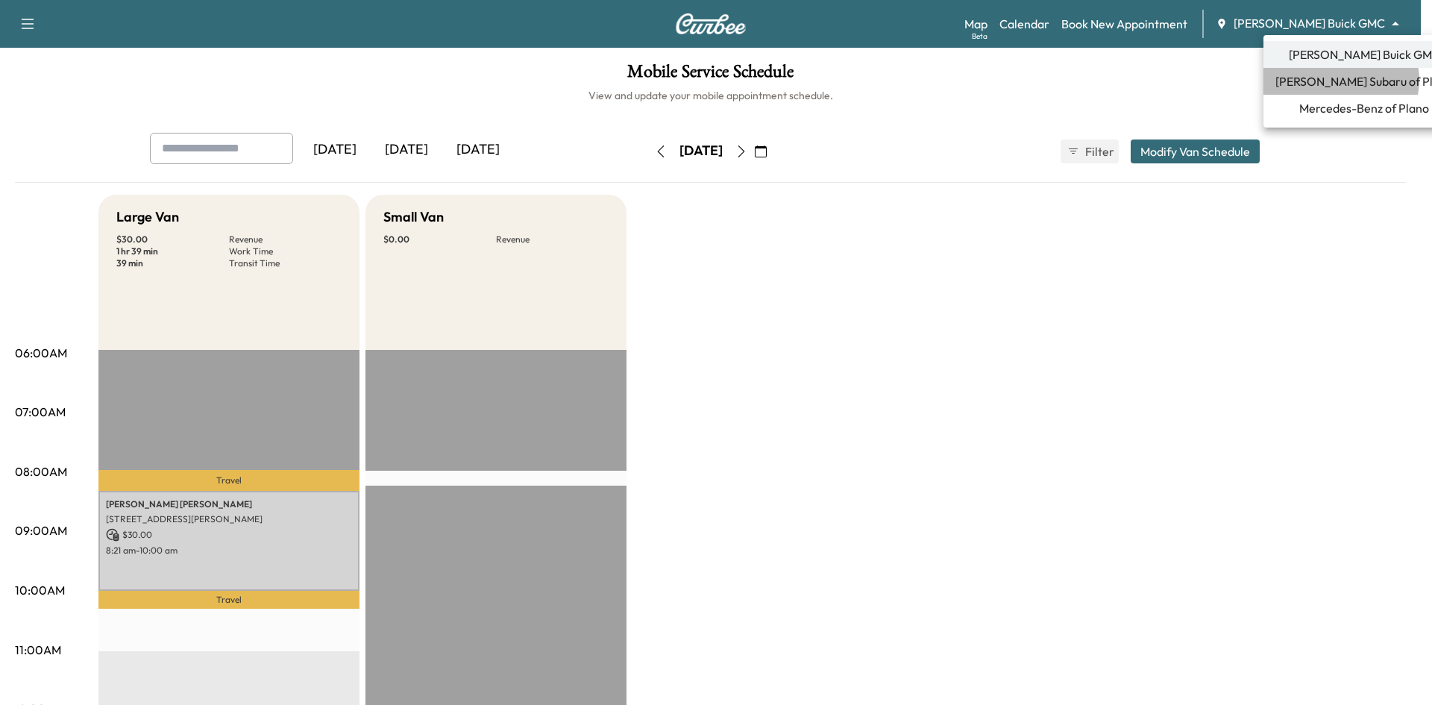
click at [1340, 80] on span "Ewing Subaru of Plano" at bounding box center [1363, 81] width 177 height 18
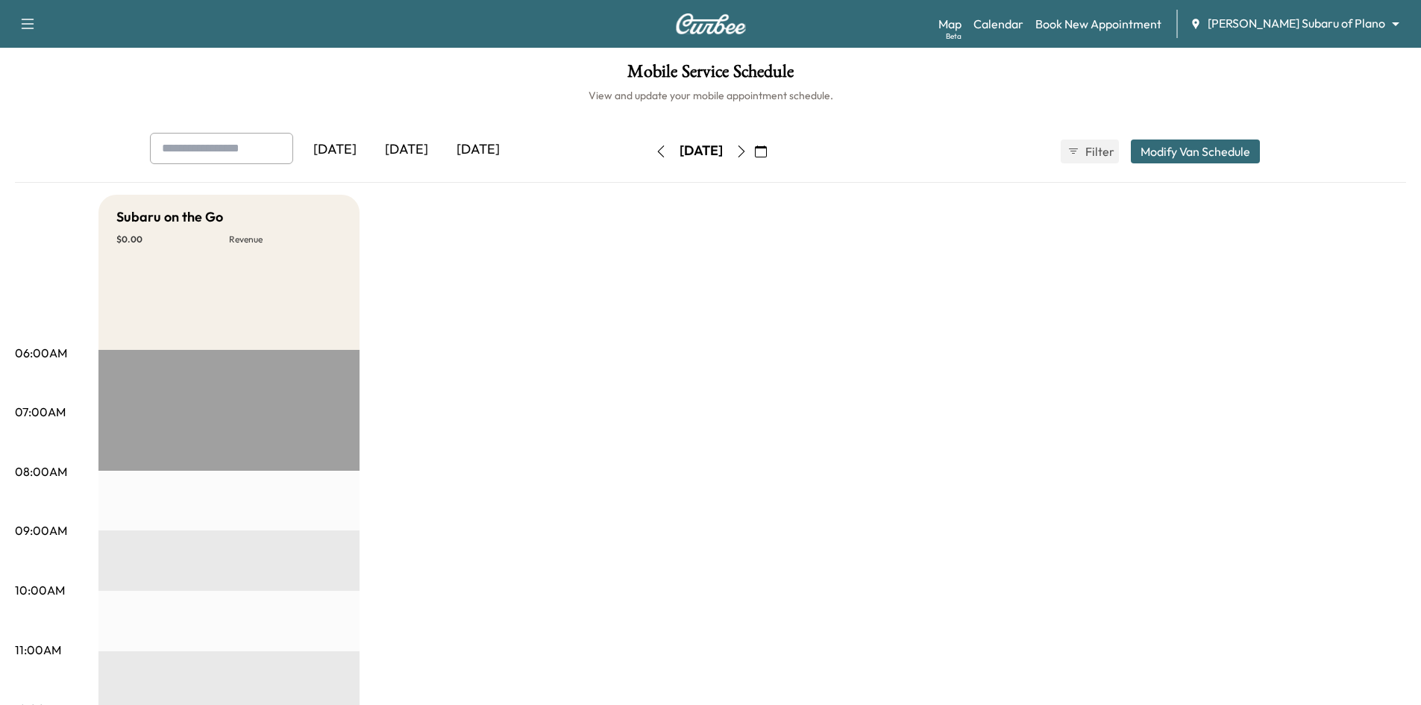
drag, startPoint x: 782, startPoint y: 151, endPoint x: 772, endPoint y: 151, distance: 10.4
click at [773, 151] on button "button" at bounding box center [760, 151] width 25 height 24
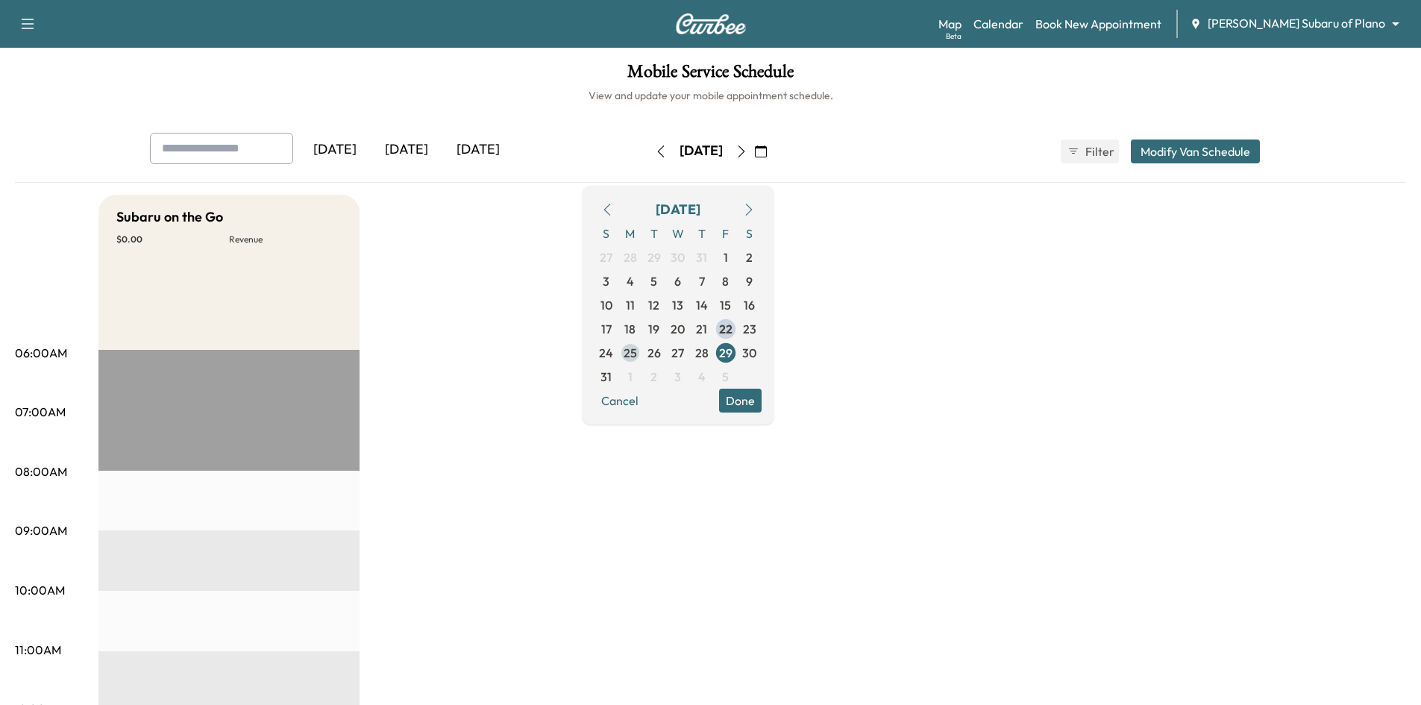
click at [637, 350] on span "25" at bounding box center [629, 353] width 13 height 18
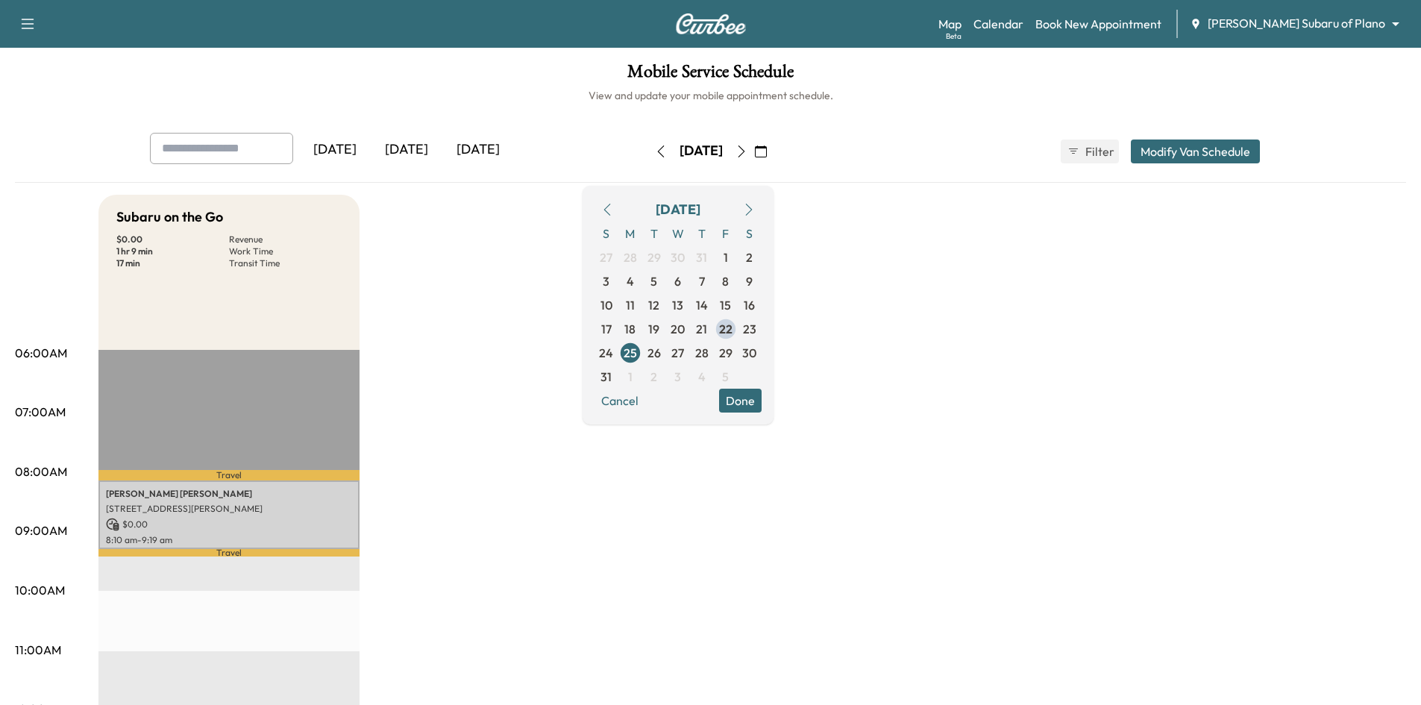
drag, startPoint x: 769, startPoint y: 403, endPoint x: 304, endPoint y: 465, distance: 469.4
click at [761, 405] on button "Done" at bounding box center [740, 401] width 43 height 24
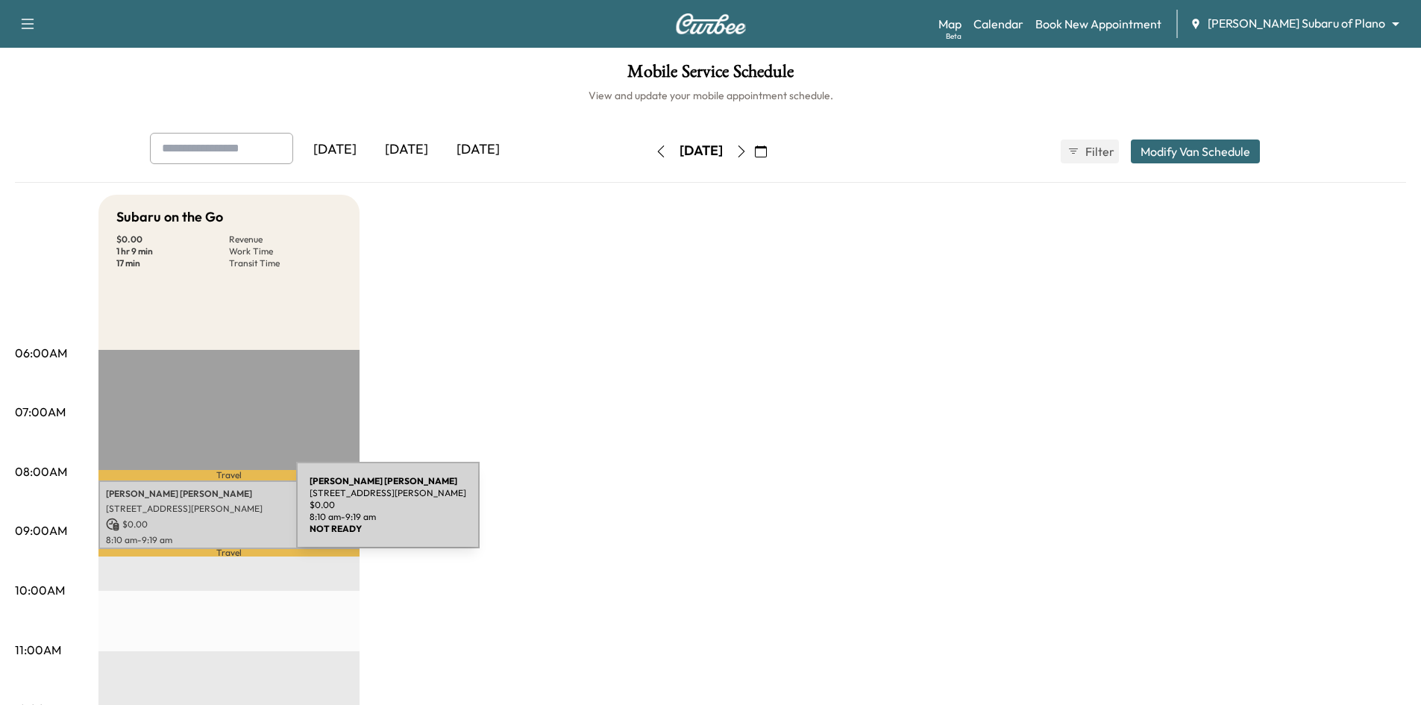
click at [185, 514] on div "Zachary Dewolfe 5945 W Parker Rd, Plano, TX 75093, USA $ 0.00 8:10 am - 9:19 am" at bounding box center [228, 514] width 261 height 69
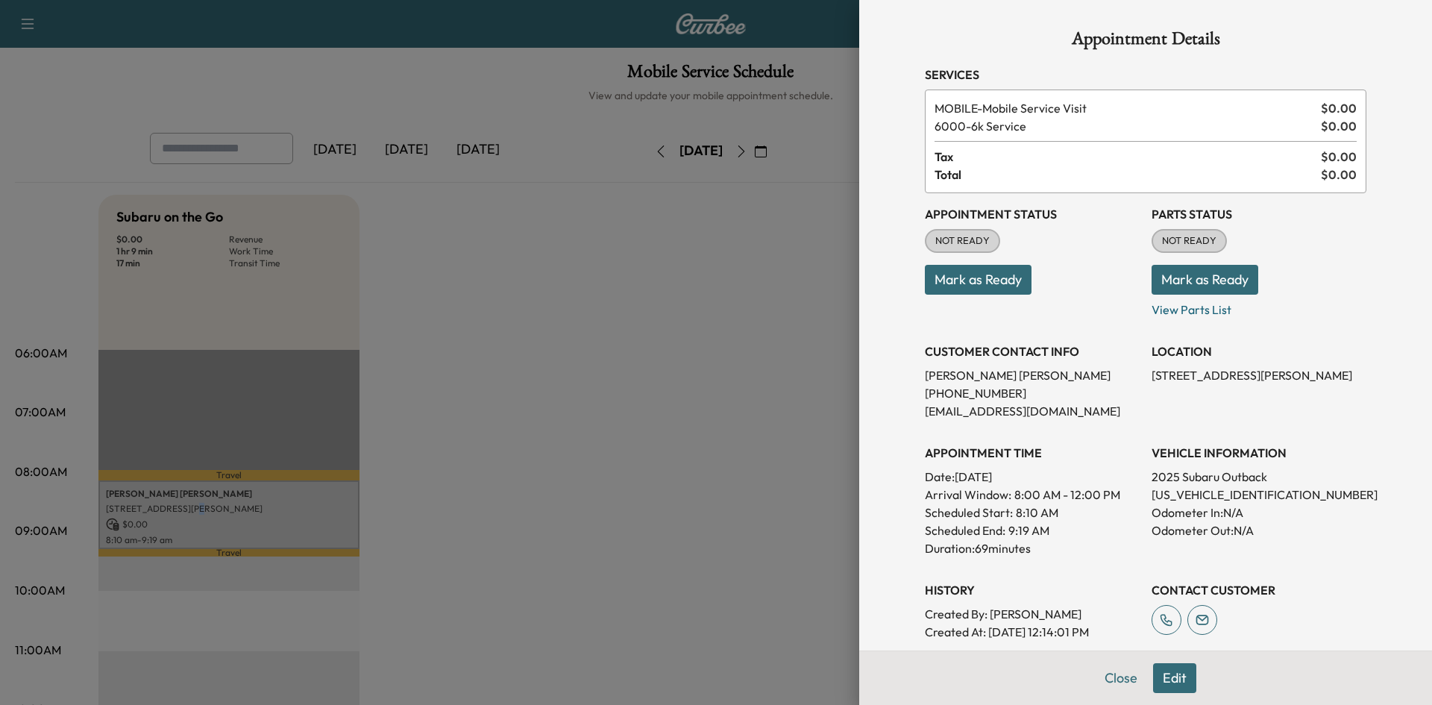
click at [934, 272] on button "Mark as Ready" at bounding box center [978, 280] width 107 height 30
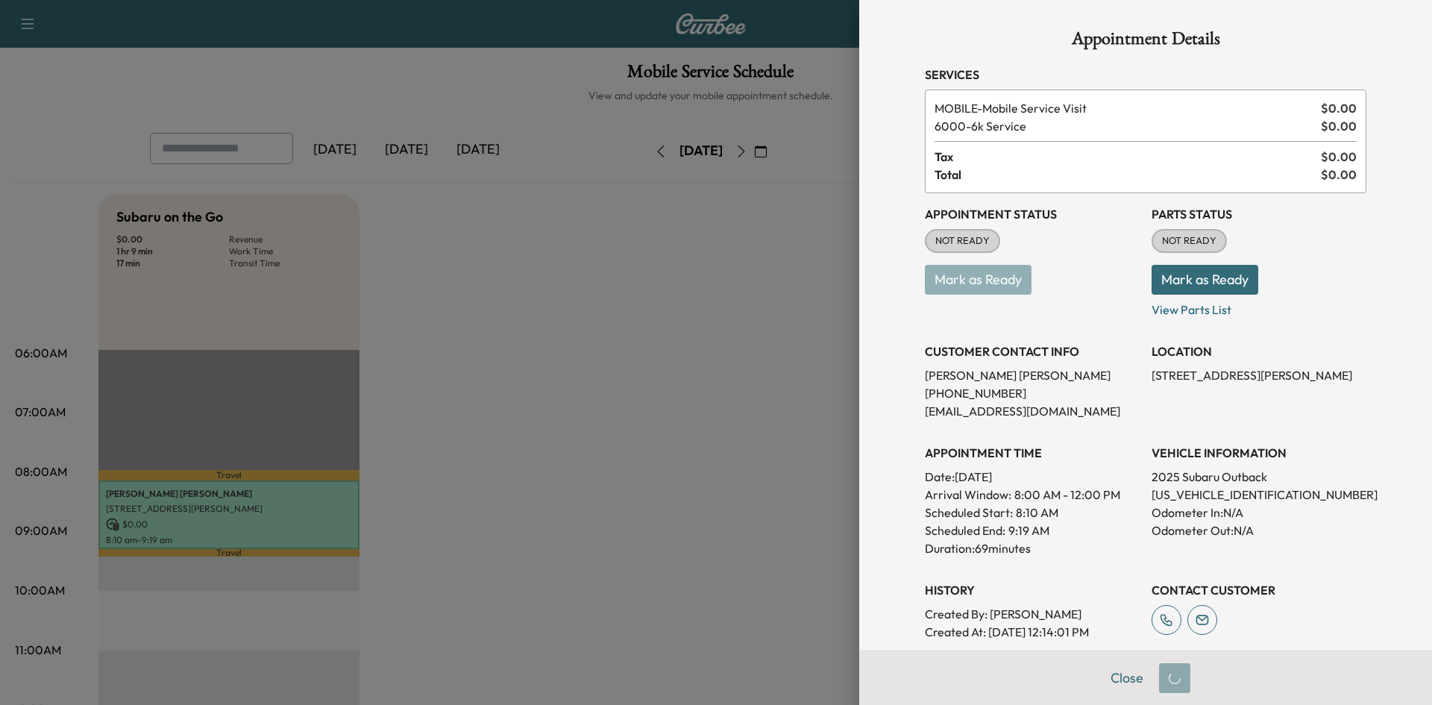
click at [710, 312] on div at bounding box center [716, 352] width 1432 height 705
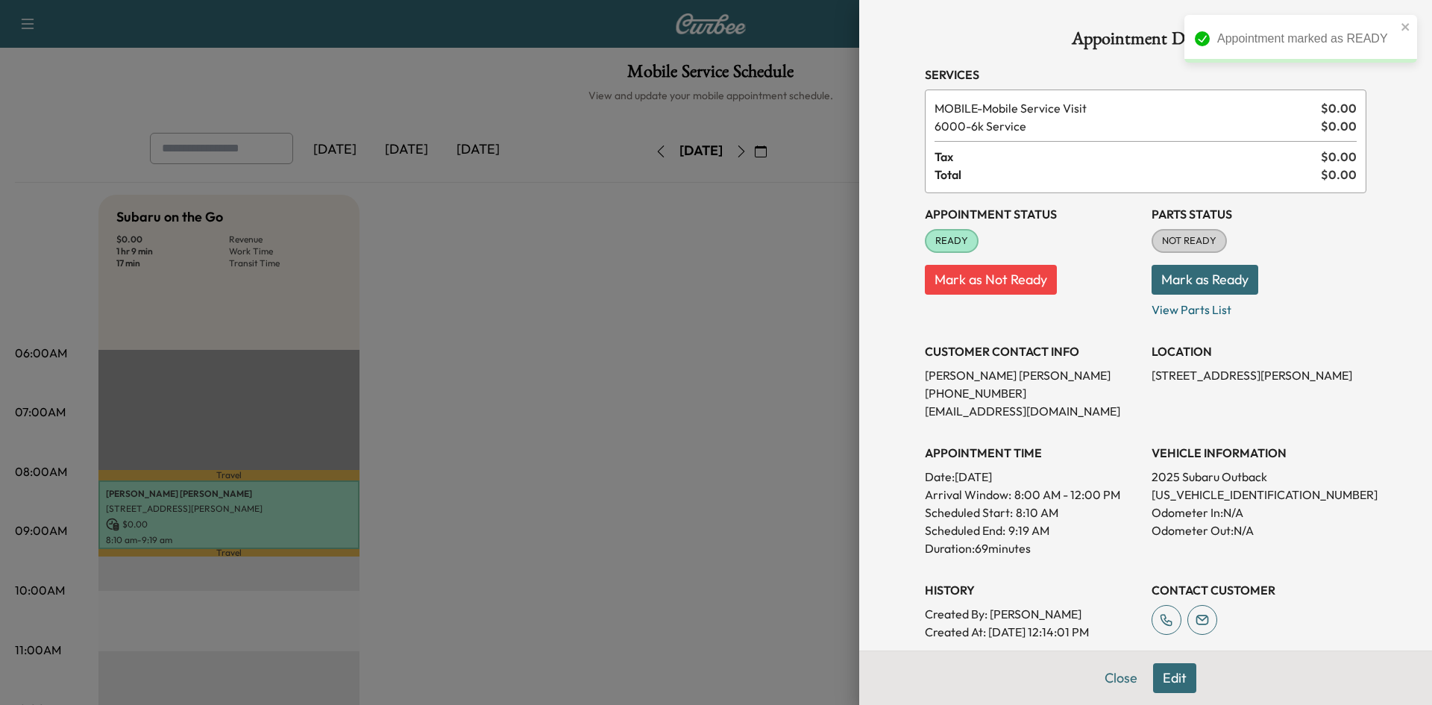
click at [710, 312] on div at bounding box center [716, 352] width 1432 height 705
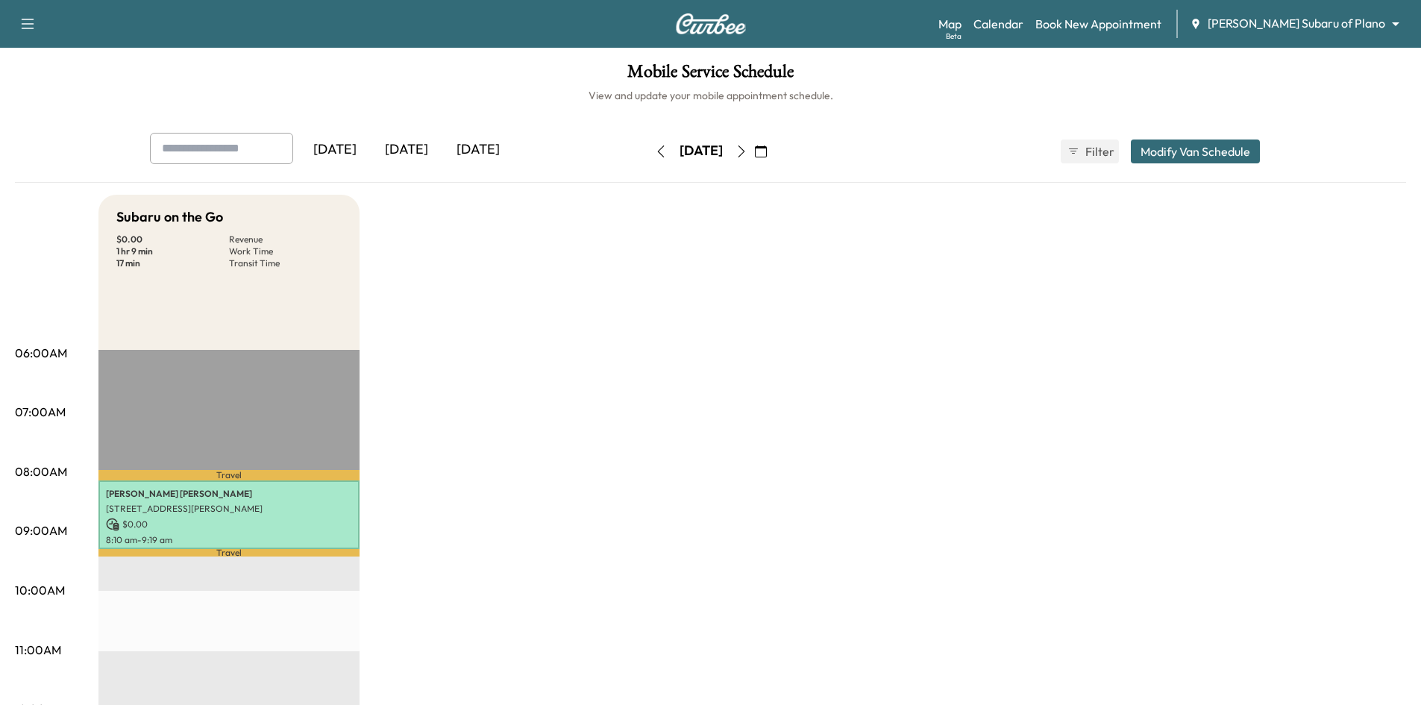
click at [767, 150] on icon "button" at bounding box center [761, 151] width 12 height 12
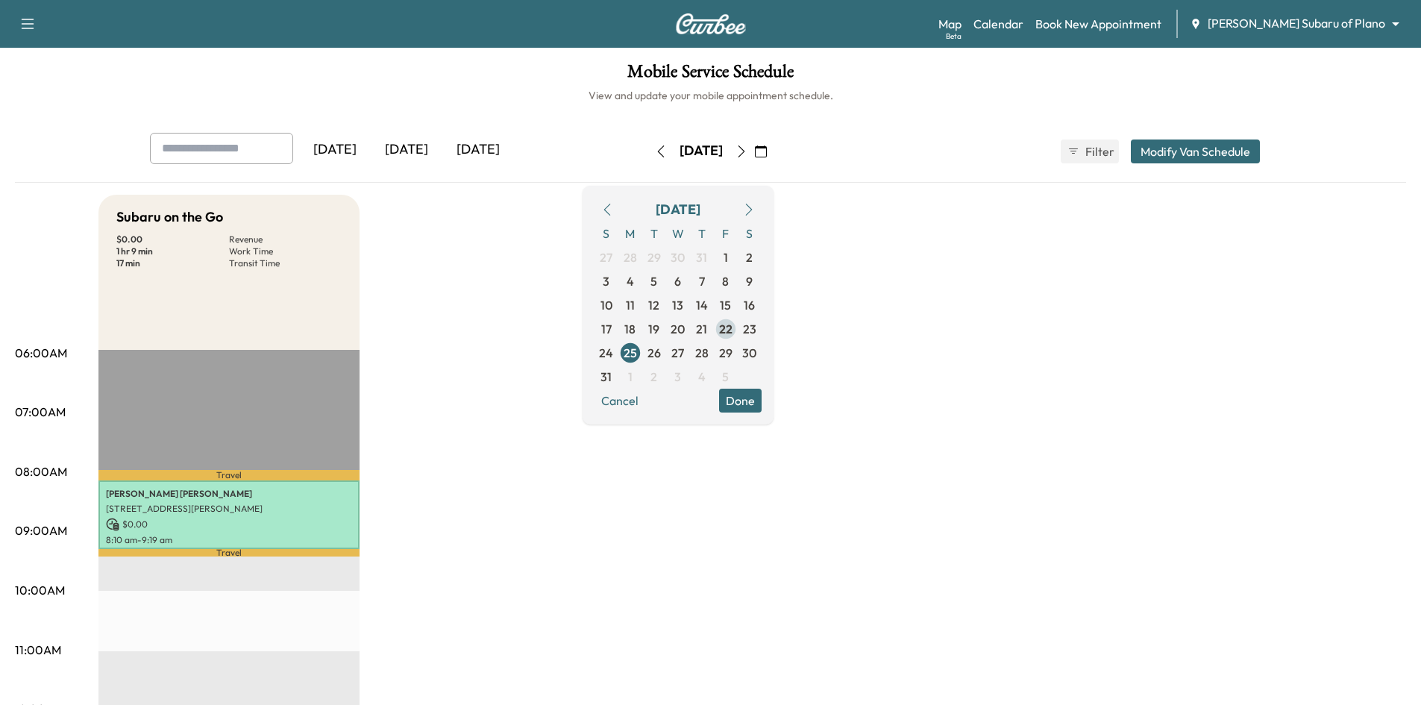
click at [732, 328] on span "22" at bounding box center [725, 329] width 13 height 18
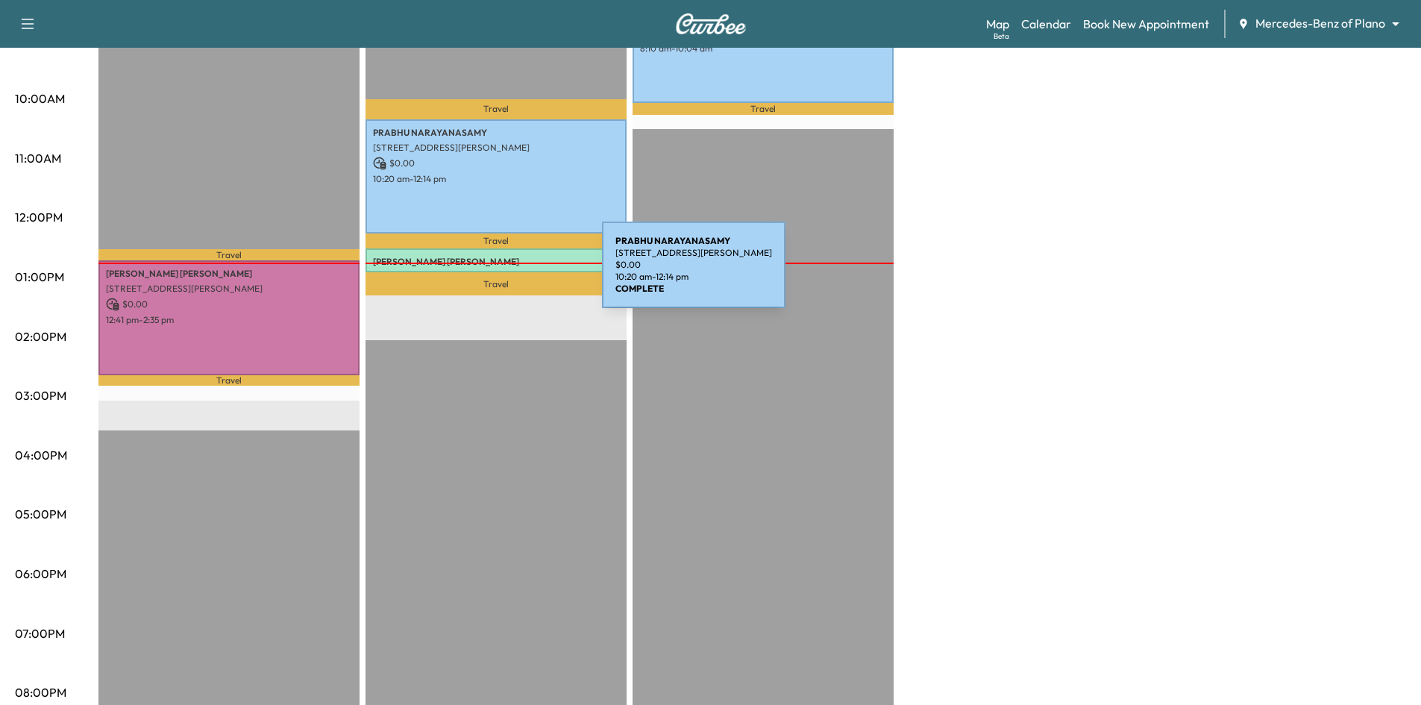
scroll to position [623, 0]
